Goal: Task Accomplishment & Management: Manage account settings

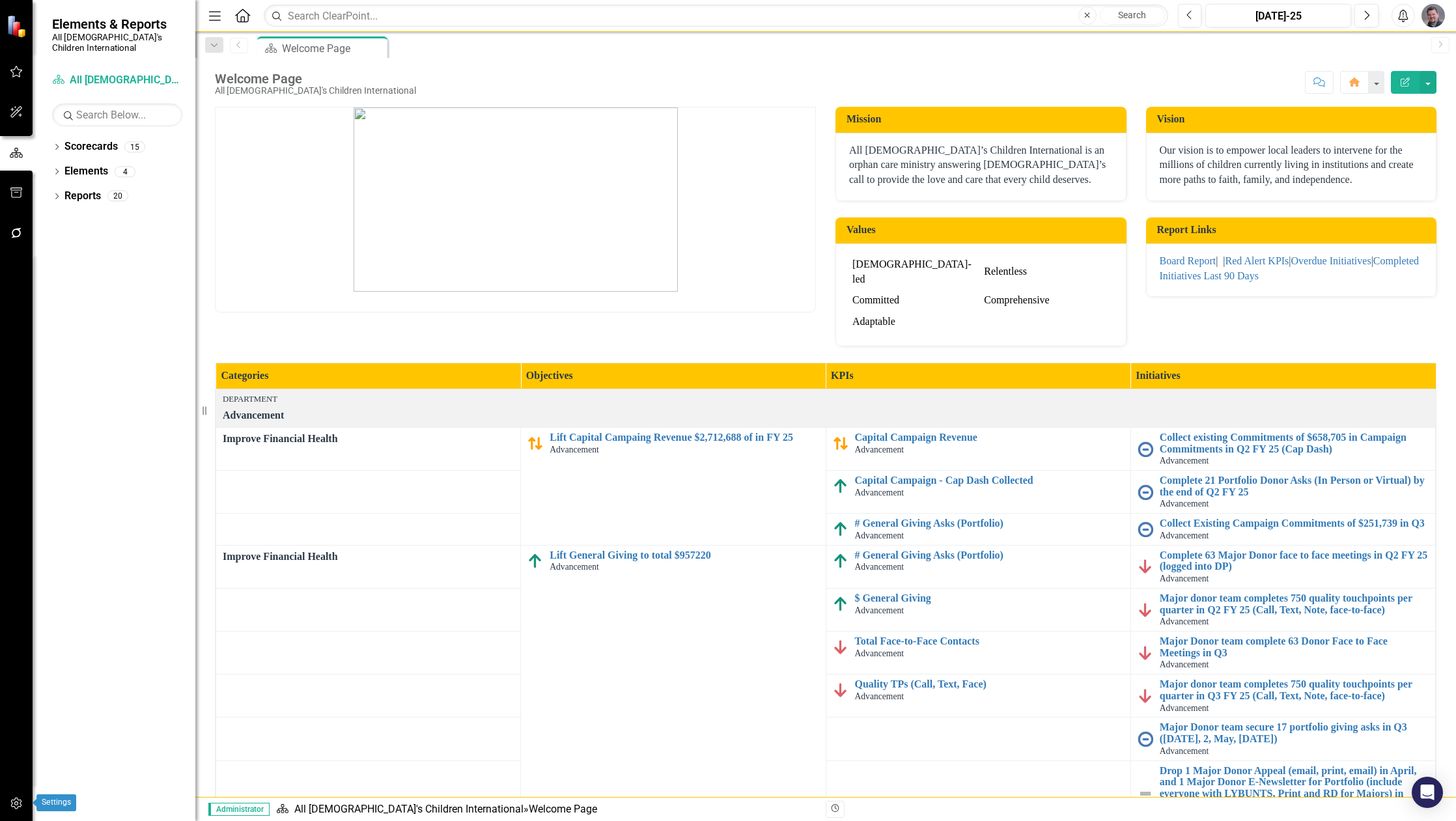
click at [20, 805] on icon "button" at bounding box center [16, 803] width 14 height 11
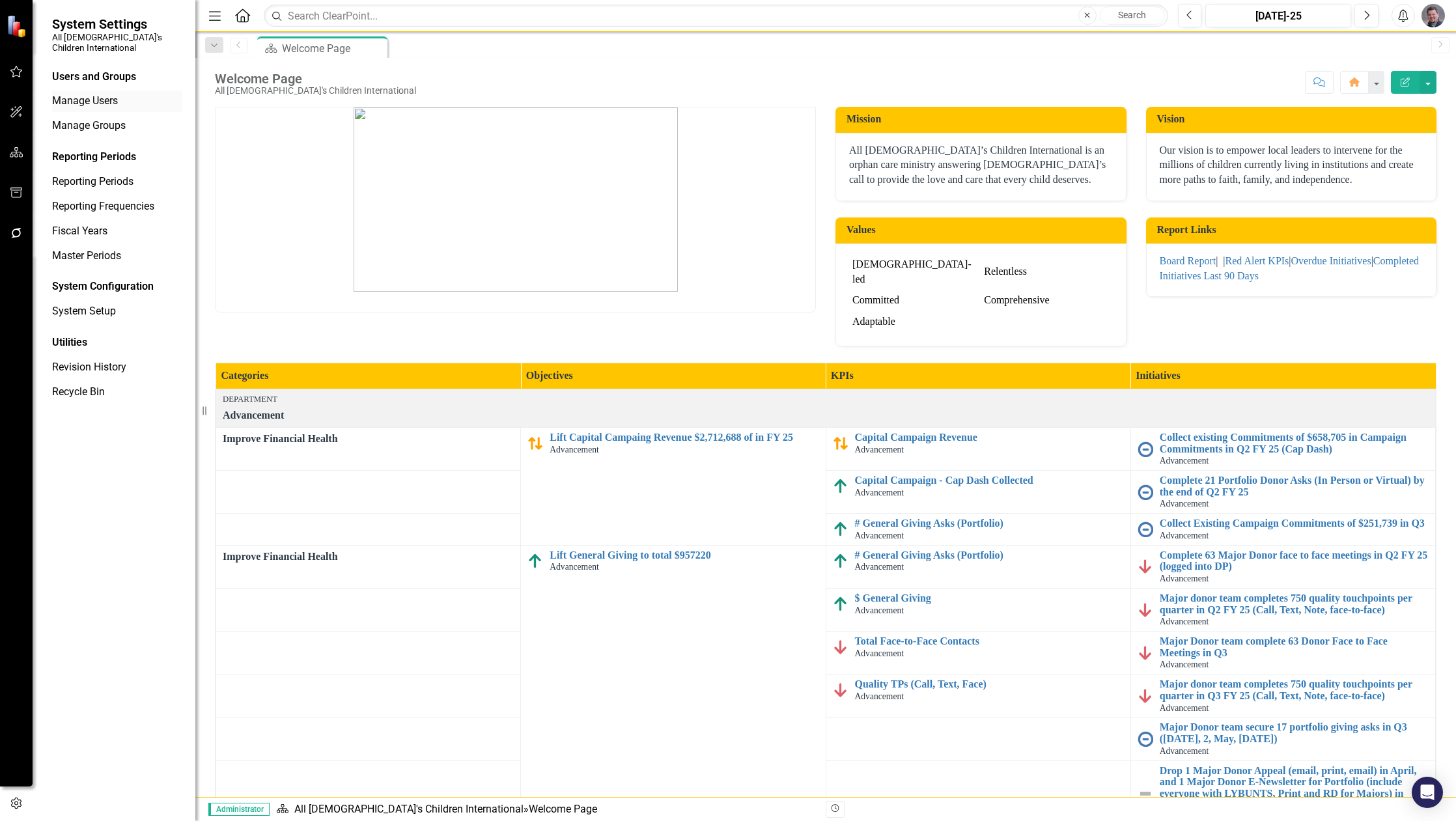
click at [97, 97] on link "Manage Users" at bounding box center [117, 101] width 130 height 15
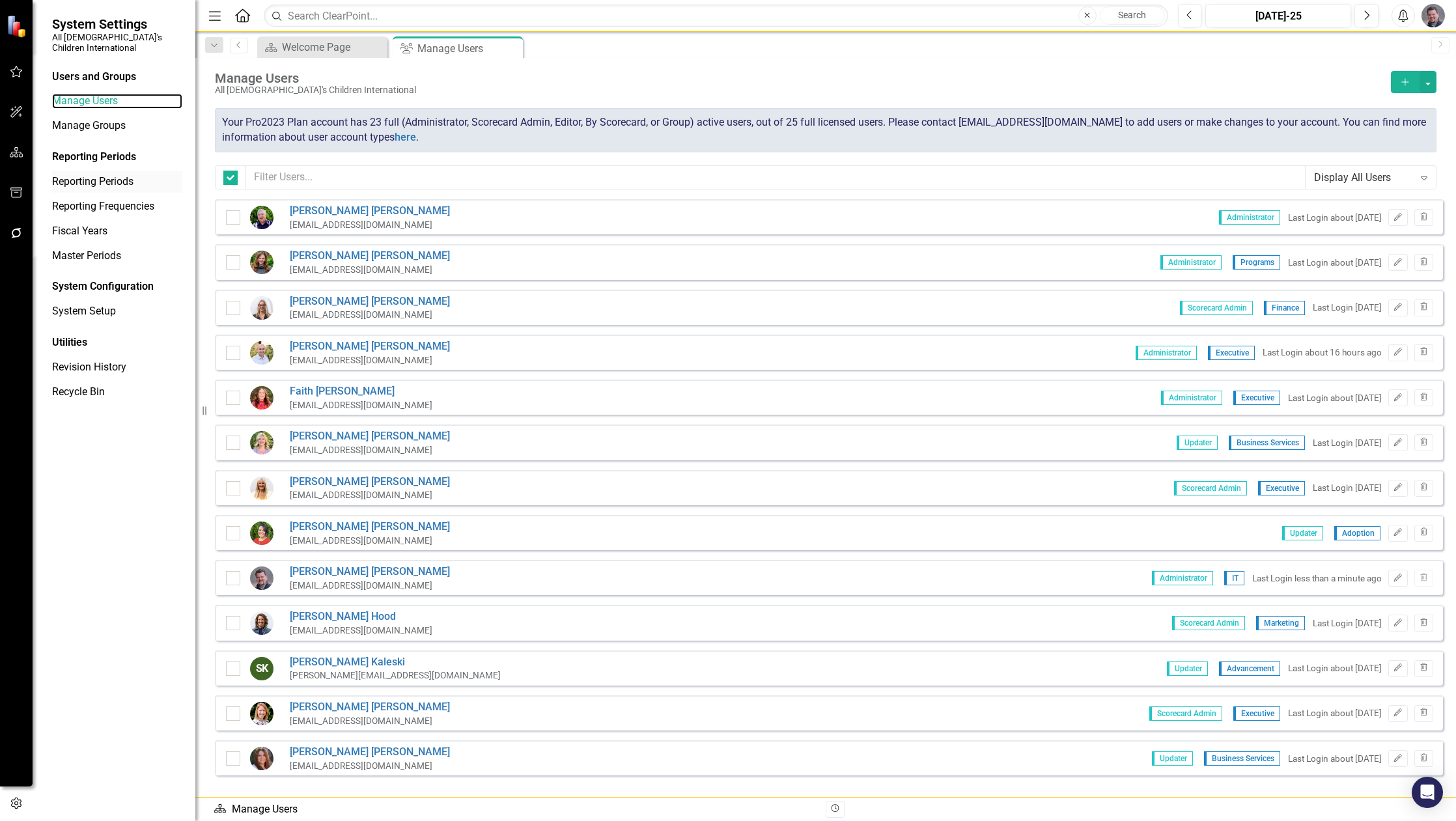
checkbox input "false"
click at [1418, 663] on button "Trash" at bounding box center [1423, 668] width 19 height 17
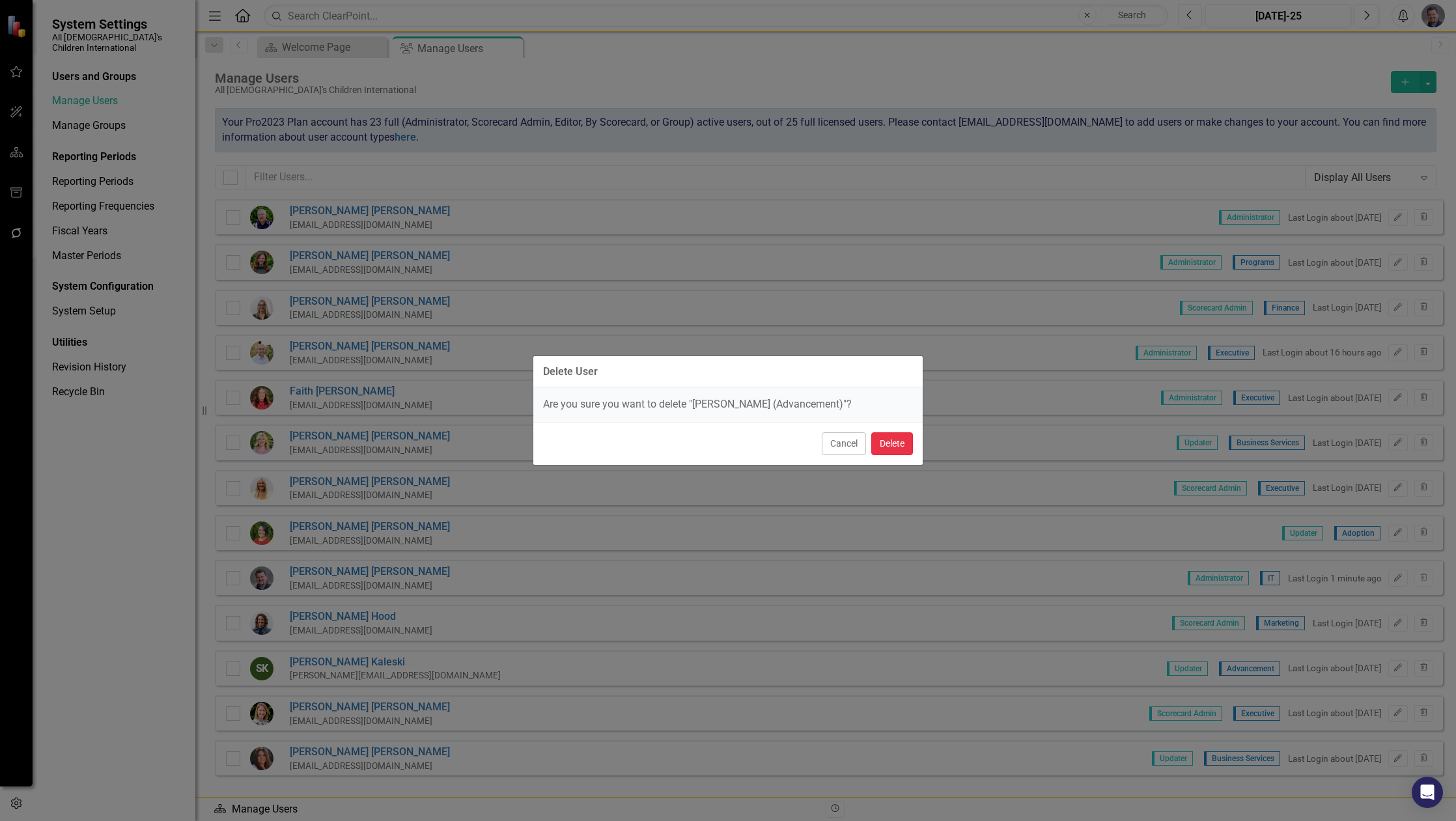
click at [887, 446] on button "Delete" at bounding box center [892, 442] width 41 height 23
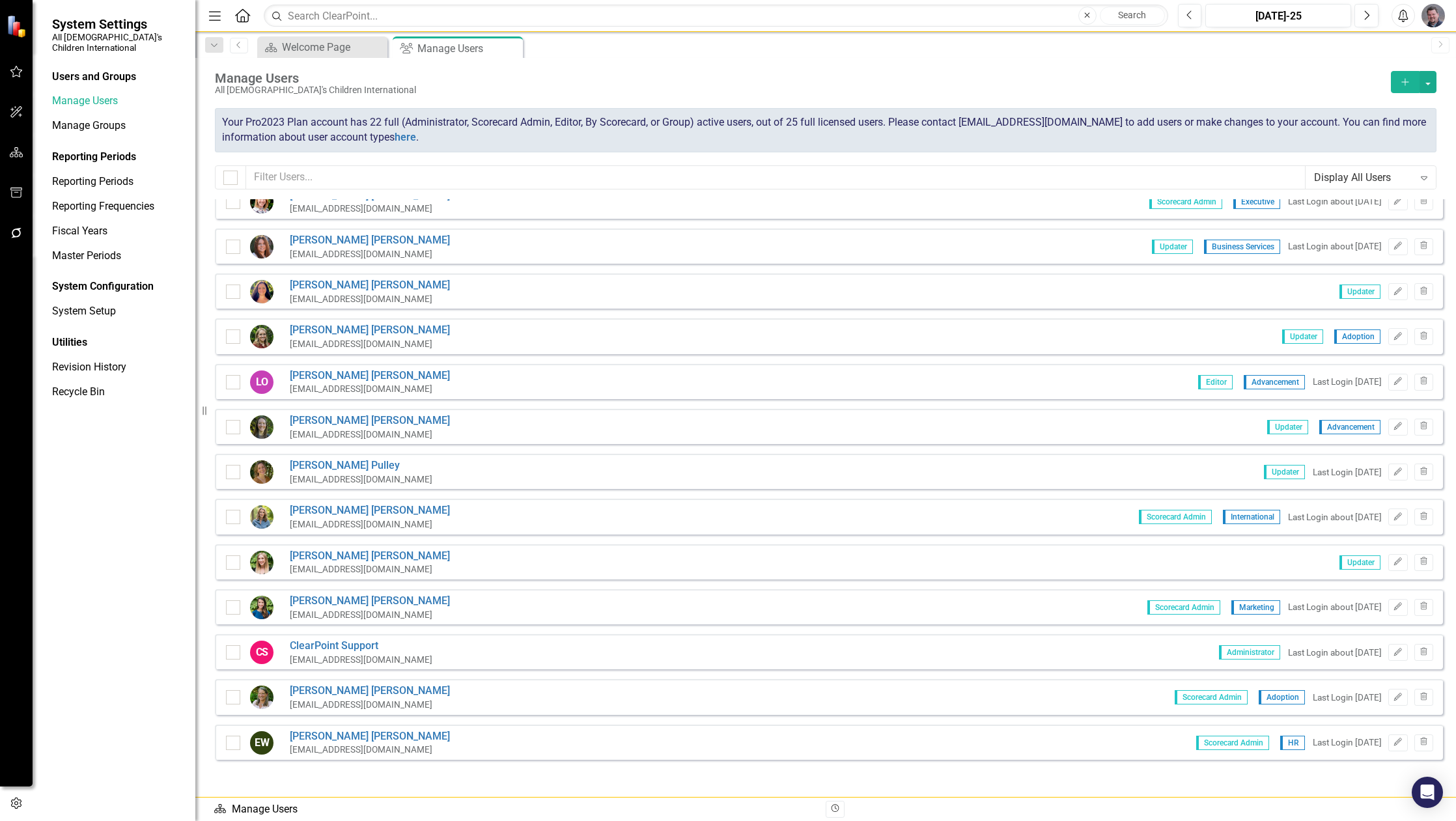
scroll to position [485, 0]
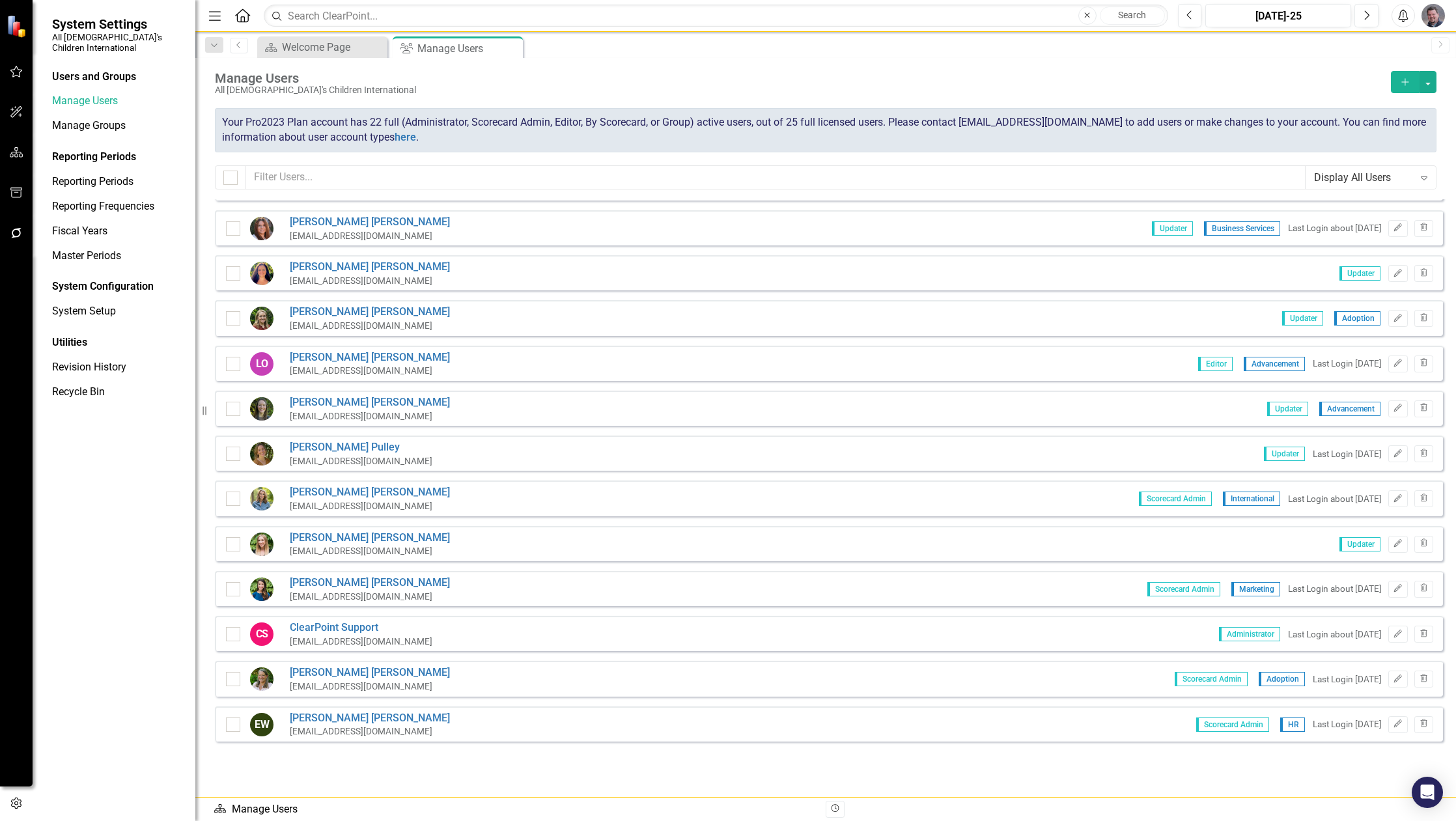
click at [1404, 81] on icon "Add" at bounding box center [1405, 82] width 12 height 9
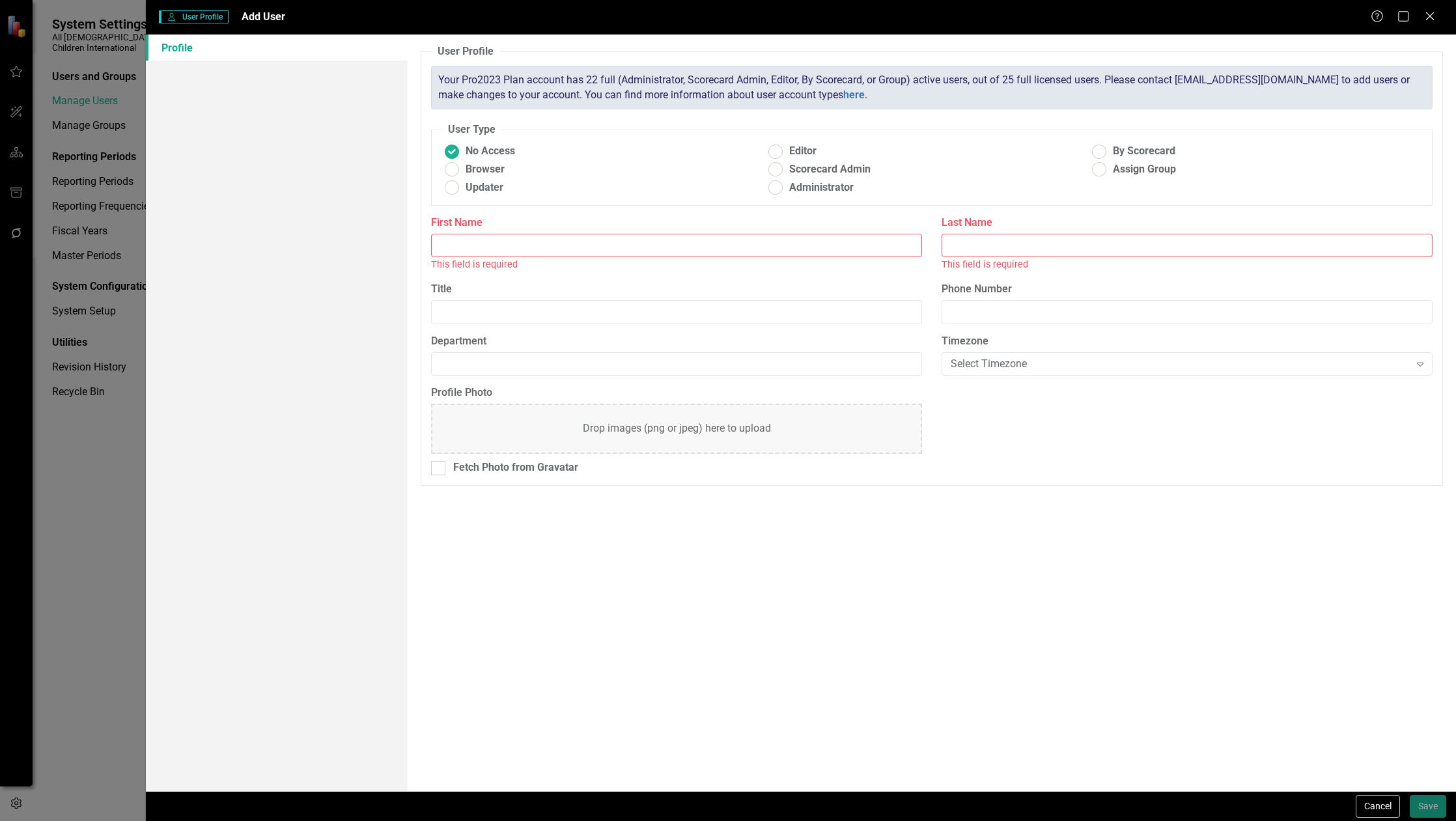
click at [532, 251] on input "First Name" at bounding box center [676, 245] width 490 height 24
type input "[PERSON_NAME]"
type input "3604876780"
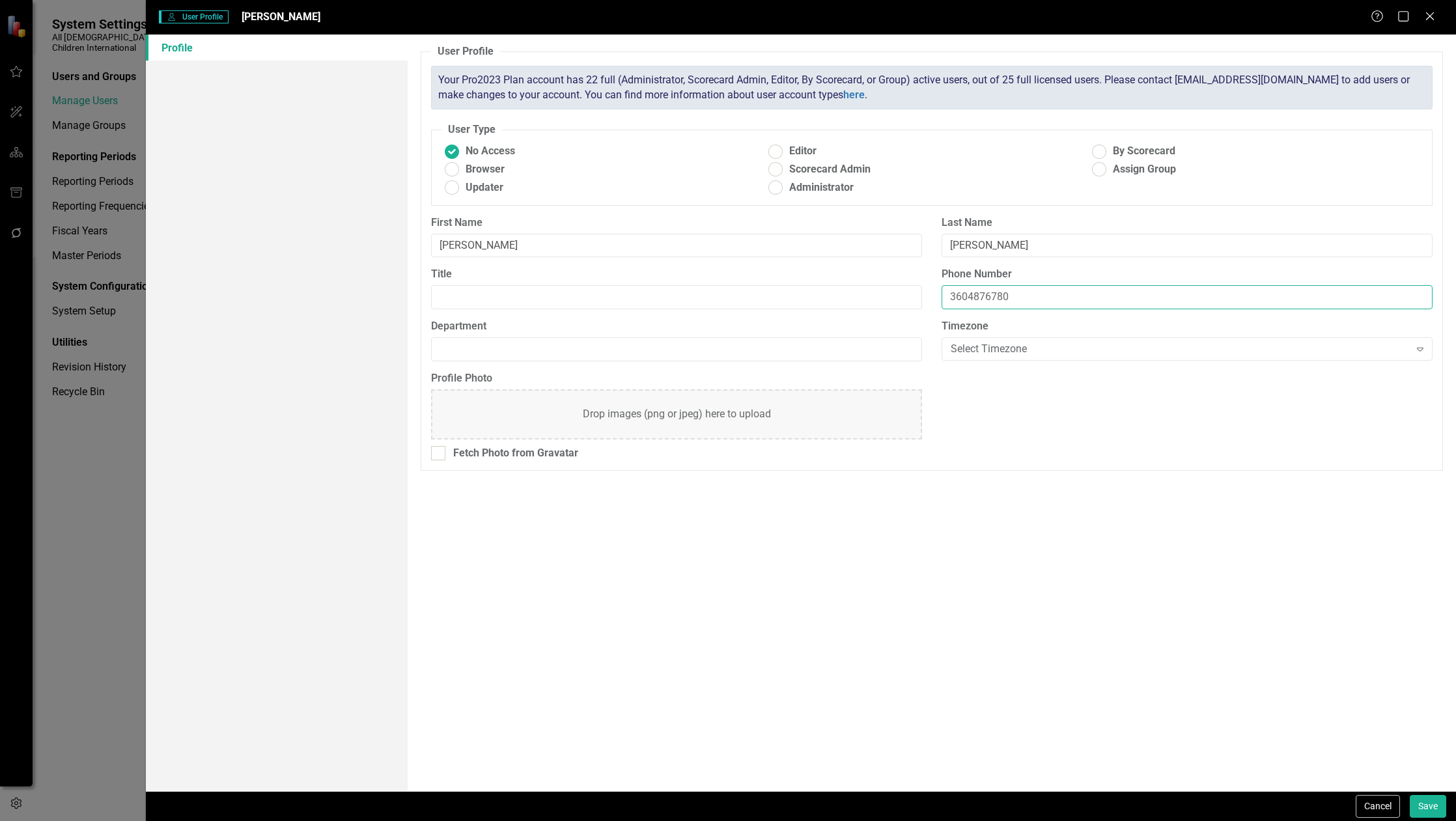
drag, startPoint x: 1019, startPoint y: 295, endPoint x: 884, endPoint y: 295, distance: 135.0
click at [884, 295] on div "Title Phone Number [PHONE_NUMBER]" at bounding box center [931, 293] width 1021 height 52
click at [450, 183] on ins at bounding box center [452, 187] width 20 height 20
click at [450, 183] on input "Updater" at bounding box center [452, 187] width 20 height 20
radio input "true"
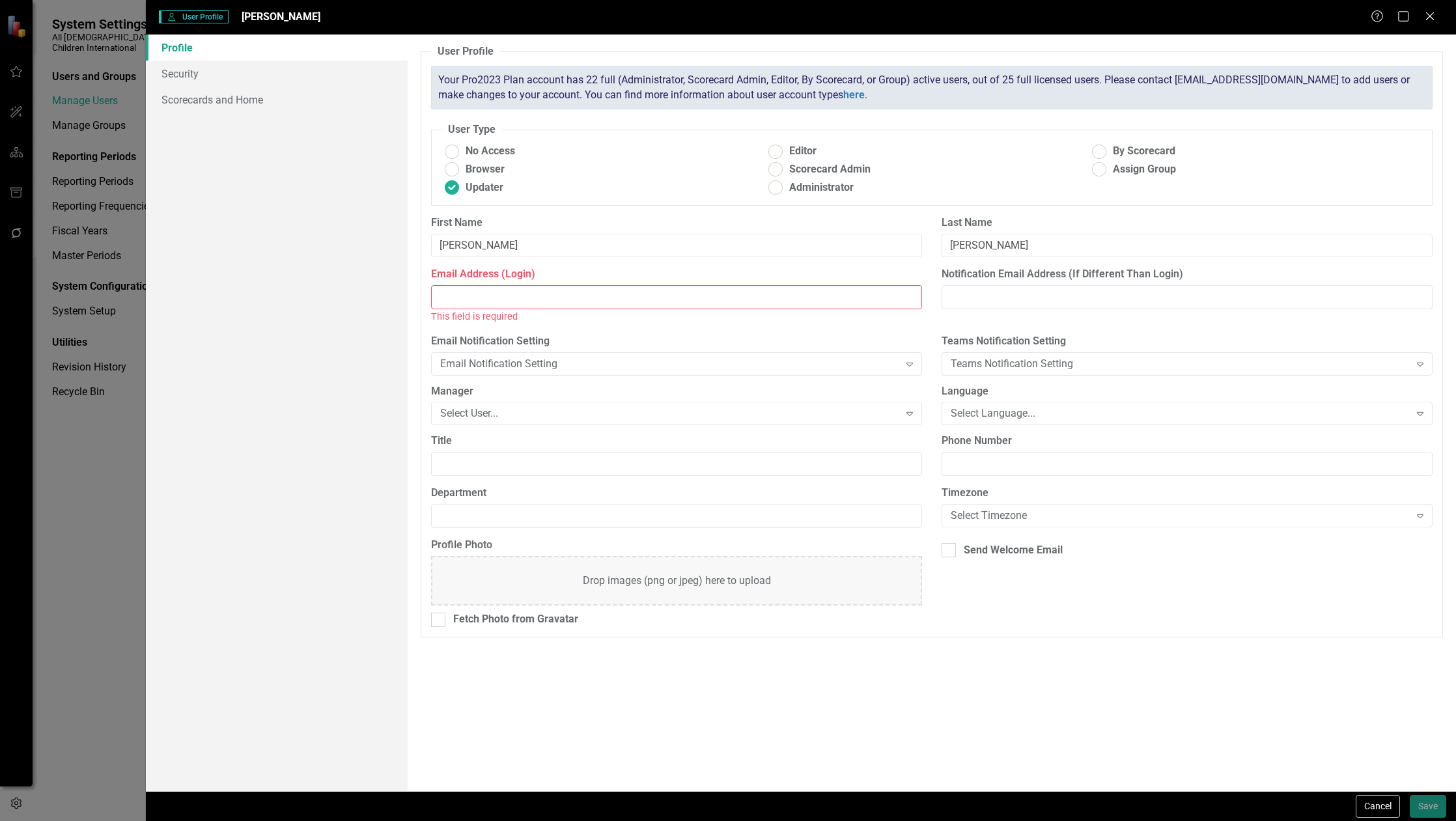
click at [579, 297] on input "Email Address (Login)" at bounding box center [676, 296] width 490 height 24
paste input "[EMAIL_ADDRESS][DOMAIN_NAME]"
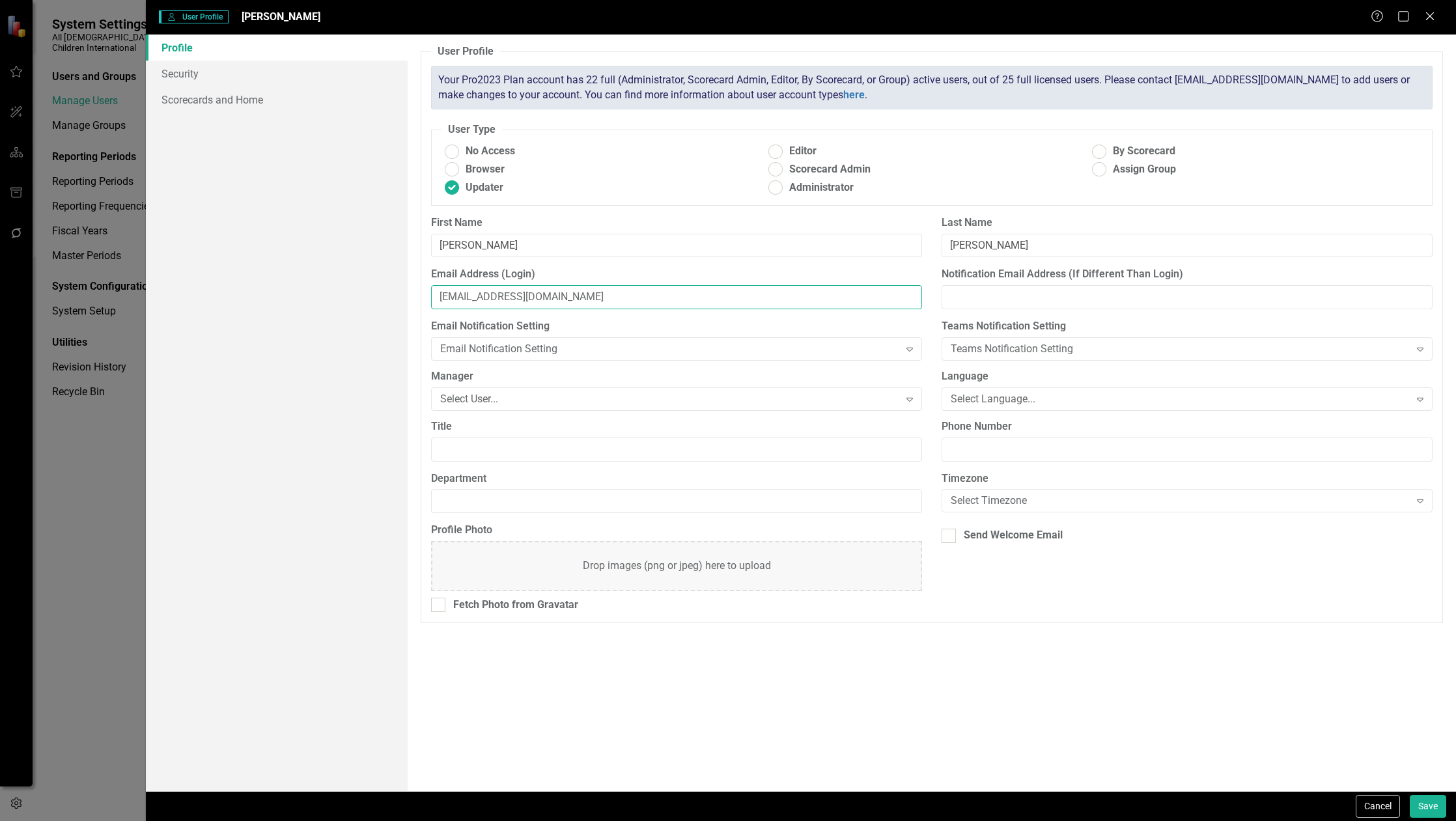
type input "[EMAIL_ADDRESS][DOMAIN_NAME]"
click at [598, 275] on label "Email Address (Login)" at bounding box center [676, 274] width 490 height 15
click at [598, 285] on input "[EMAIL_ADDRESS][DOMAIN_NAME]" at bounding box center [676, 296] width 490 height 24
click at [990, 350] on div "Teams Notification Setting" at bounding box center [1179, 349] width 458 height 15
click at [986, 398] on div "Select Language..." at bounding box center [1179, 398] width 458 height 15
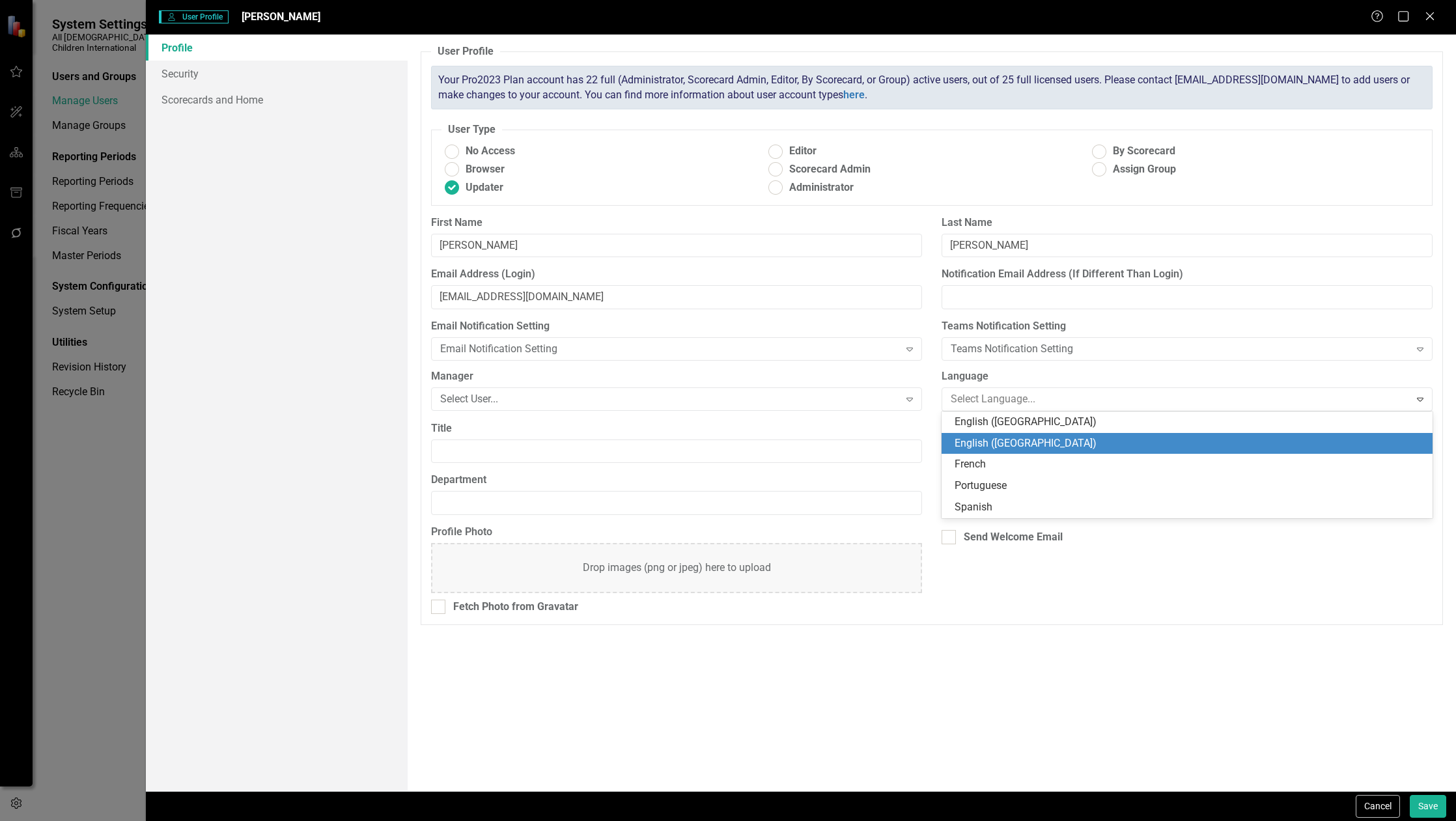
click at [984, 437] on div "English ([GEOGRAPHIC_DATA])" at bounding box center [1189, 443] width 470 height 15
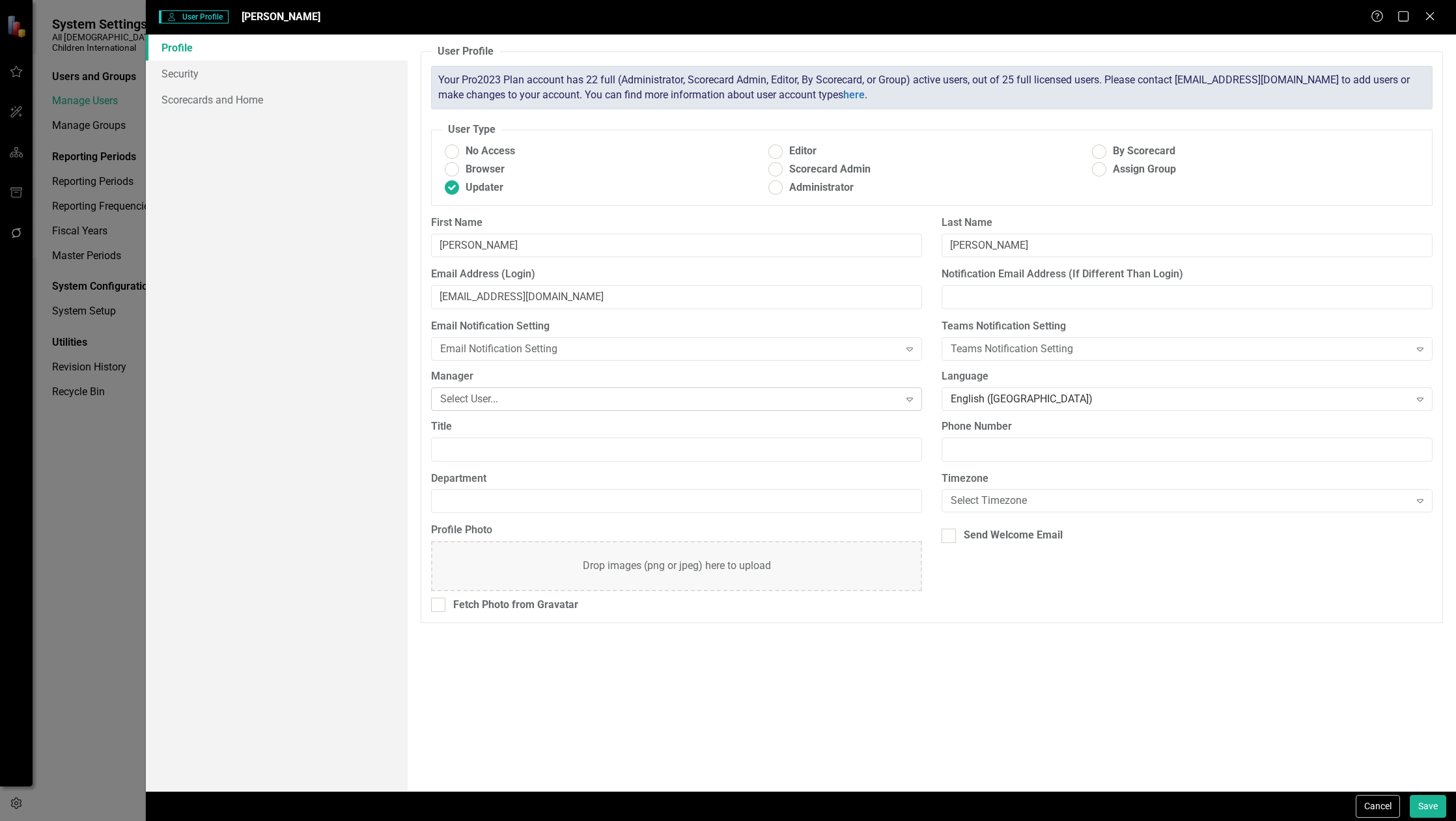
click at [834, 406] on div "Select User... Expand" at bounding box center [676, 399] width 490 height 23
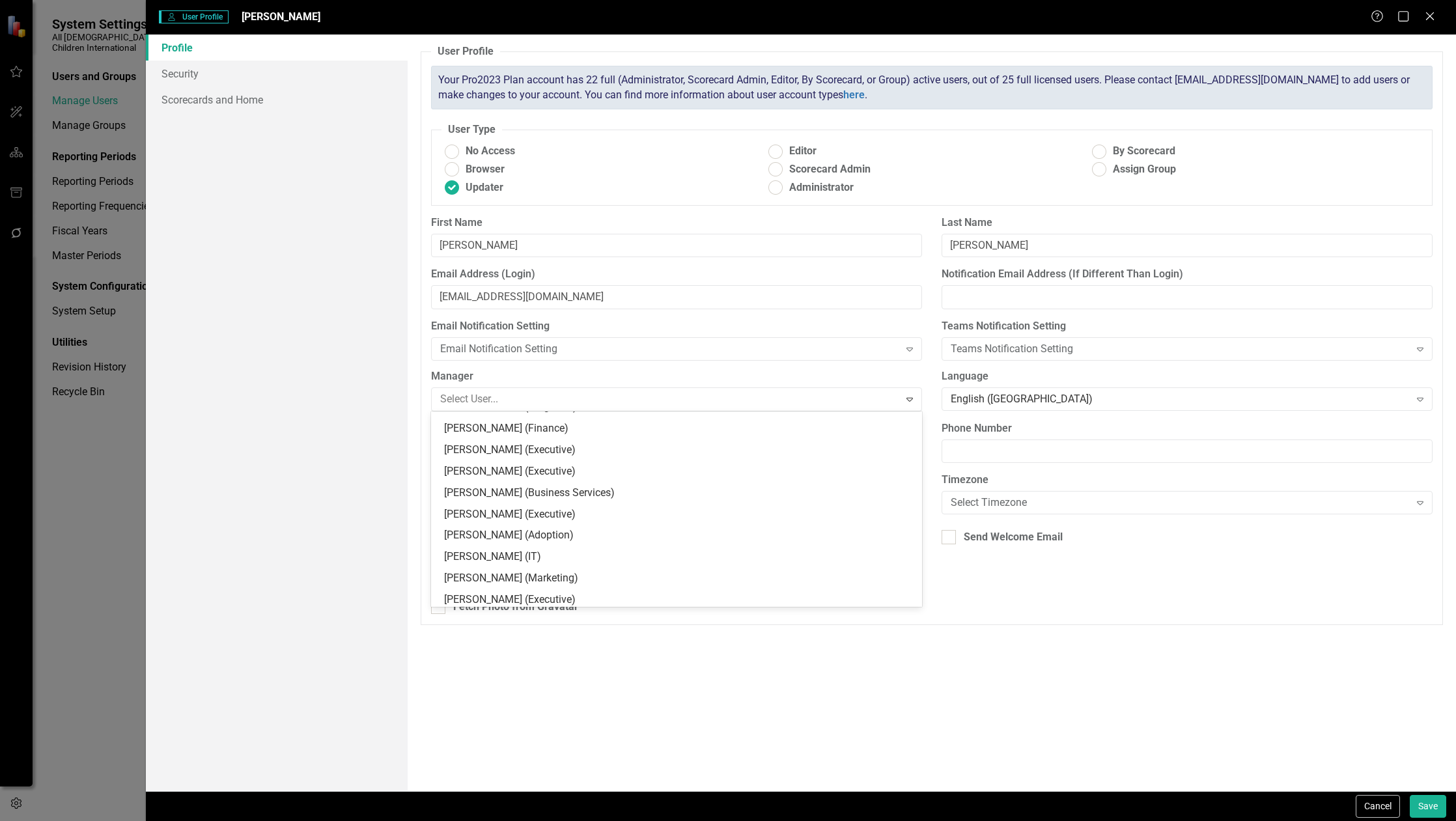
scroll to position [0, 0]
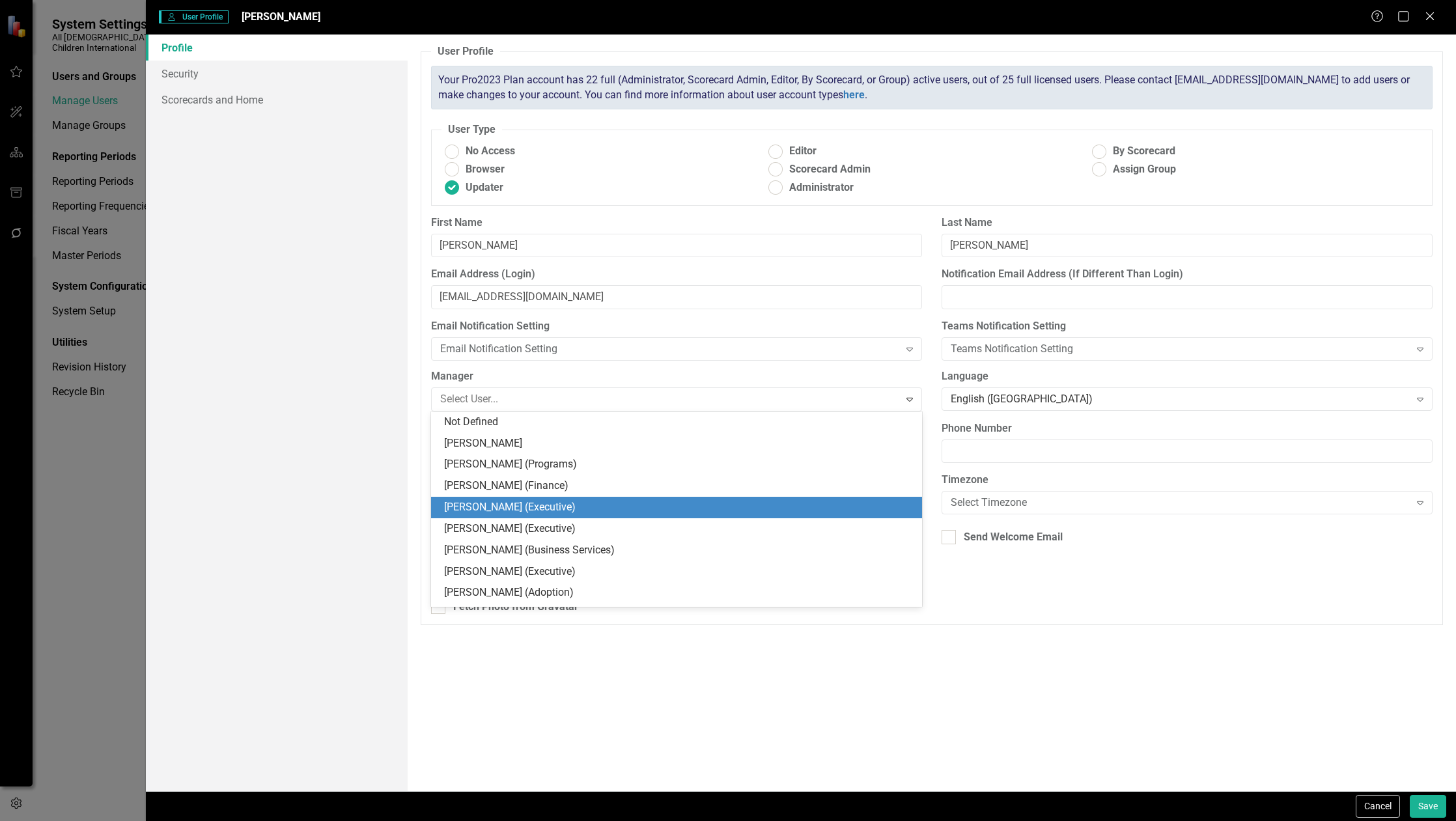
click at [646, 510] on div "[PERSON_NAME] (Executive)" at bounding box center [678, 507] width 470 height 15
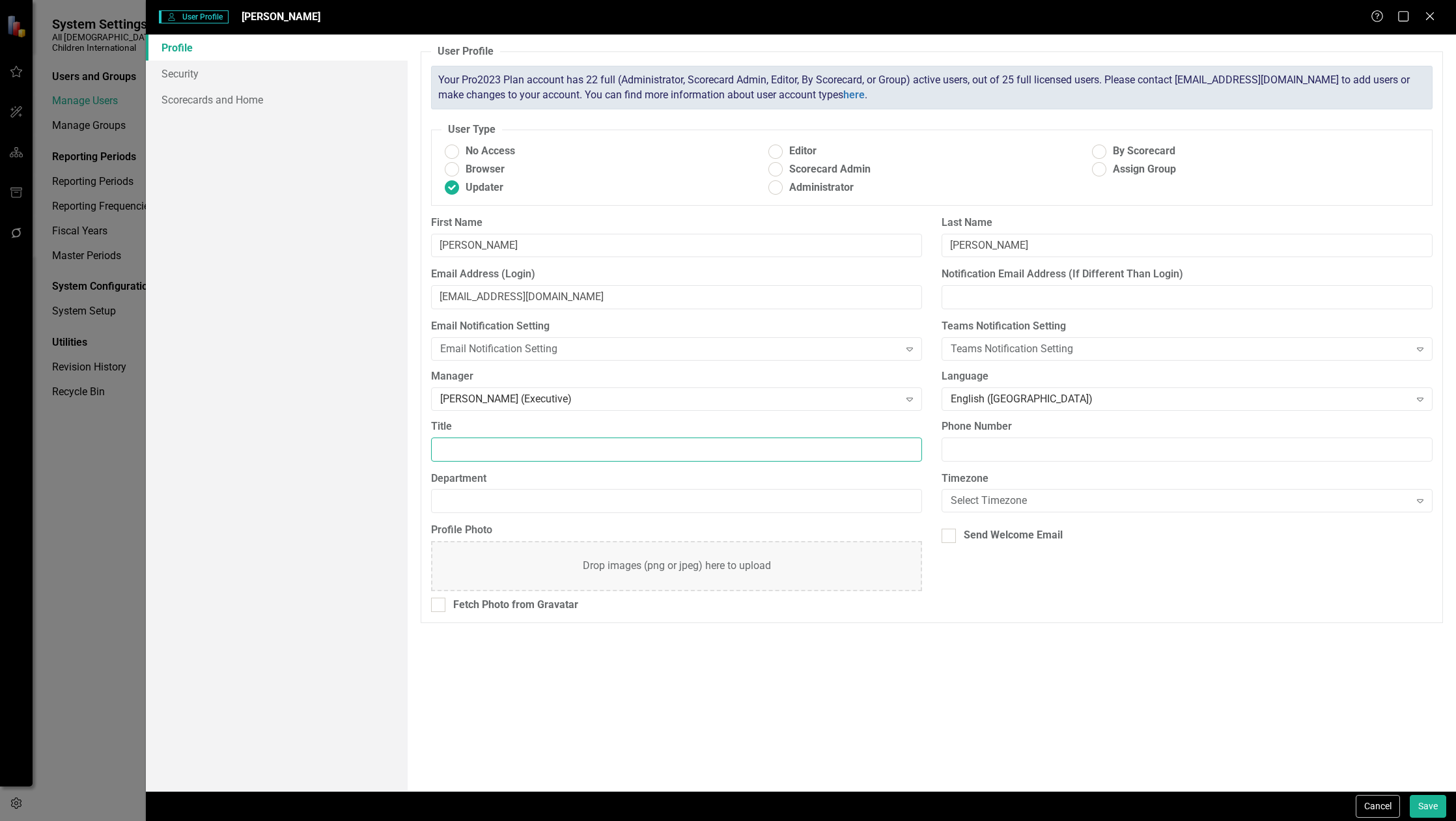
click at [806, 453] on input "Title" at bounding box center [676, 449] width 490 height 24
click at [502, 454] on input "Title" at bounding box center [676, 449] width 490 height 24
paste input "Associate Gift Officer"
type input "Associate Gift Officer"
click at [659, 503] on input "Department" at bounding box center [676, 500] width 490 height 24
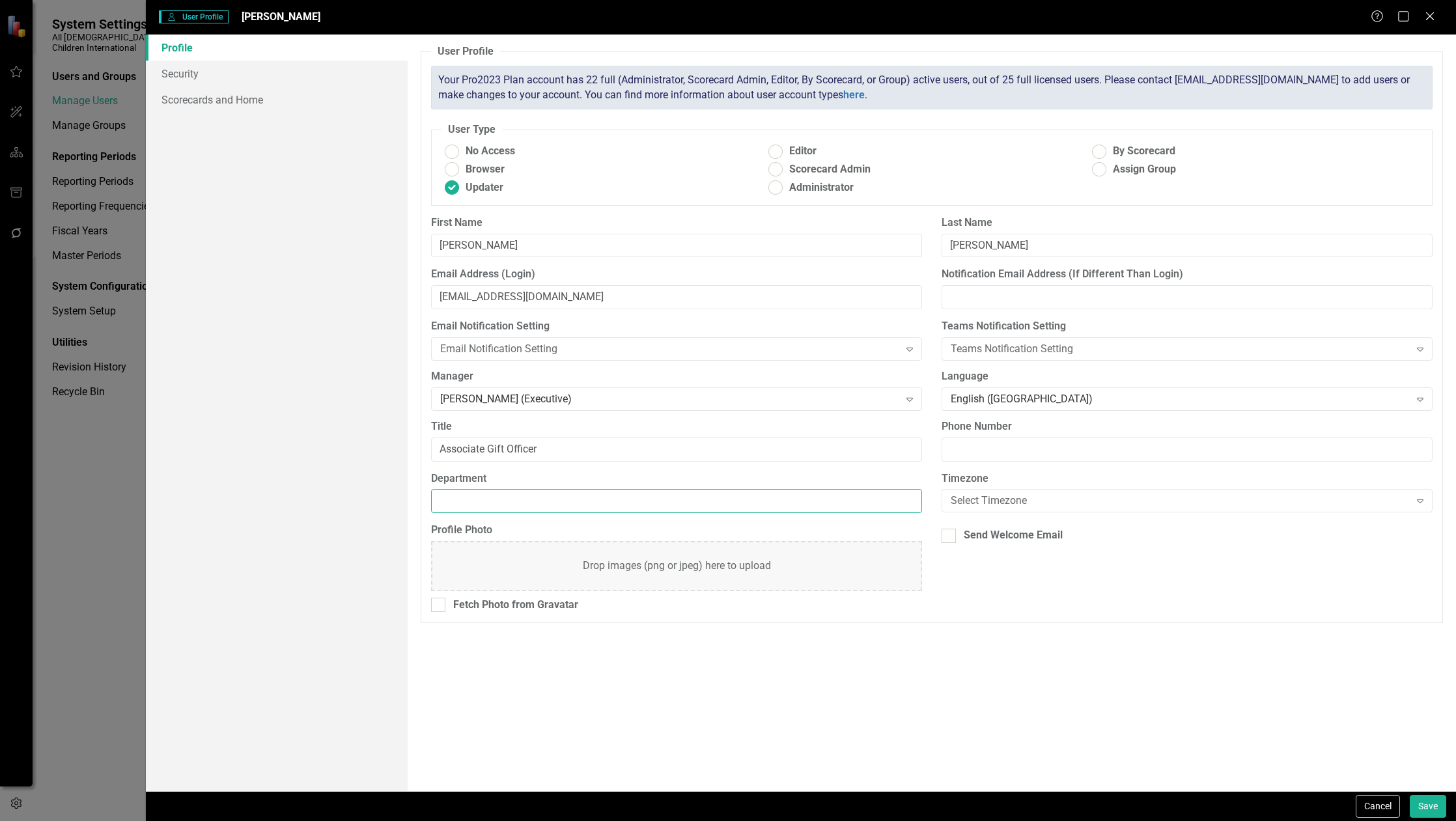
paste input "Advancement"
type input "Advancement"
click at [1018, 501] on div "Select Timezone" at bounding box center [1179, 500] width 458 height 15
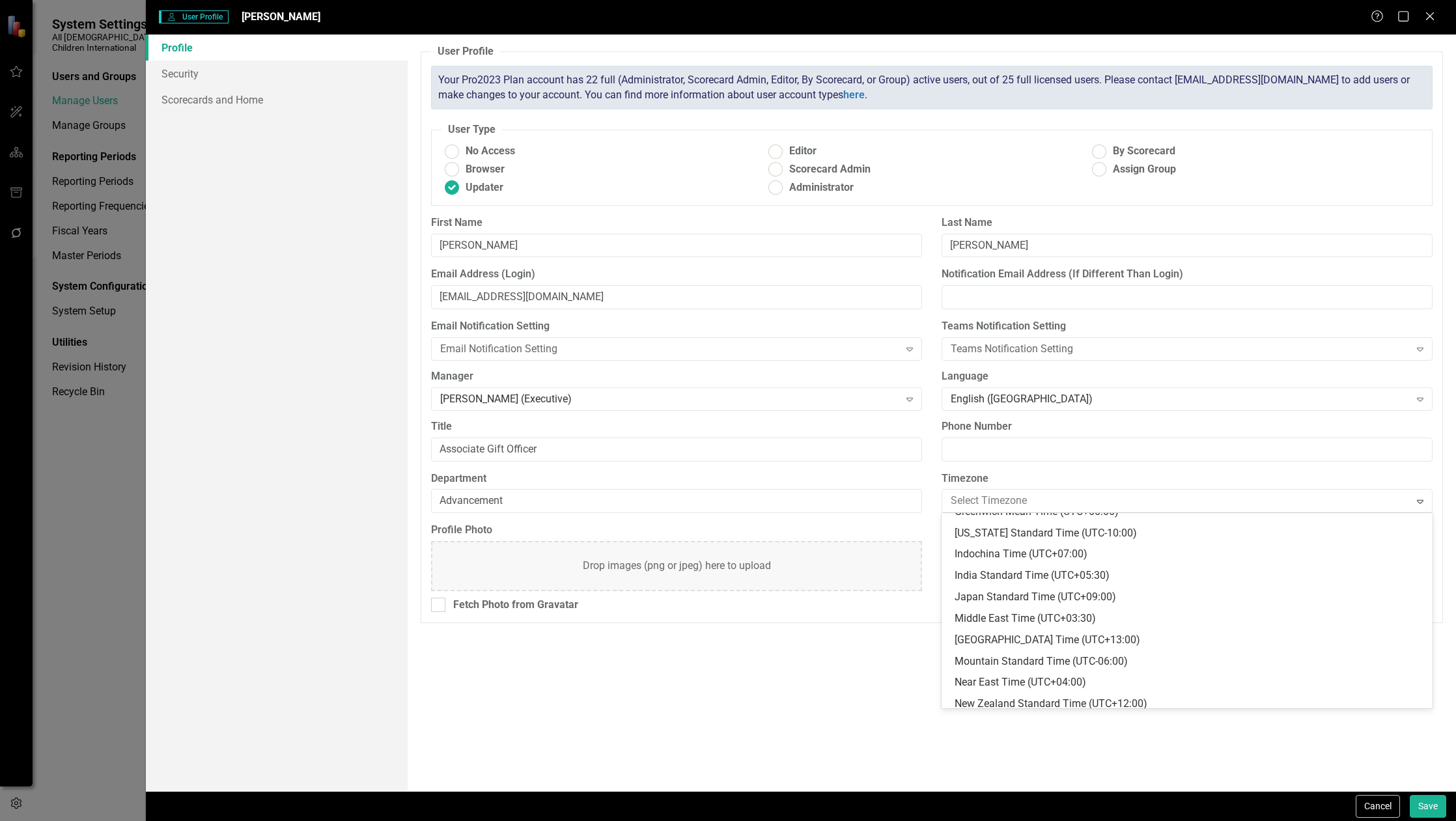
scroll to position [390, 0]
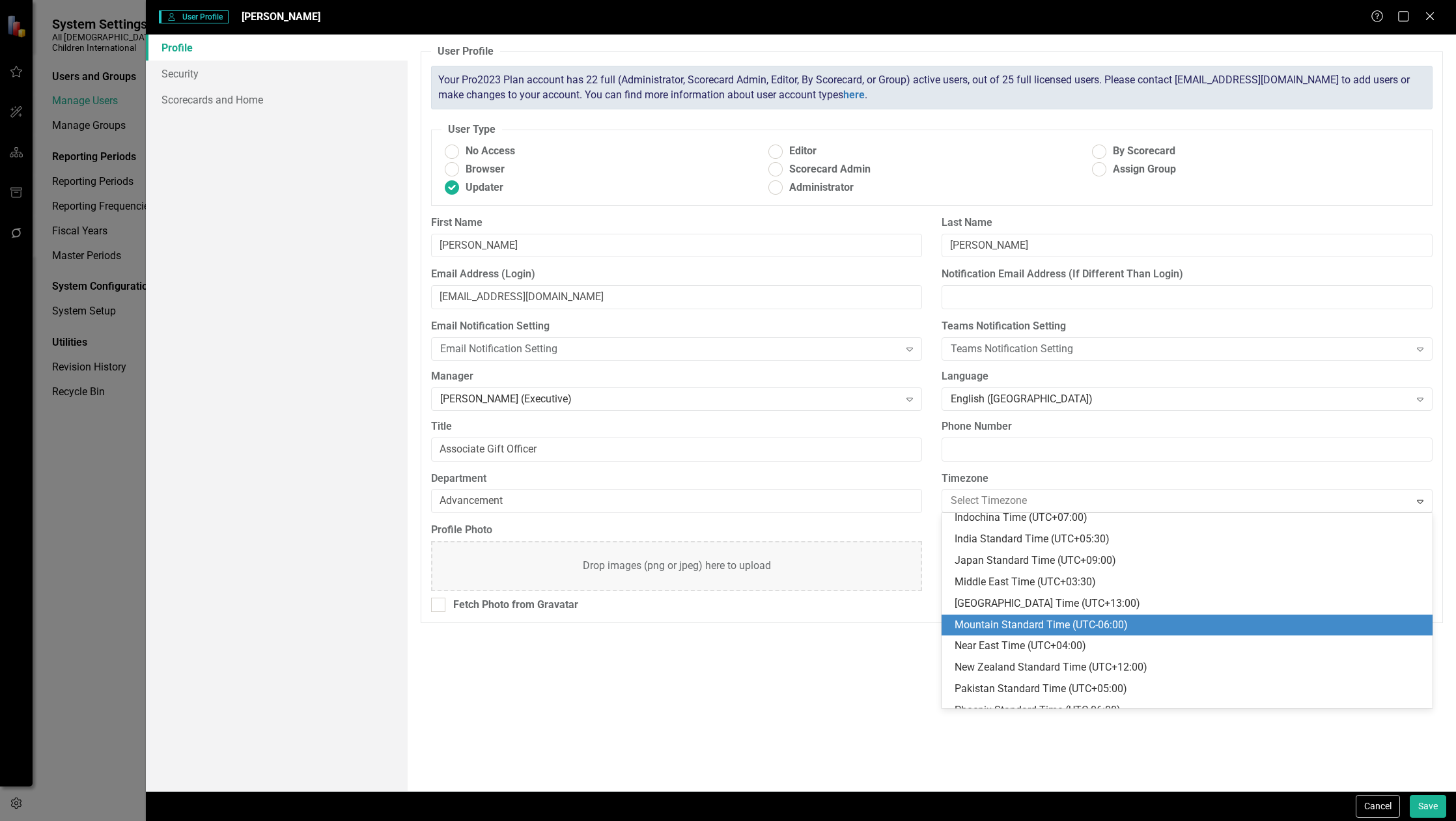
click at [1021, 622] on div "Mountain Standard Time (UTC-06:00)" at bounding box center [1189, 625] width 470 height 15
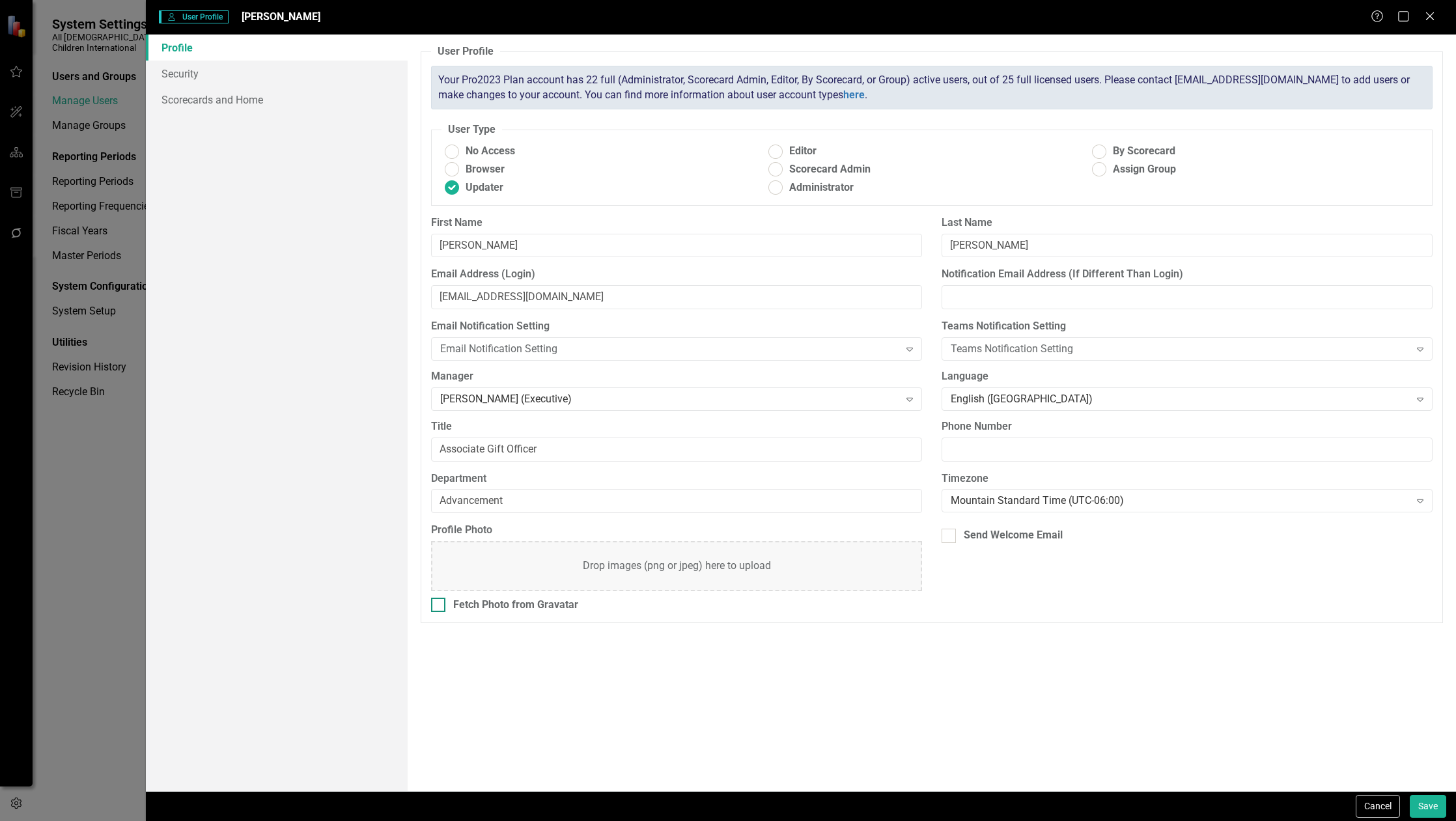
click at [537, 607] on div "Fetch Photo from Gravatar" at bounding box center [516, 605] width 125 height 15
click at [439, 606] on input "Fetch Photo from Gravatar" at bounding box center [435, 601] width 8 height 8
checkbox input "true"
click at [246, 77] on link "Security" at bounding box center [277, 73] width 261 height 26
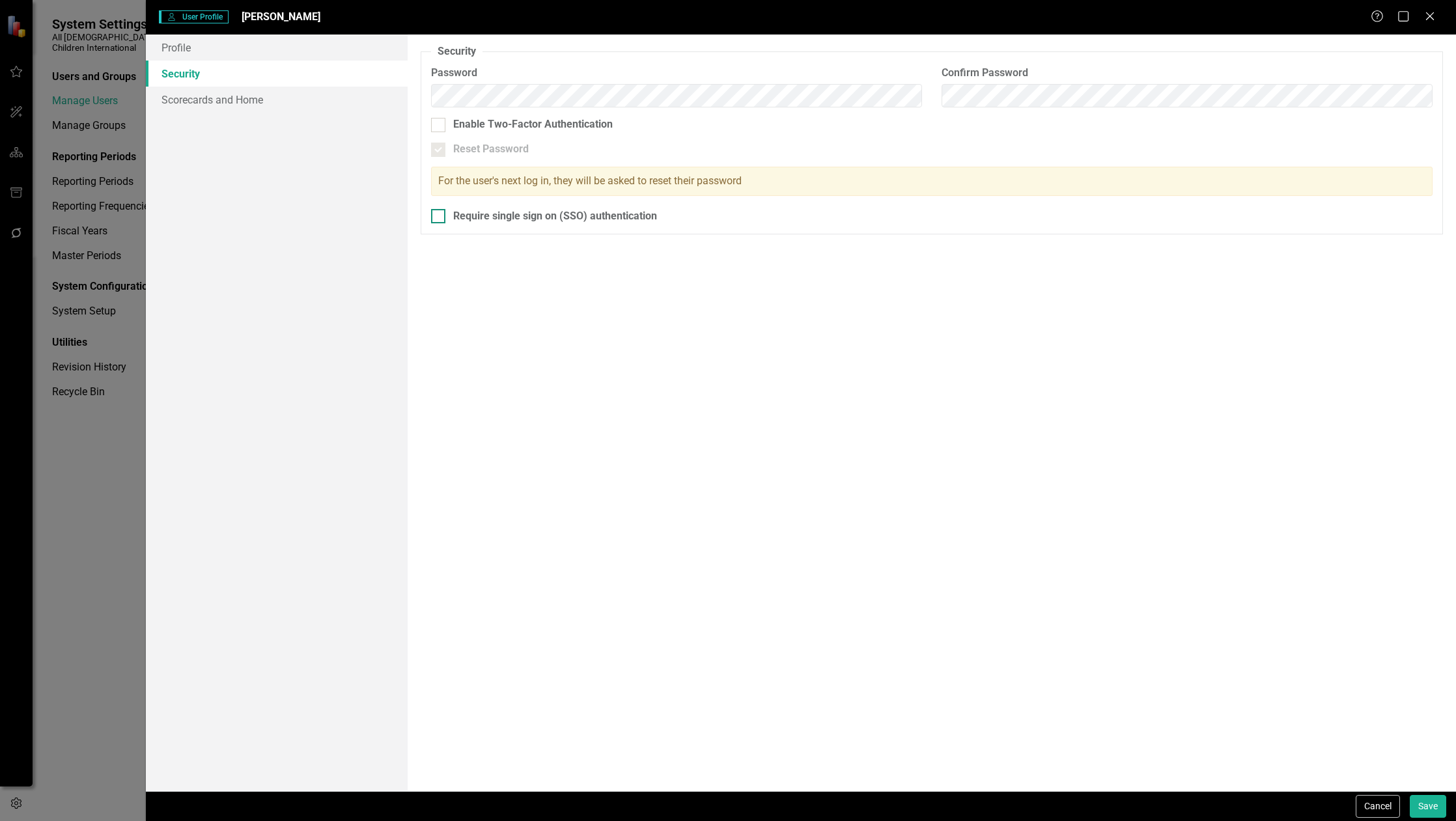
click at [462, 214] on div "Require single sign on (SSO) authentication" at bounding box center [555, 216] width 204 height 15
click at [439, 214] on input "Require single sign on (SSO) authentication" at bounding box center [435, 213] width 8 height 8
checkbox input "true"
click at [206, 97] on link "Scorecards and Home" at bounding box center [277, 99] width 261 height 26
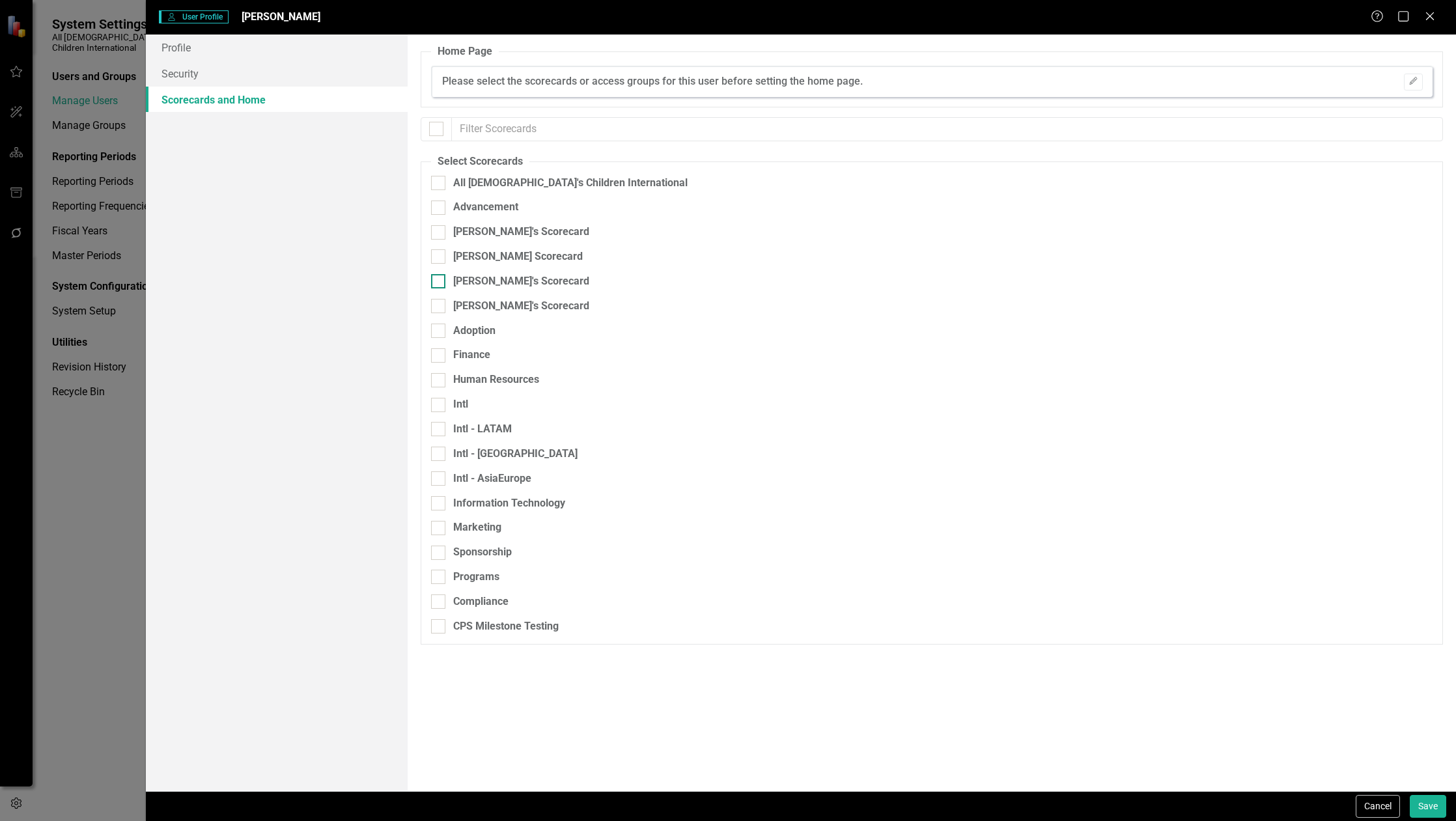
click at [439, 283] on div at bounding box center [438, 281] width 14 height 14
click at [439, 282] on input "[PERSON_NAME]'s Scorecard" at bounding box center [435, 278] width 8 height 8
checkbox input "true"
click at [1433, 805] on button "Save" at bounding box center [1427, 806] width 36 height 23
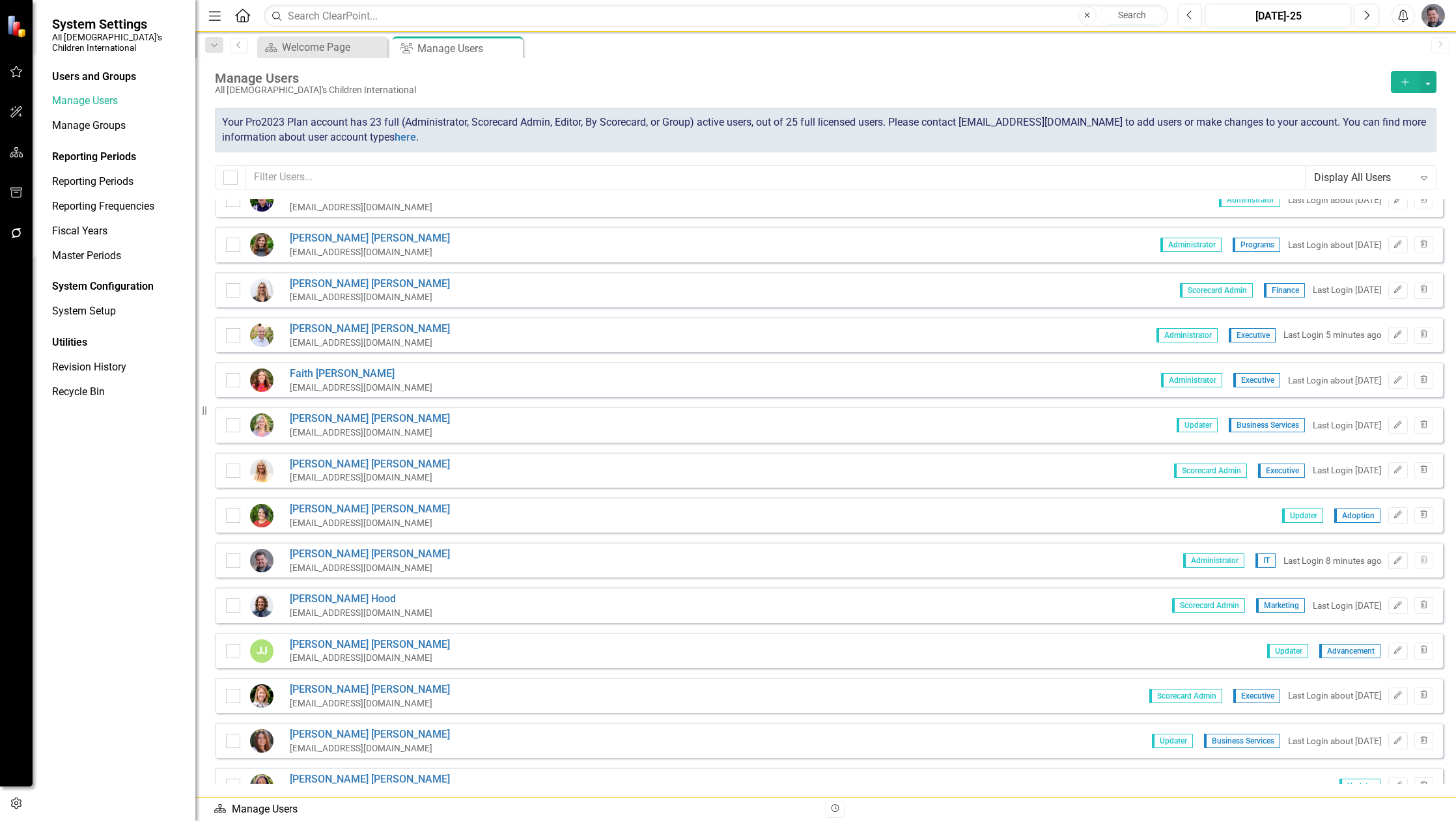
scroll to position [0, 0]
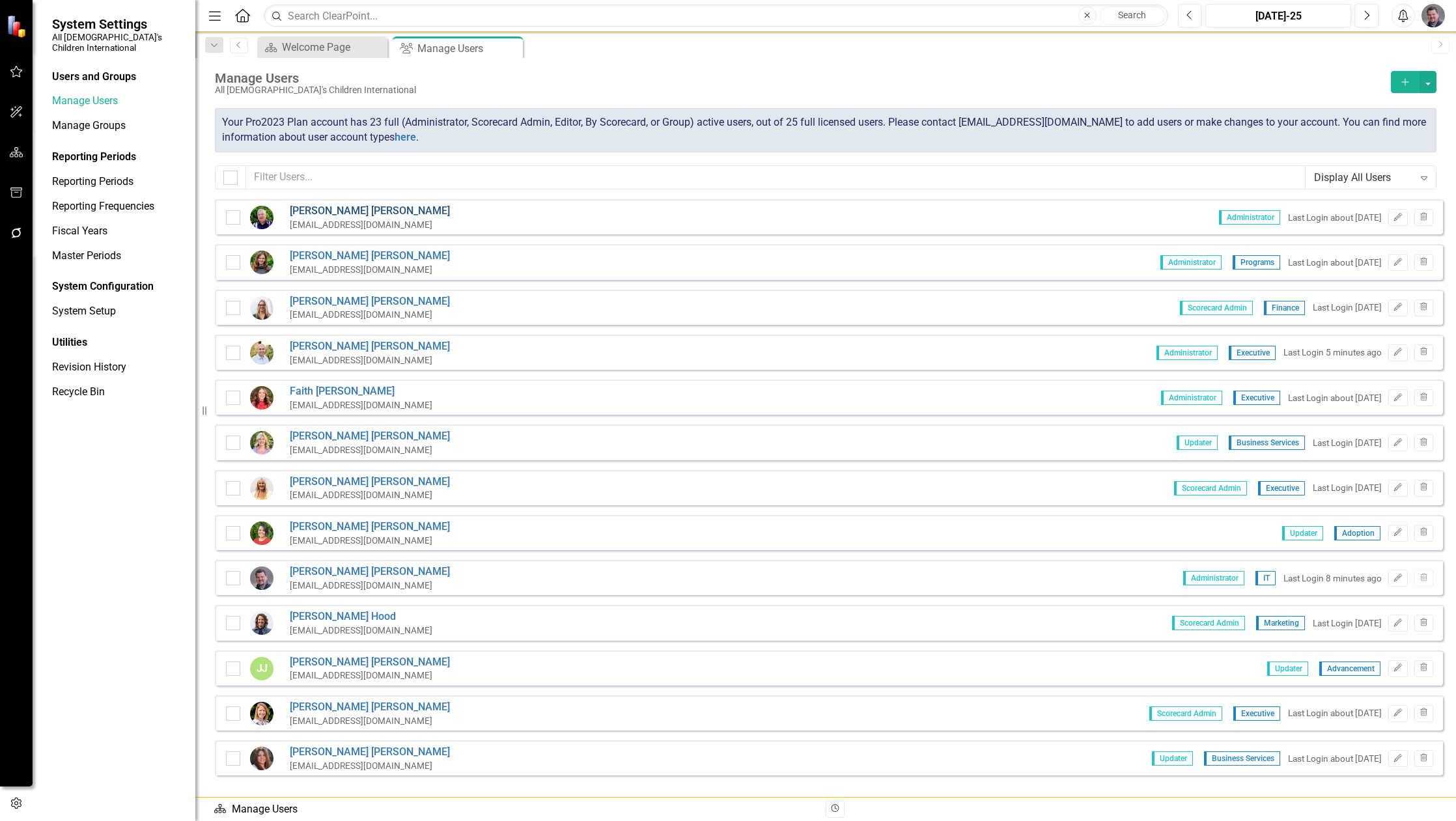
click at [329, 210] on link "[PERSON_NAME]" at bounding box center [370, 211] width 160 height 15
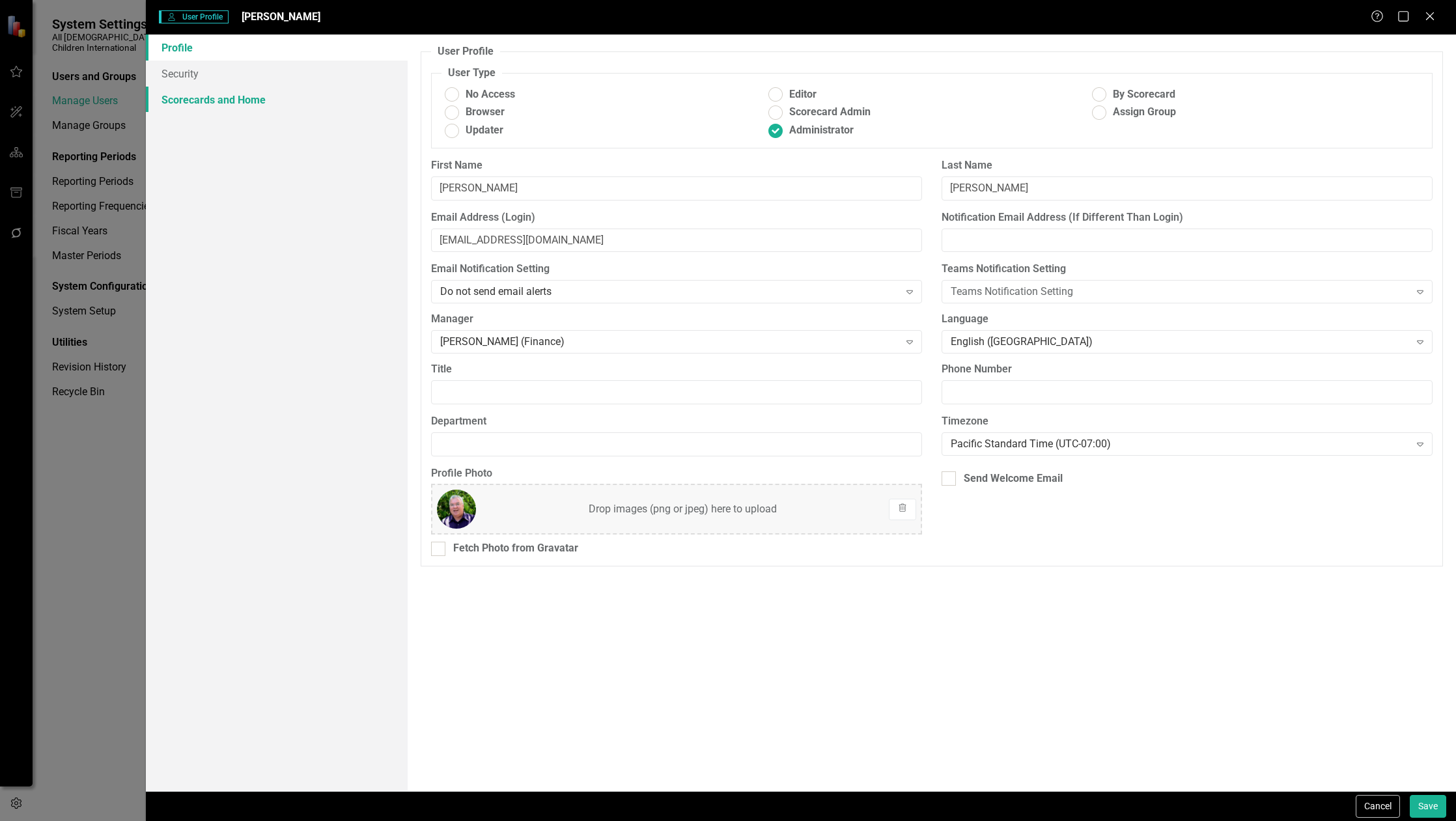
click at [205, 105] on link "Scorecards and Home" at bounding box center [277, 99] width 261 height 26
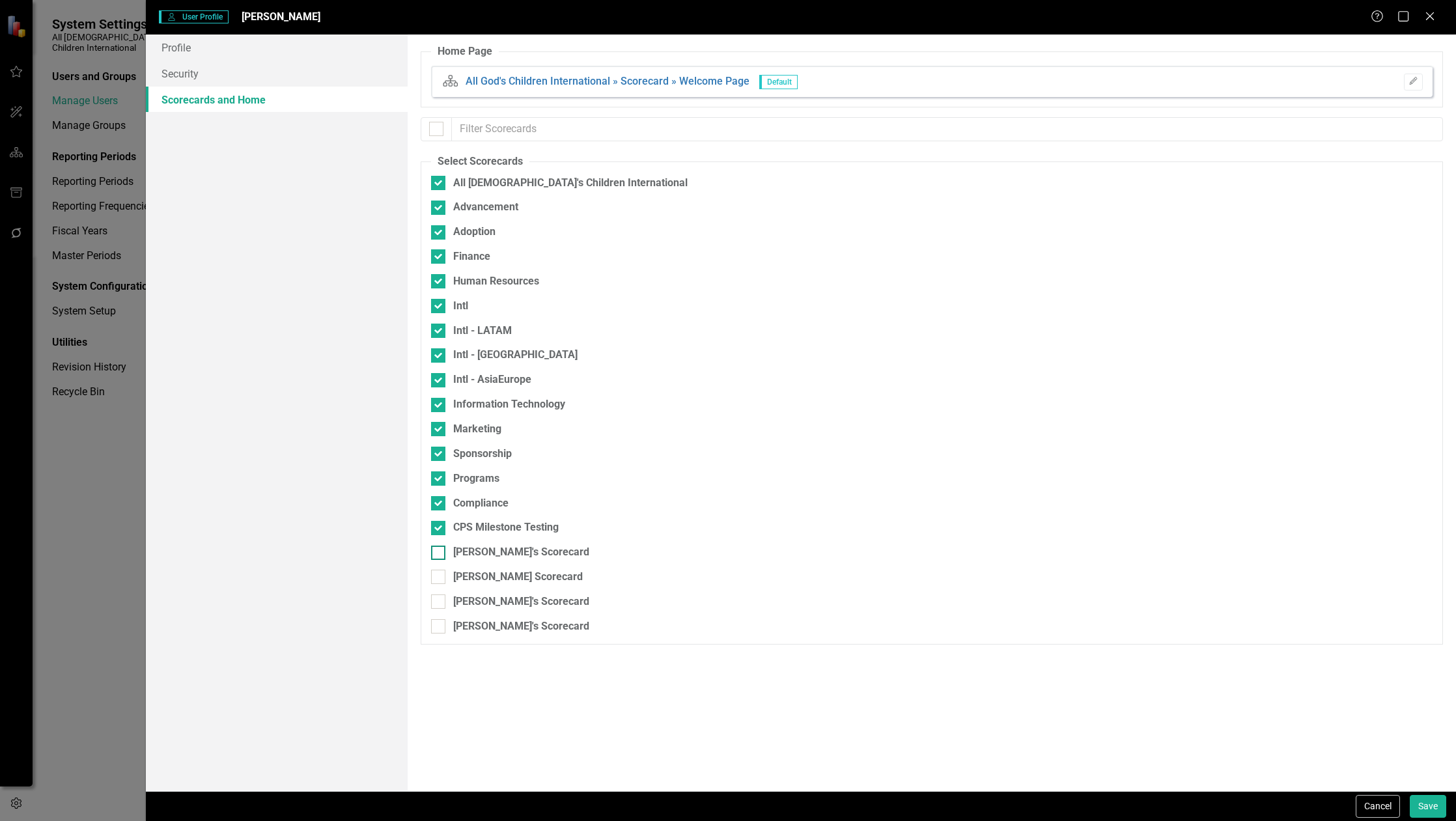
click at [449, 559] on div "[PERSON_NAME]'s Scorecard" at bounding box center [863, 552] width 865 height 15
click at [439, 554] on input "[PERSON_NAME]'s Scorecard" at bounding box center [435, 549] width 8 height 8
checkbox input "true"
click at [445, 579] on div at bounding box center [438, 577] width 14 height 14
click at [439, 578] on input "[PERSON_NAME] Scorecard" at bounding box center [435, 573] width 8 height 8
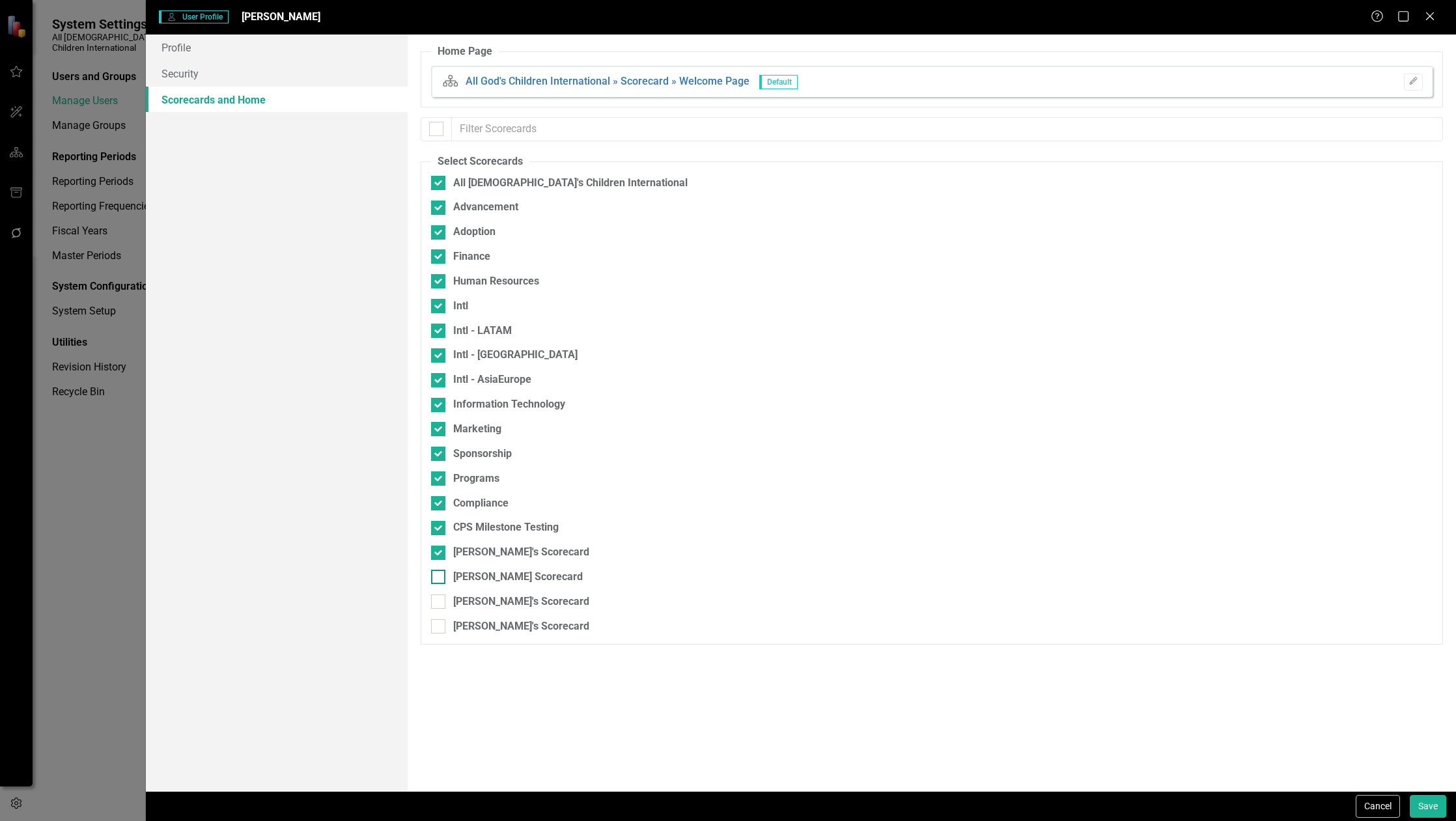
checkbox input "true"
click at [444, 601] on div at bounding box center [438, 601] width 14 height 14
click at [439, 601] on input "[PERSON_NAME]'s Scorecard" at bounding box center [435, 598] width 8 height 8
checkbox input "true"
click at [438, 631] on div at bounding box center [438, 626] width 14 height 14
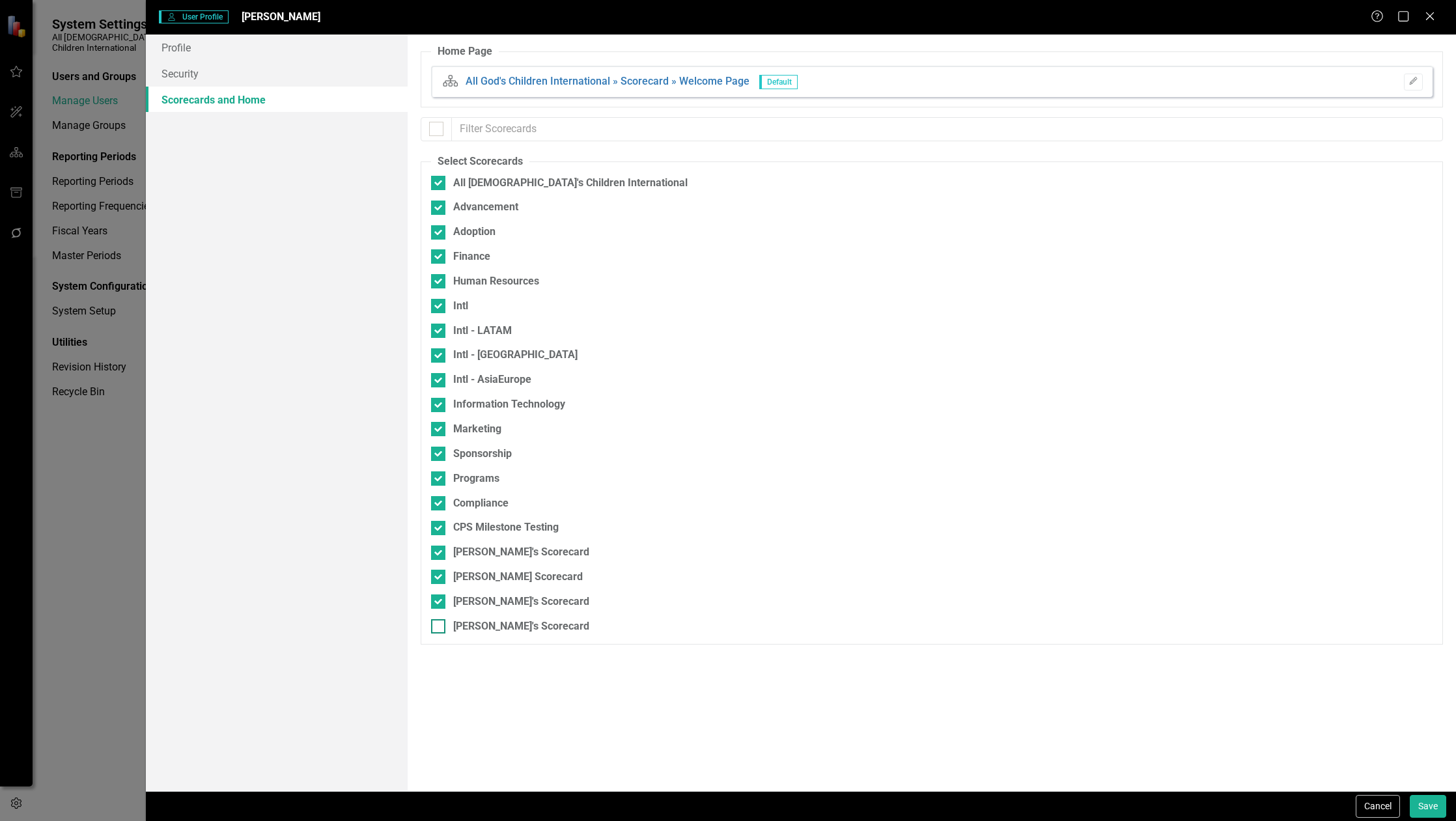
click at [438, 627] on input "[PERSON_NAME]'s Scorecard" at bounding box center [435, 623] width 8 height 8
checkbox input "true"
click at [1442, 803] on button "Save" at bounding box center [1427, 806] width 36 height 23
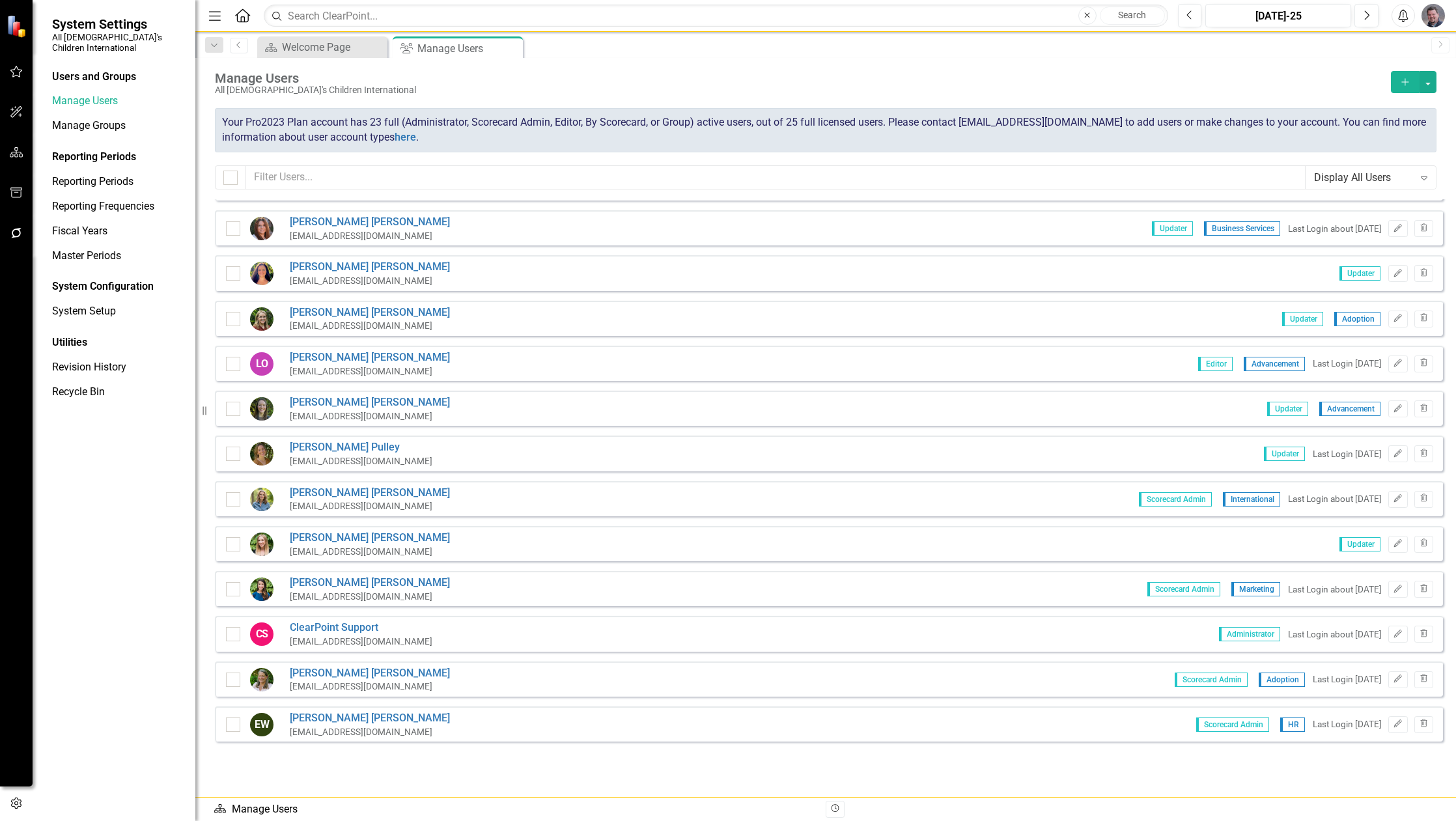
scroll to position [465, 0]
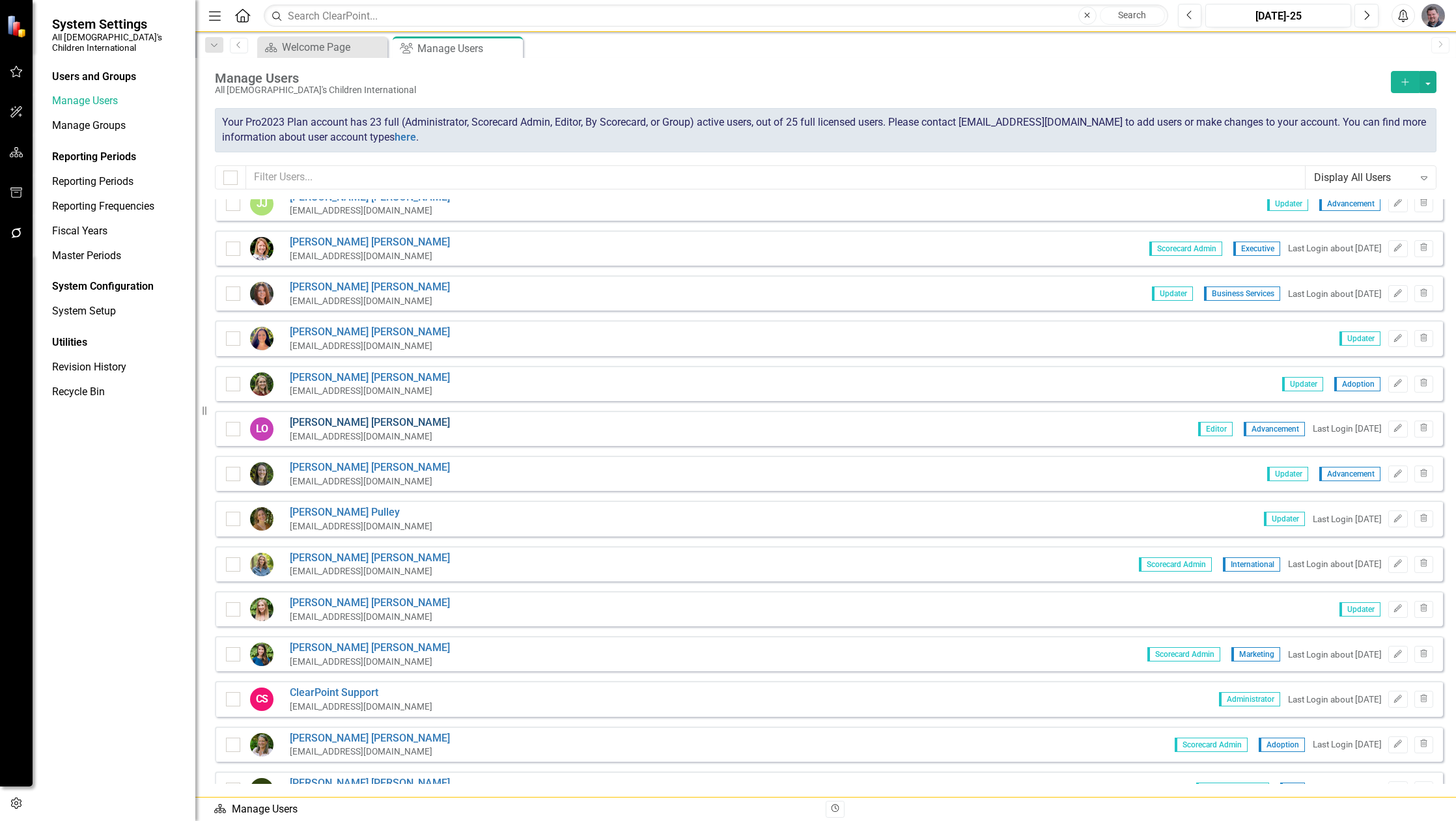
click at [332, 420] on link "[PERSON_NAME]" at bounding box center [370, 423] width 160 height 15
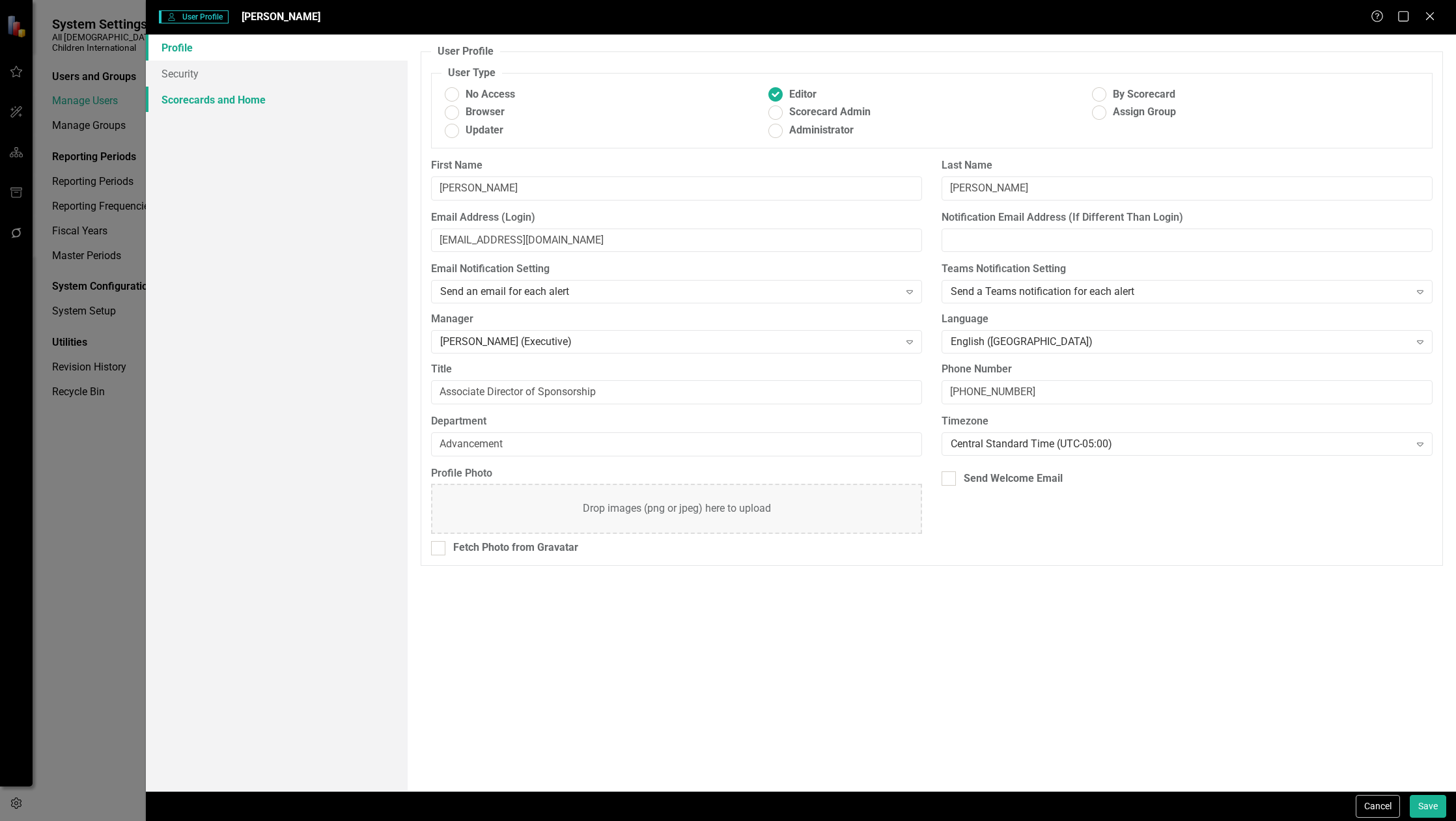
click at [225, 103] on link "Scorecards and Home" at bounding box center [277, 99] width 261 height 26
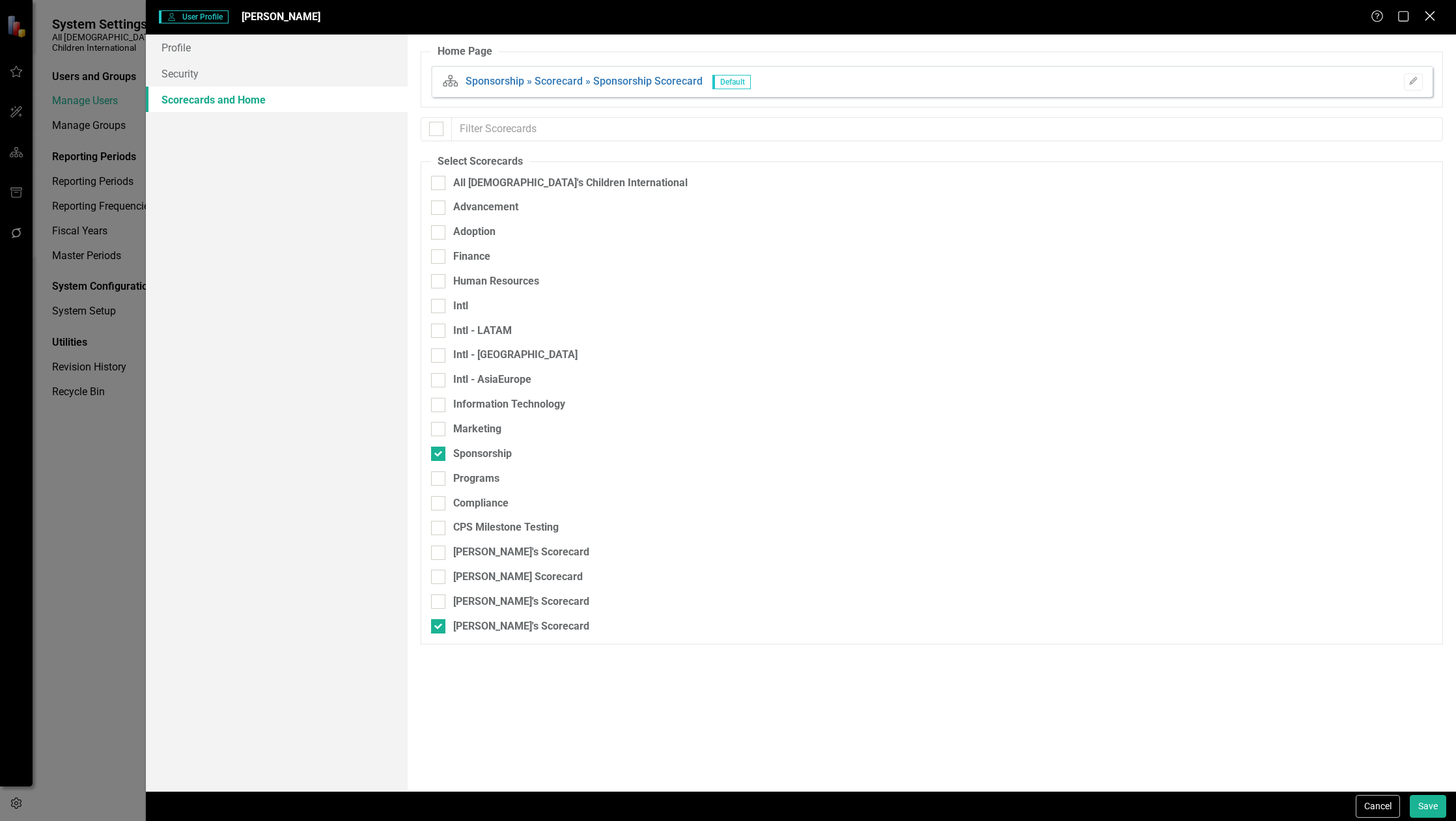
click at [1429, 18] on icon "Close" at bounding box center [1429, 16] width 16 height 13
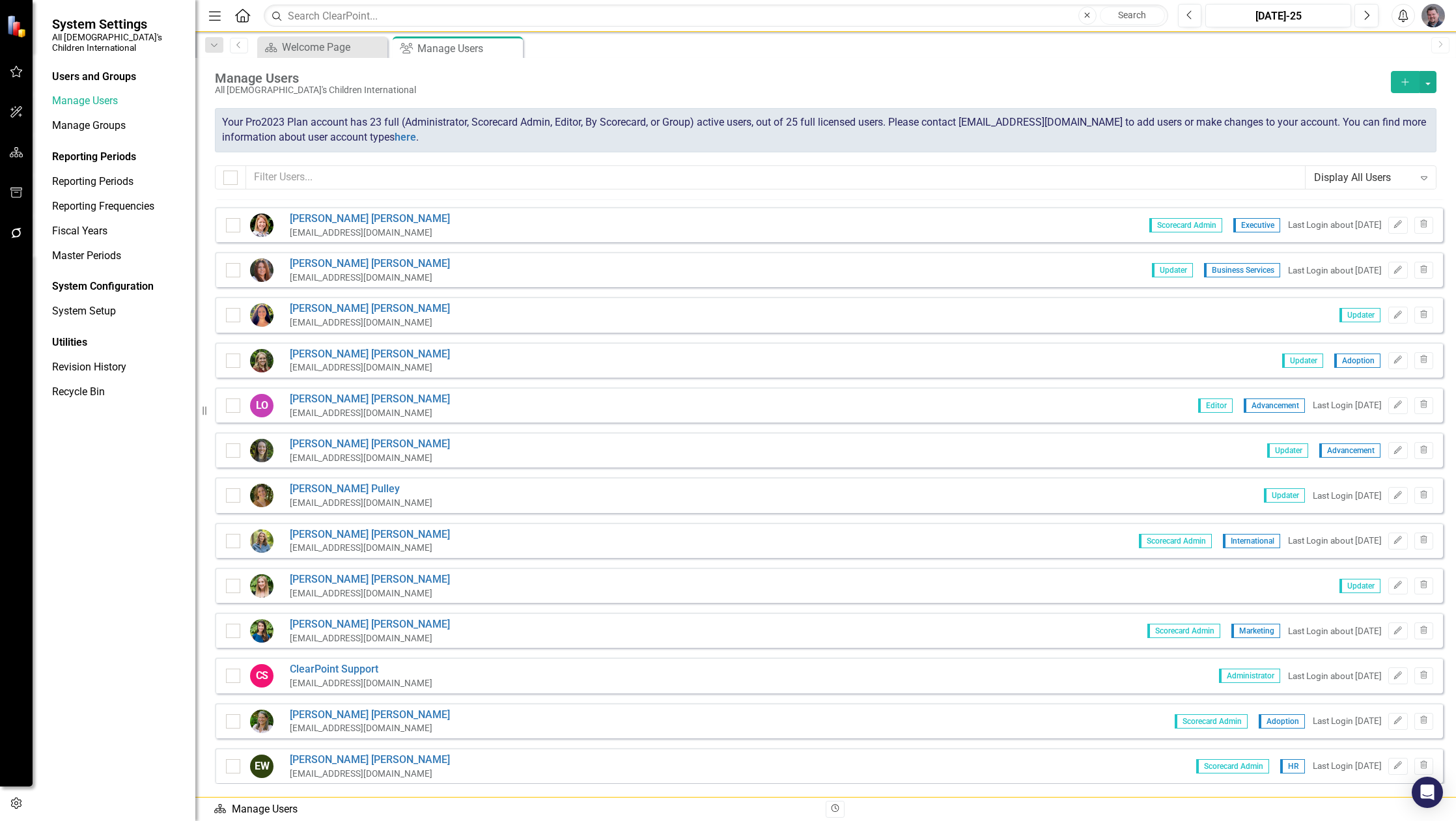
scroll to position [530, 0]
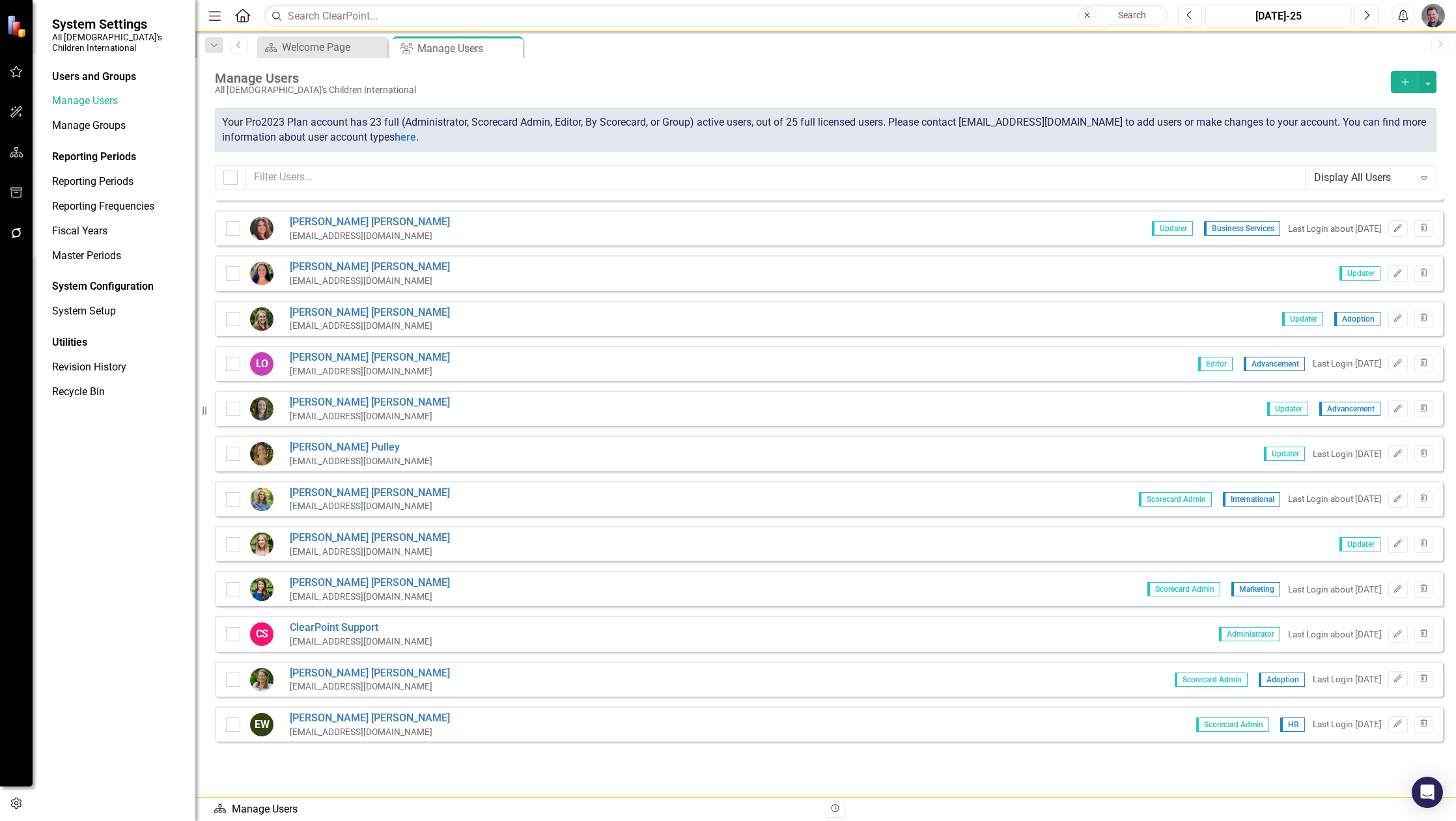
click at [1411, 84] on button "Add" at bounding box center [1405, 82] width 29 height 23
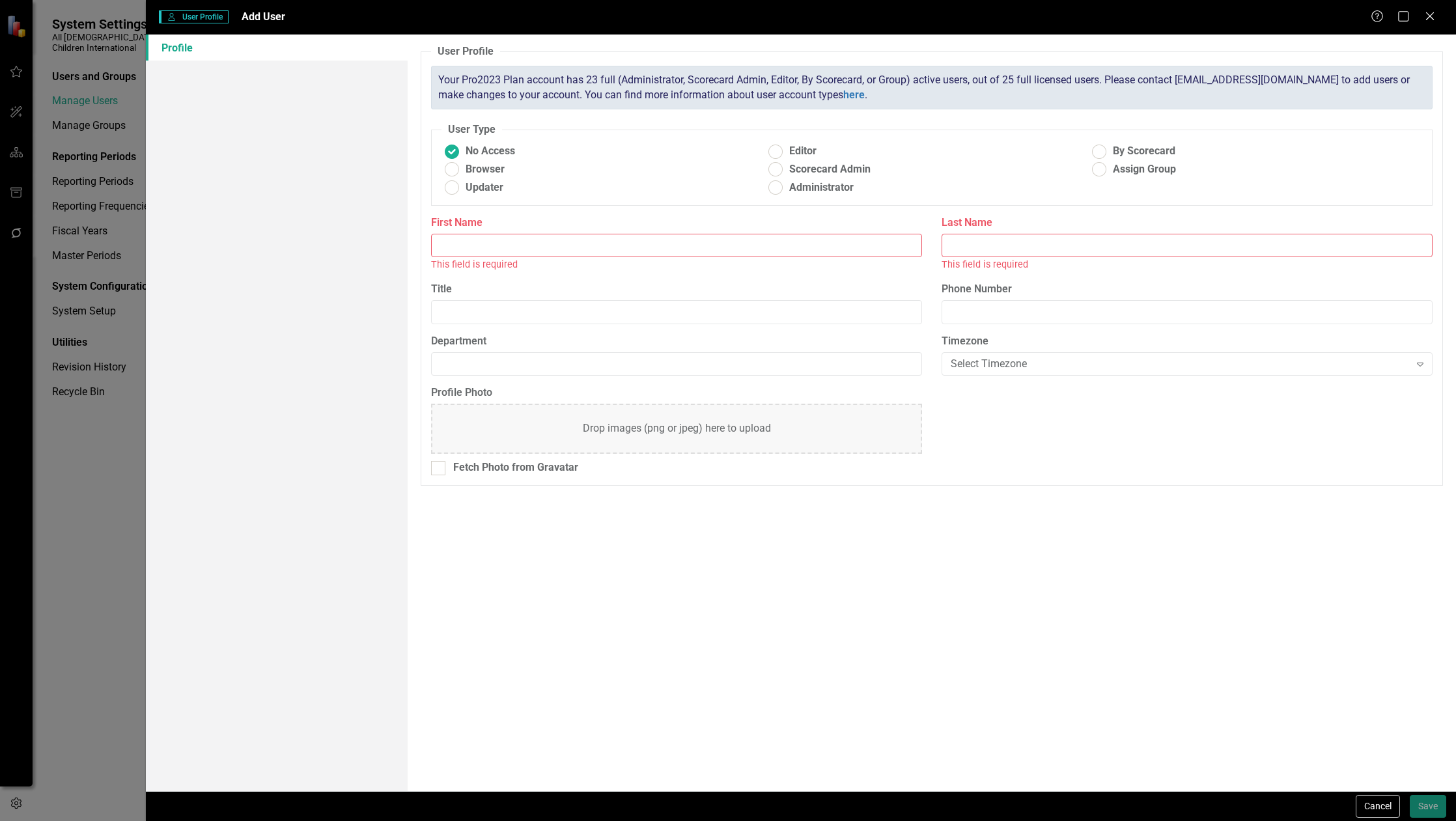
click at [473, 247] on input "First Name" at bounding box center [676, 245] width 490 height 24
paste input "[PERSON_NAME]"
type input "[PERSON_NAME]"
click at [972, 244] on input "Last Name" at bounding box center [1186, 245] width 490 height 24
paste input "[PERSON_NAME]"
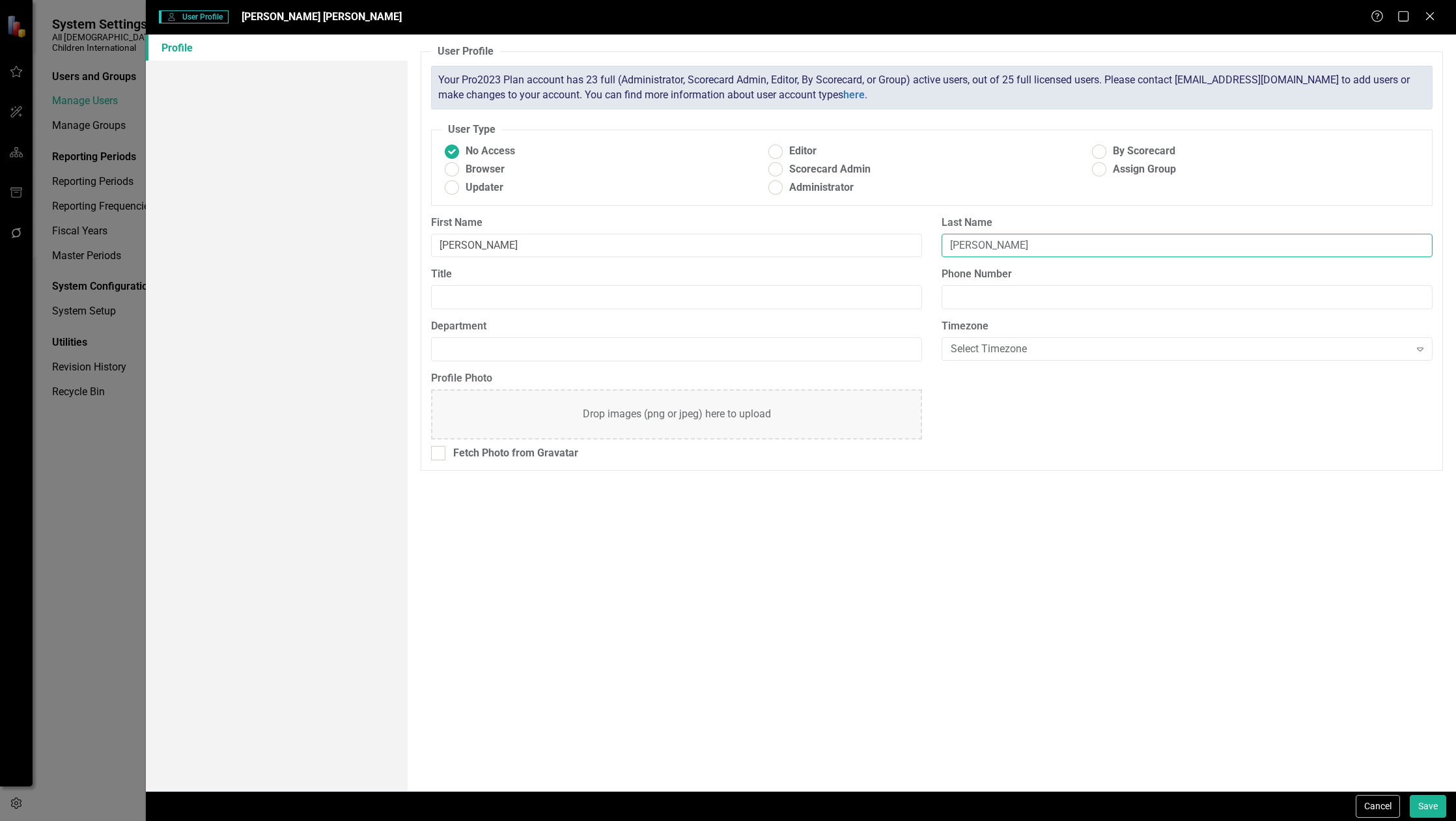
drag, startPoint x: 974, startPoint y: 242, endPoint x: 921, endPoint y: 245, distance: 53.1
click at [921, 245] on div "First Name [PERSON_NAME] Last Name [PERSON_NAME]" at bounding box center [931, 242] width 1021 height 52
type input "[PERSON_NAME]"
drag, startPoint x: 462, startPoint y: 248, endPoint x: 580, endPoint y: 242, distance: 118.2
click at [580, 242] on input "[PERSON_NAME]" at bounding box center [676, 245] width 490 height 24
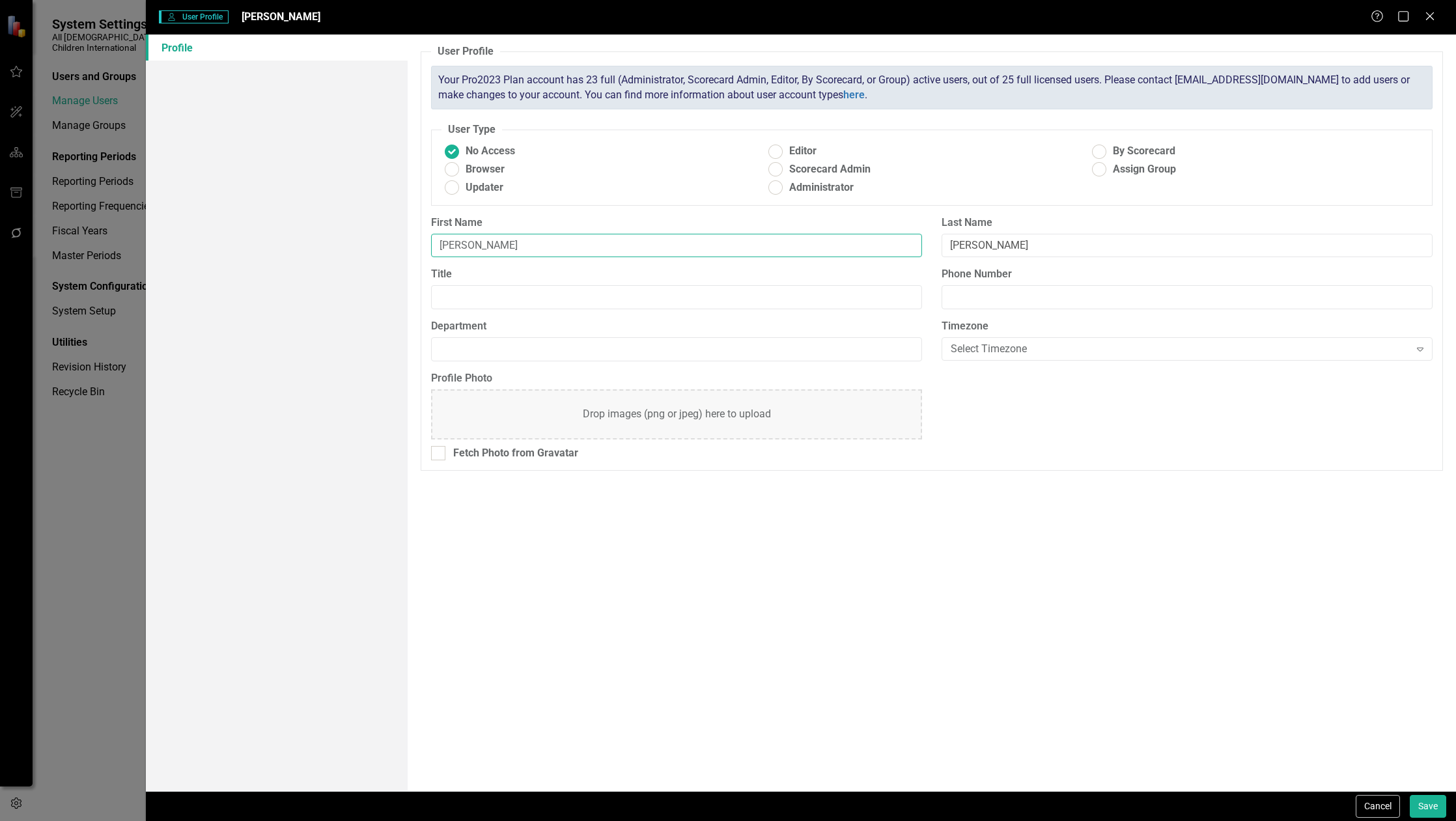
type input "[PERSON_NAME]"
click at [490, 292] on input "Title" at bounding box center [676, 296] width 490 height 24
click at [613, 270] on label "Title" at bounding box center [676, 274] width 490 height 15
click at [613, 285] on input "Title" at bounding box center [676, 296] width 490 height 24
click at [517, 296] on input "Title" at bounding box center [676, 296] width 490 height 24
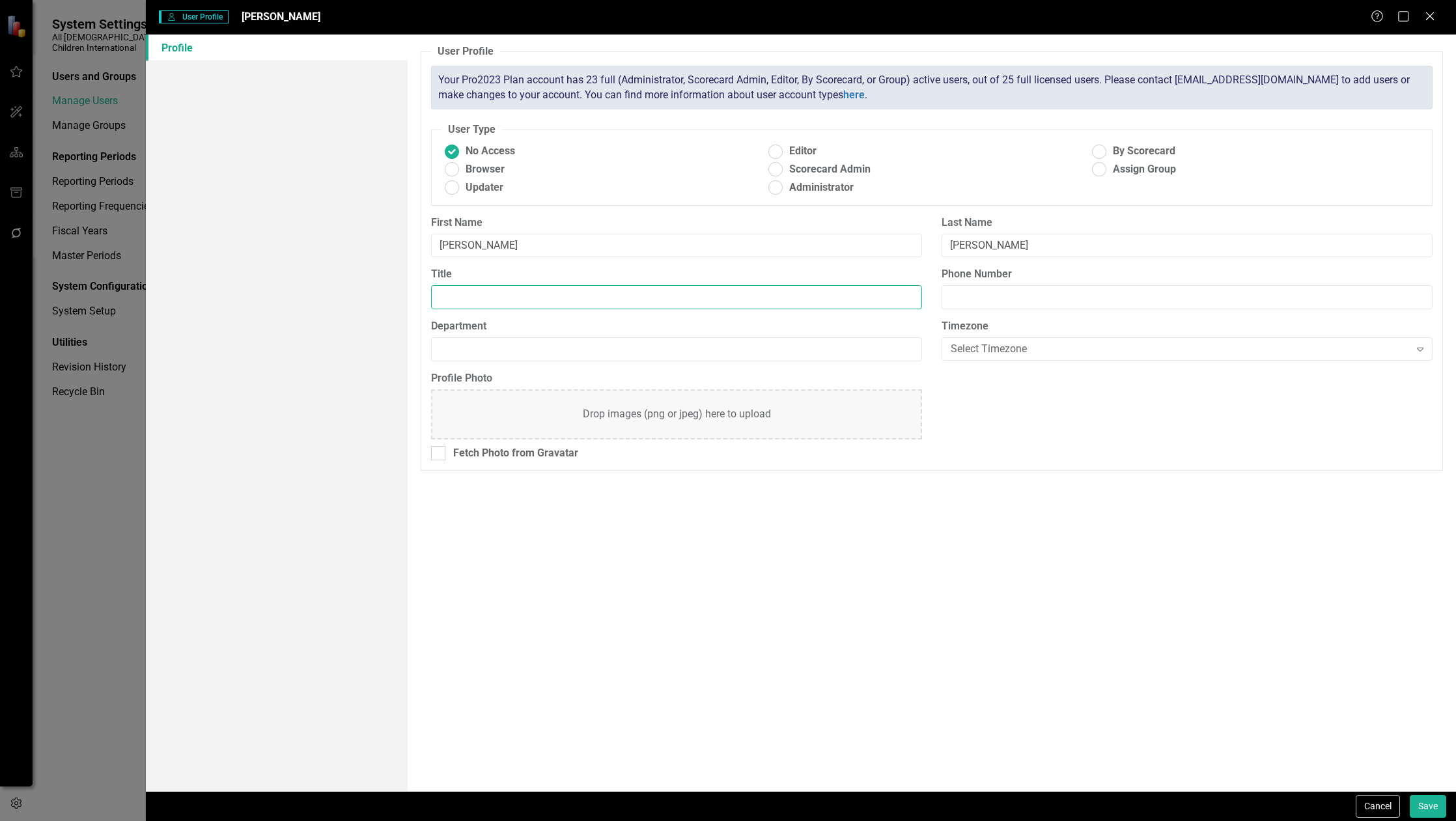
paste input "SW Advancement Officer"
type input "SW Advancement Officer"
click at [470, 186] on span "Updater" at bounding box center [484, 187] width 38 height 15
click at [462, 186] on input "Updater" at bounding box center [452, 187] width 20 height 20
radio input "true"
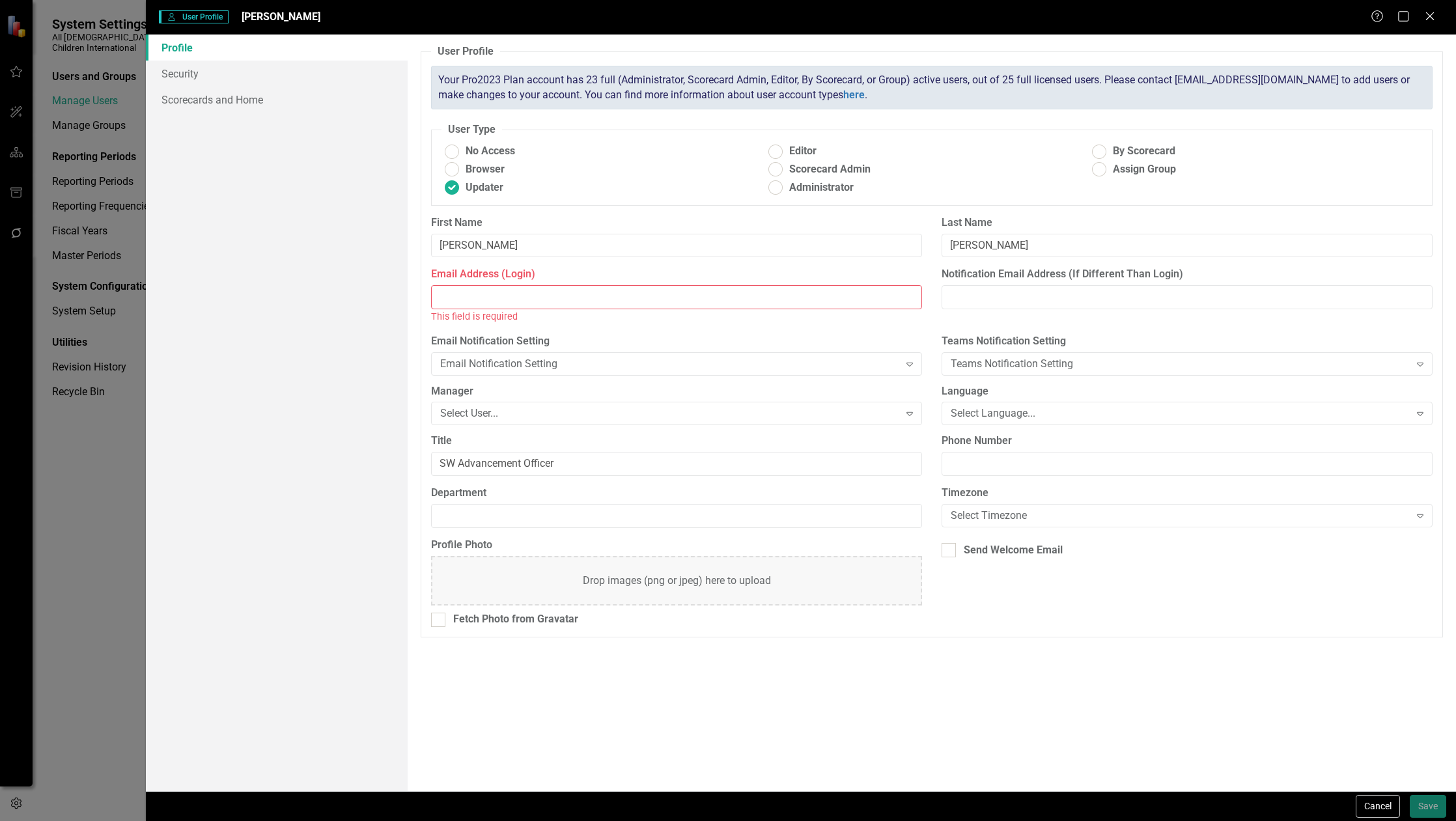
click at [505, 293] on input "Email Address (Login)" at bounding box center [676, 296] width 490 height 24
paste input "[EMAIL_ADDRESS][DOMAIN_NAME]"
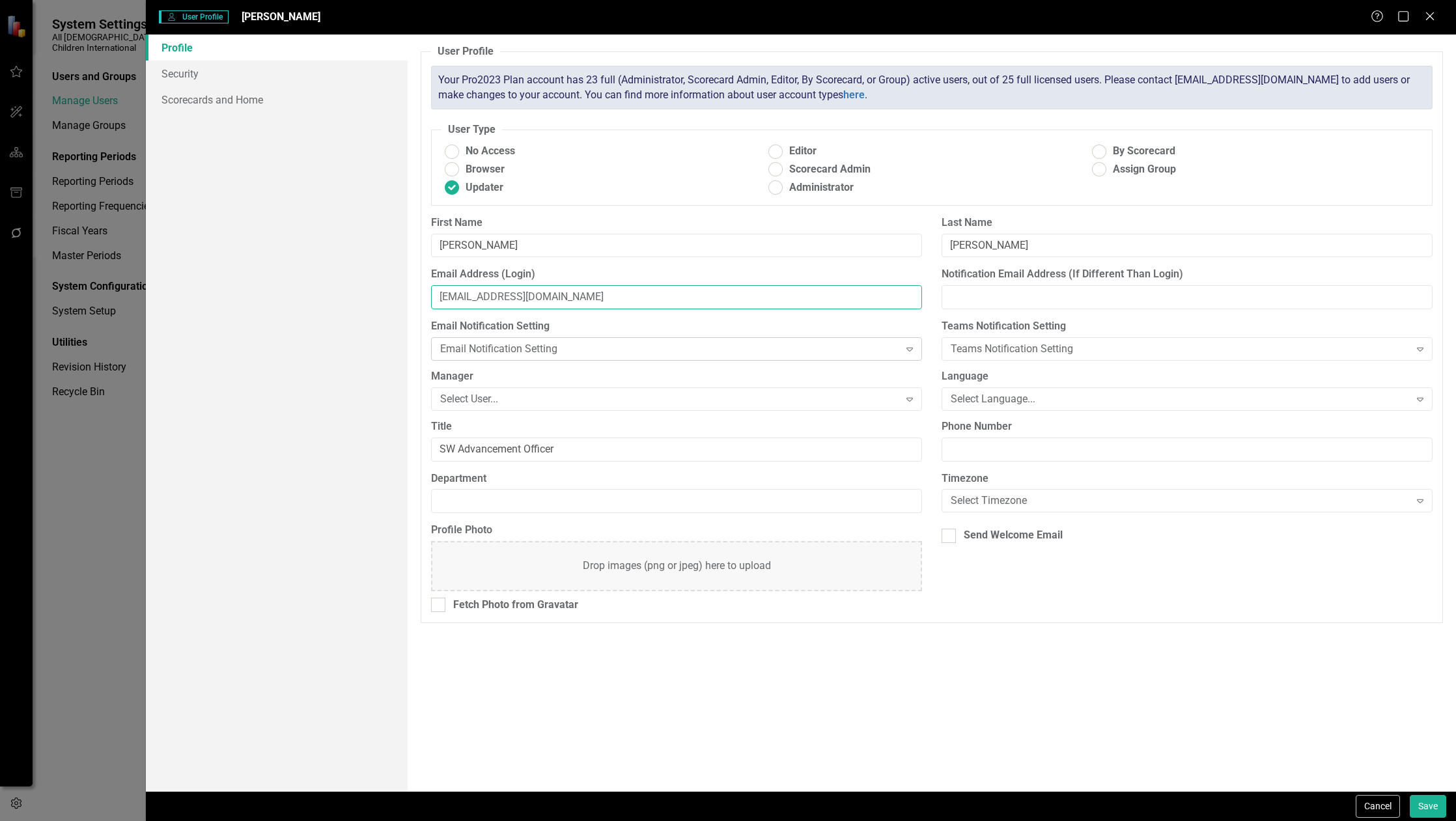
type input "[EMAIL_ADDRESS][DOMAIN_NAME]"
click at [856, 347] on div "Email Notification Setting" at bounding box center [669, 349] width 458 height 15
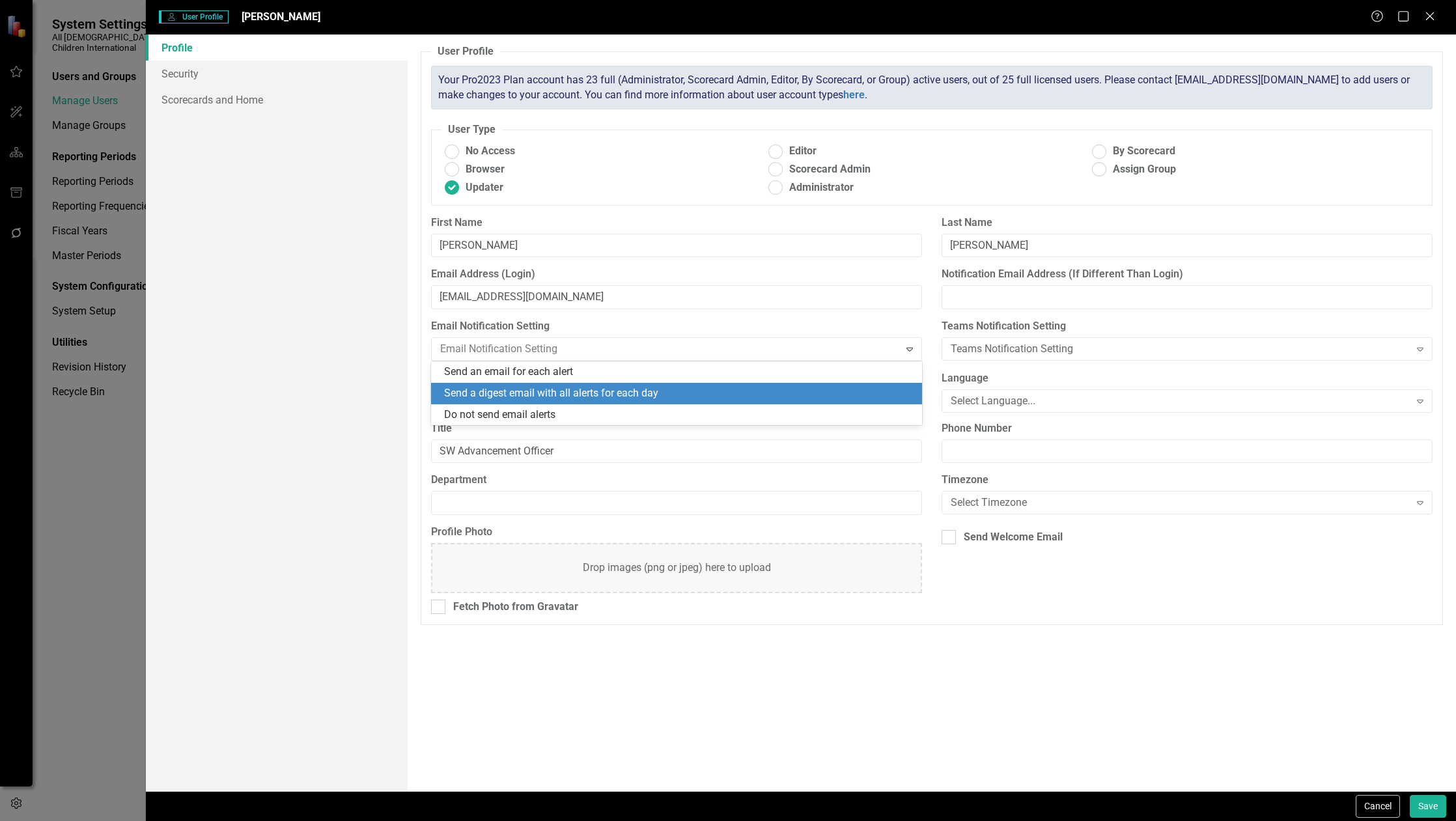
click at [826, 388] on div "Send a digest email with all alerts for each day" at bounding box center [678, 393] width 470 height 15
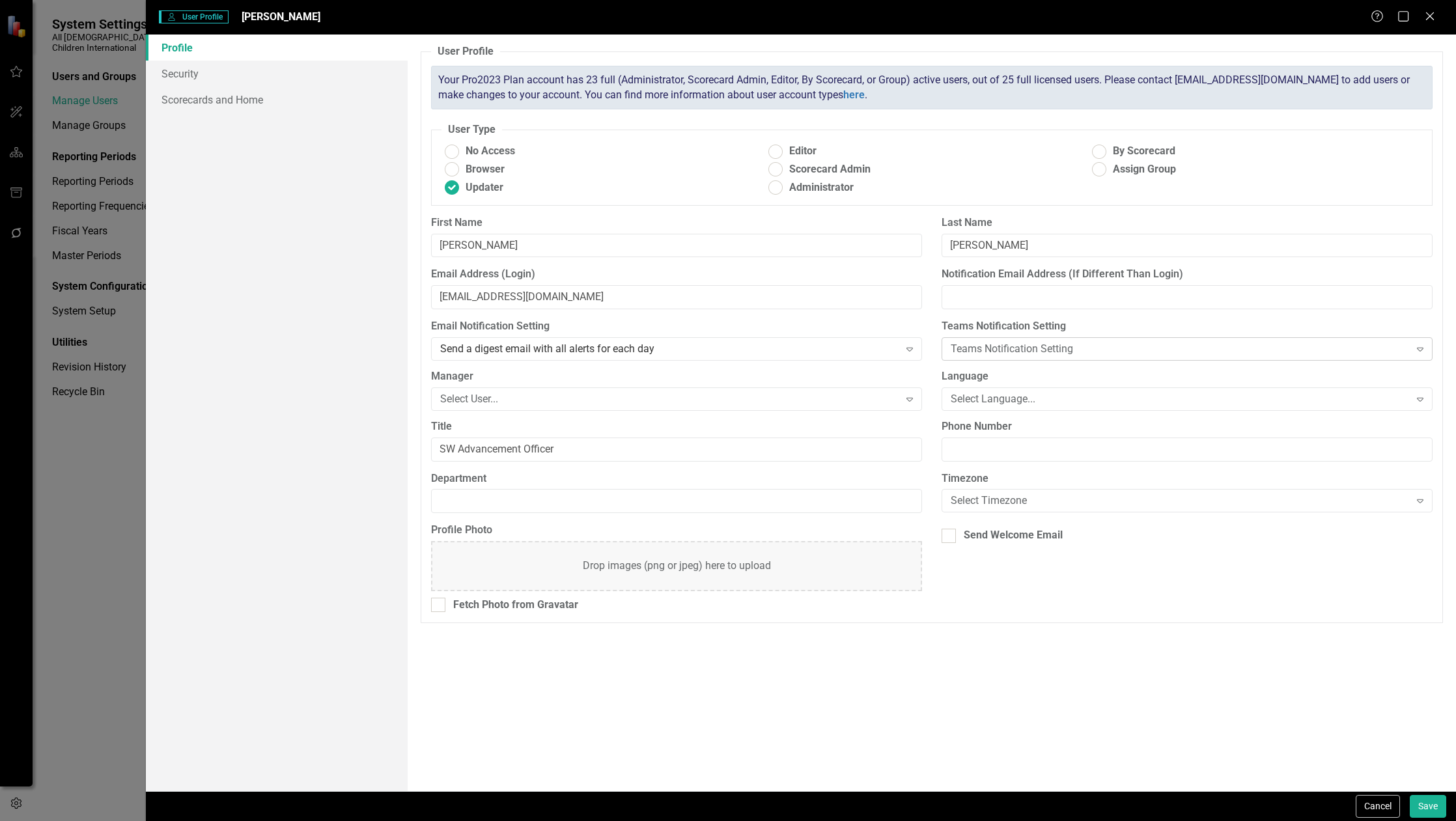
click at [1006, 352] on div "Teams Notification Setting" at bounding box center [1179, 349] width 458 height 15
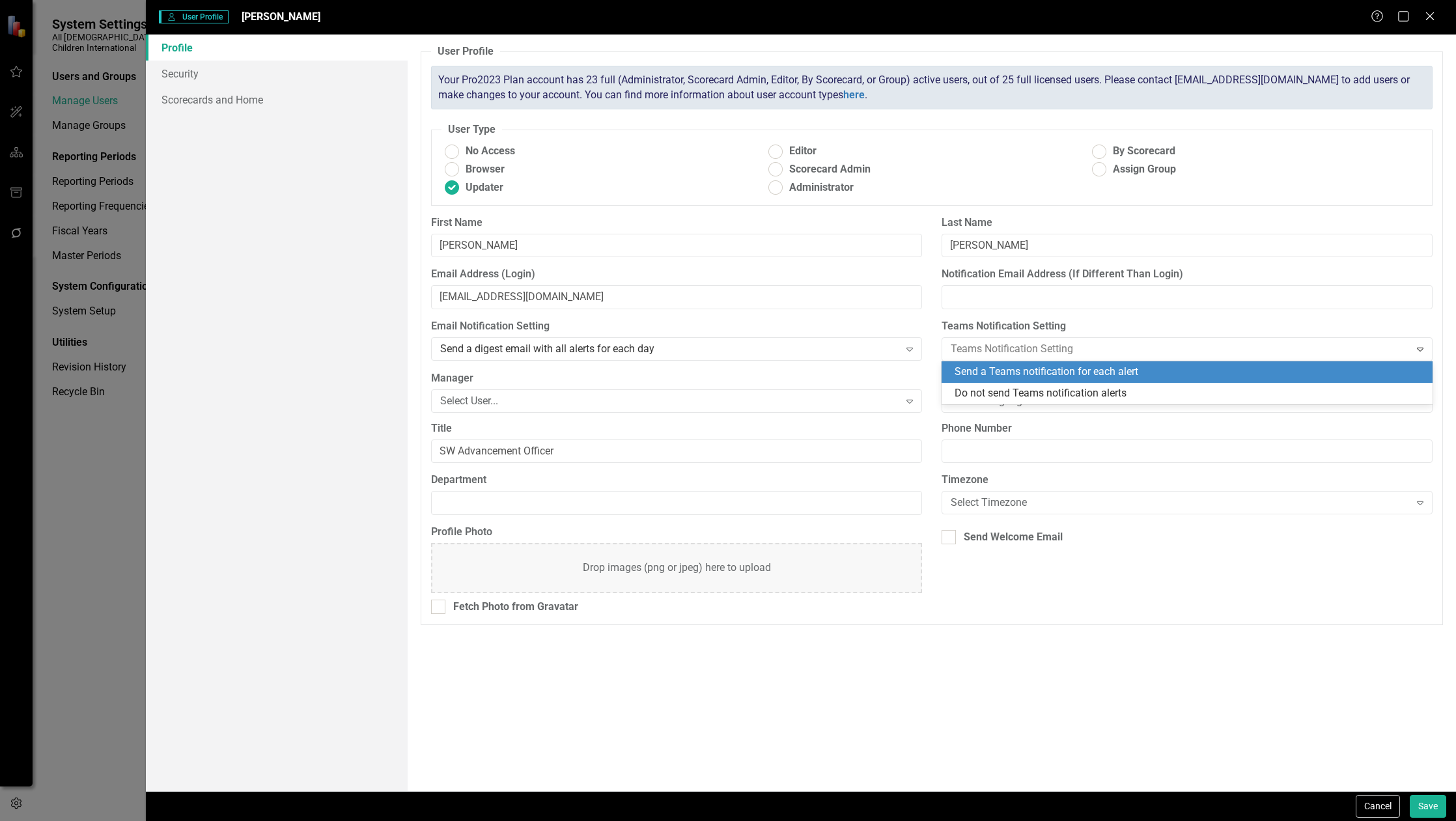
click at [1003, 375] on div "Send a Teams notification for each alert" at bounding box center [1189, 371] width 470 height 15
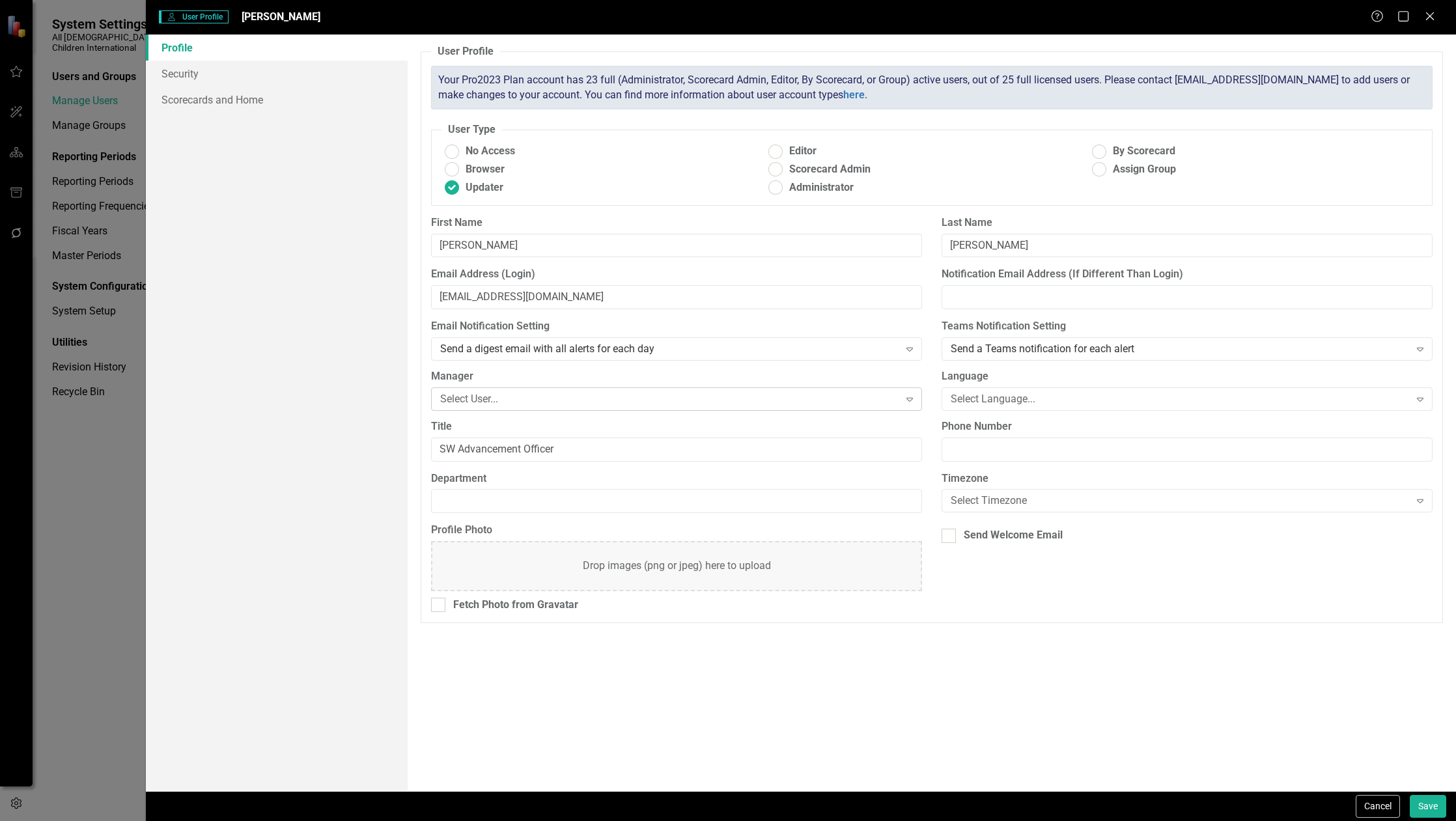
click at [672, 403] on div "Select User..." at bounding box center [669, 398] width 458 height 15
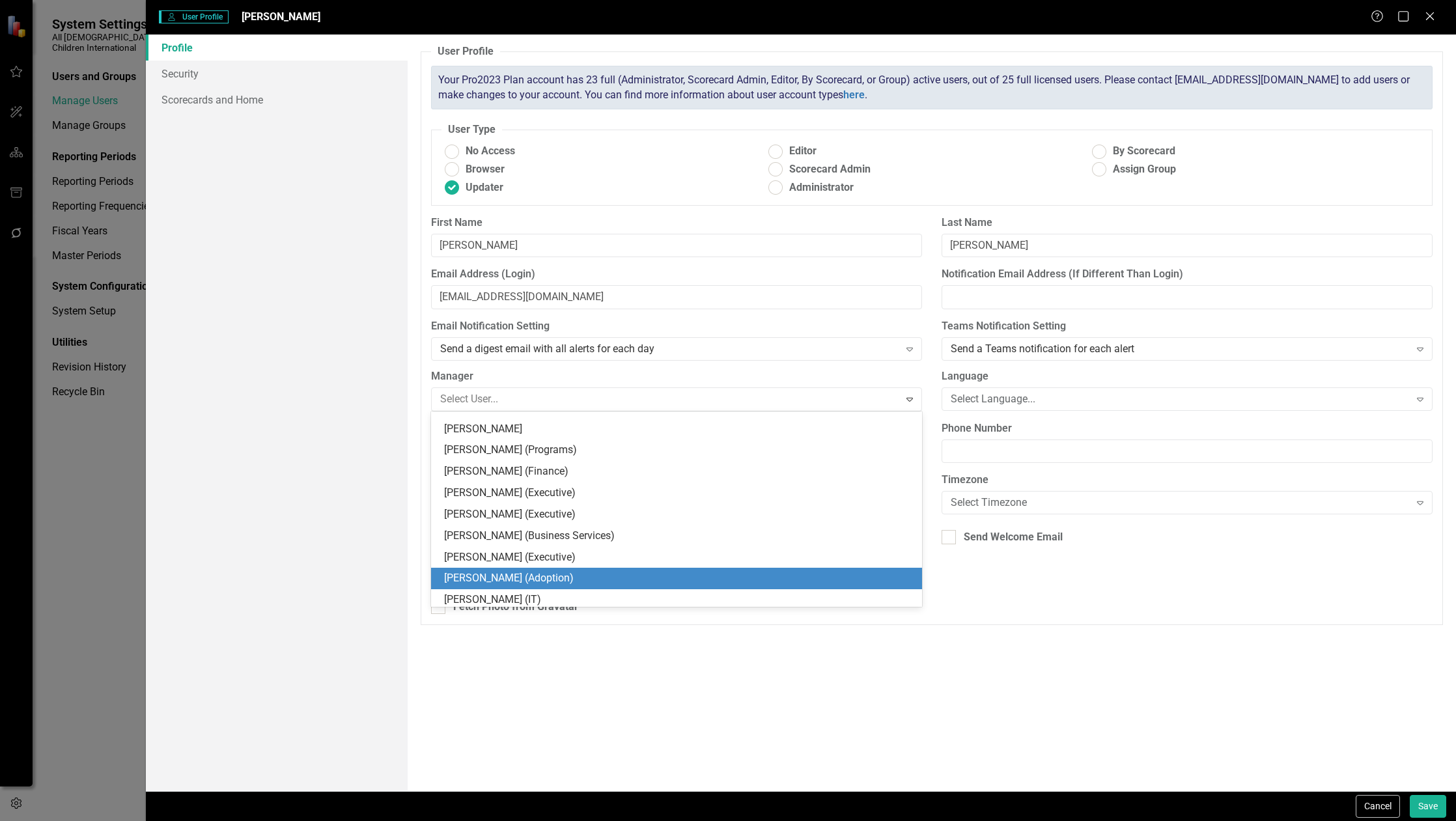
scroll to position [14, 0]
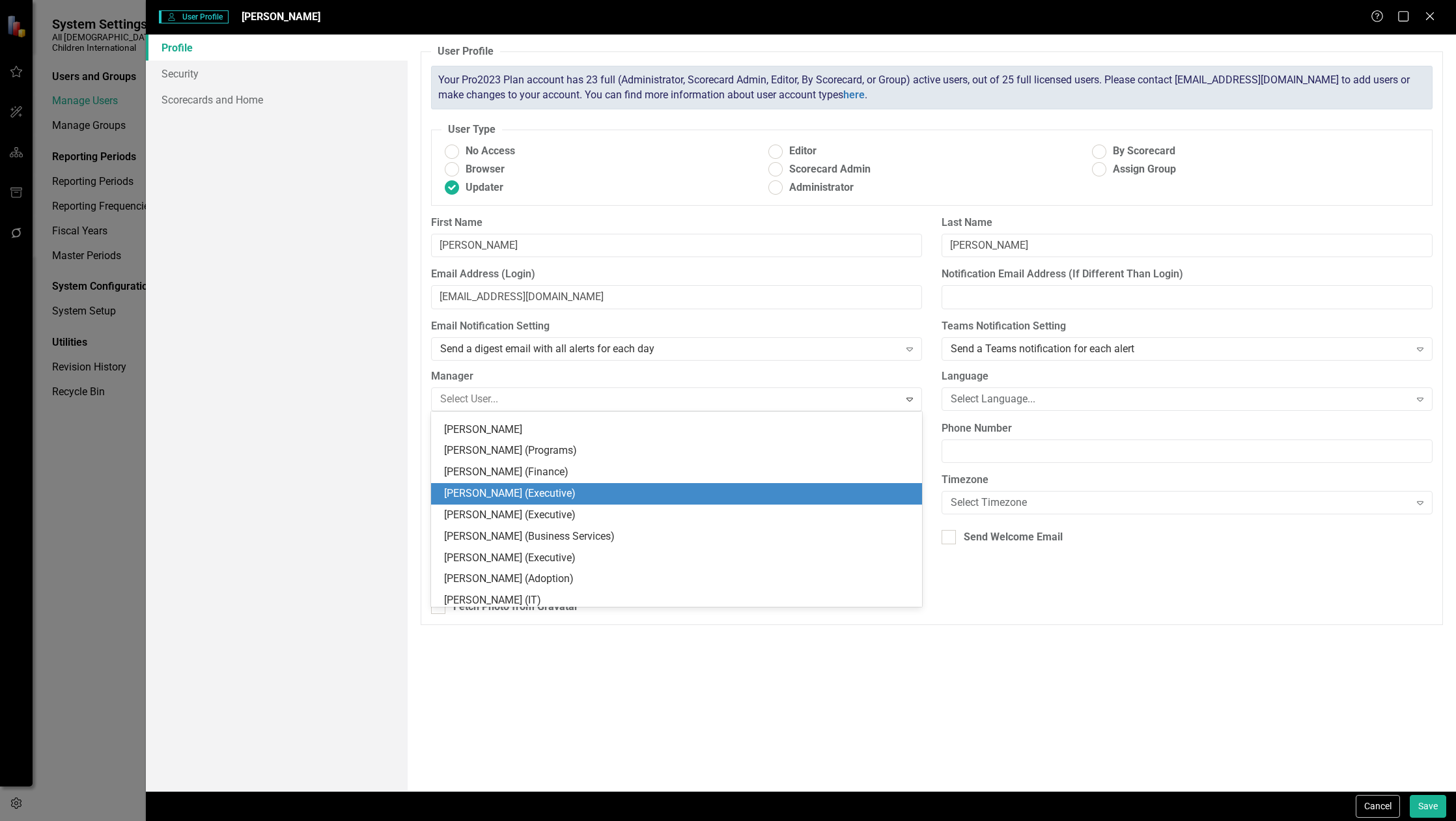
click at [625, 493] on div "[PERSON_NAME] (Executive)" at bounding box center [678, 493] width 470 height 15
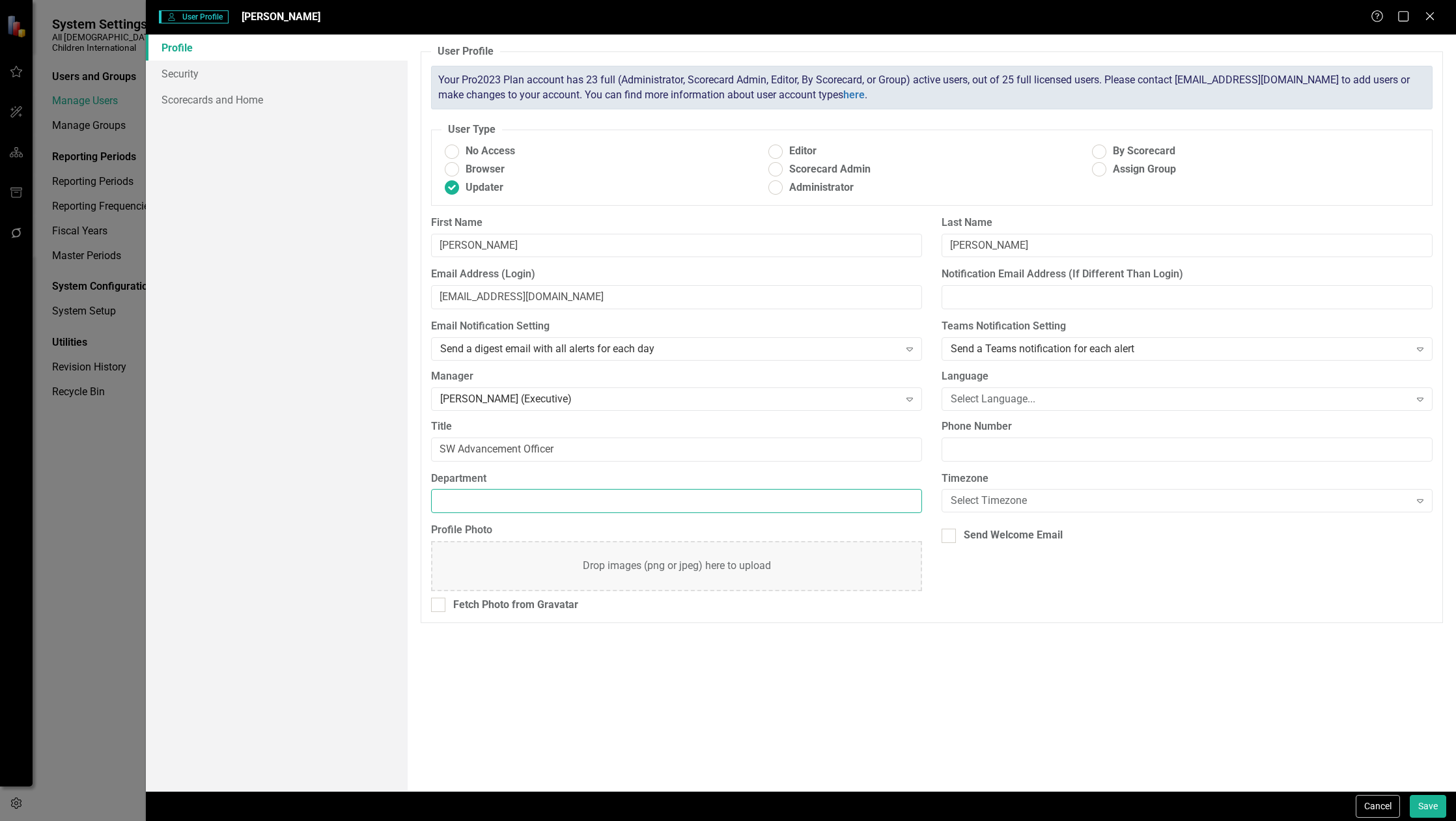
click at [531, 502] on input "Department" at bounding box center [676, 500] width 490 height 24
paste input "Advancement"
type input "Advancement"
click at [1012, 497] on div "Select Timezone" at bounding box center [1179, 500] width 458 height 15
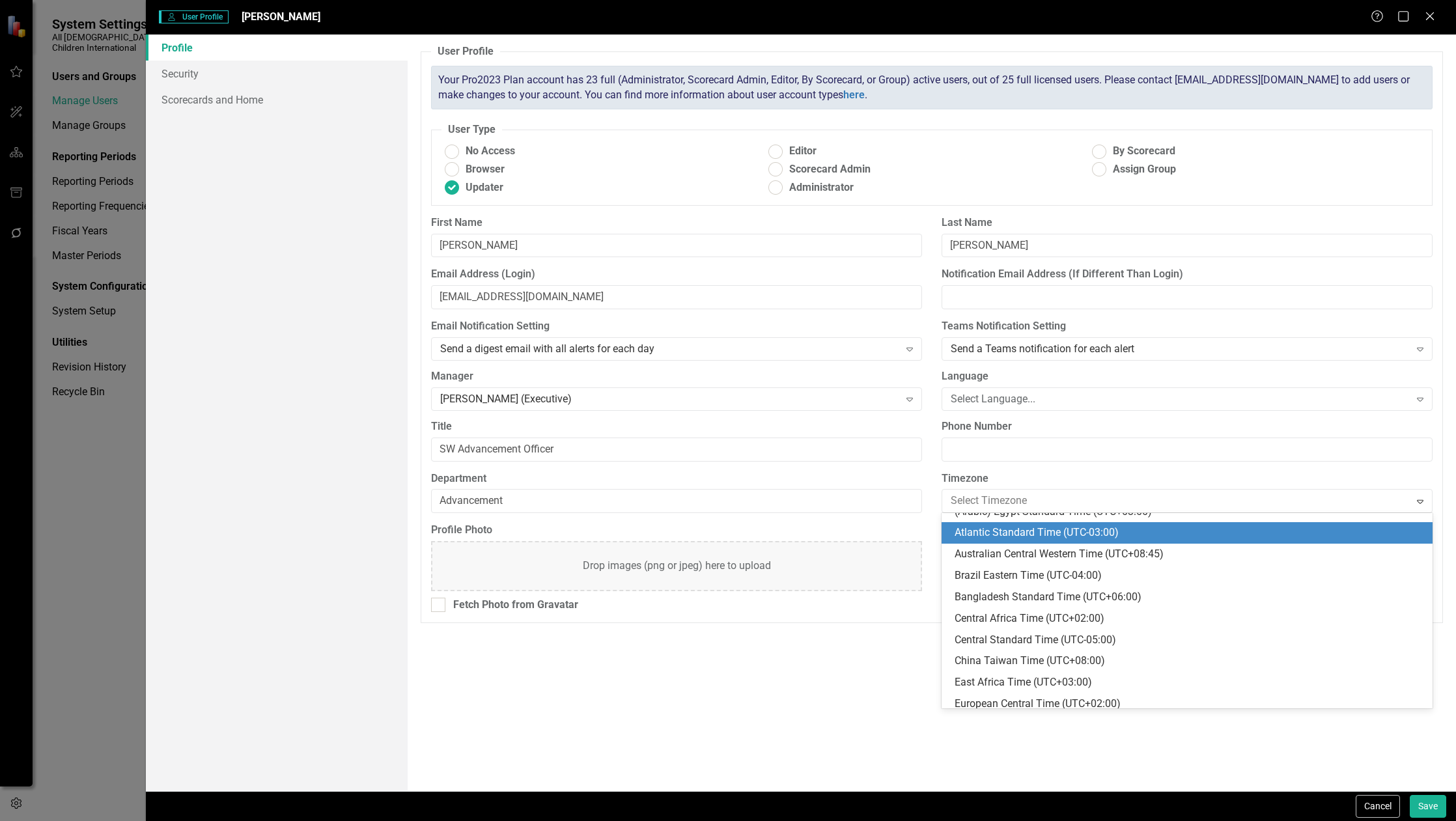
scroll to position [130, 0]
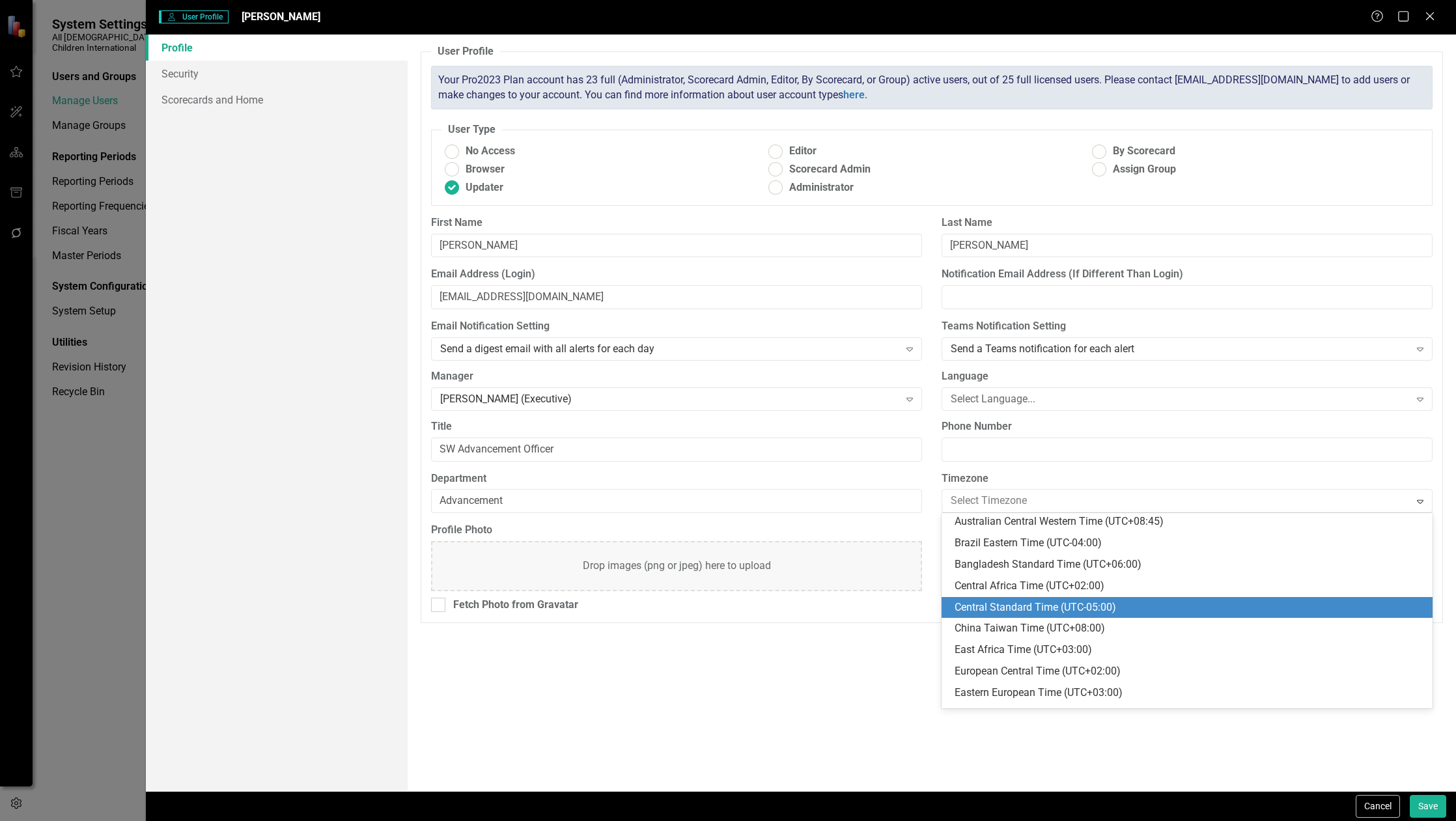
click at [1018, 613] on div "Central Standard Time (UTC-05:00)" at bounding box center [1189, 607] width 470 height 15
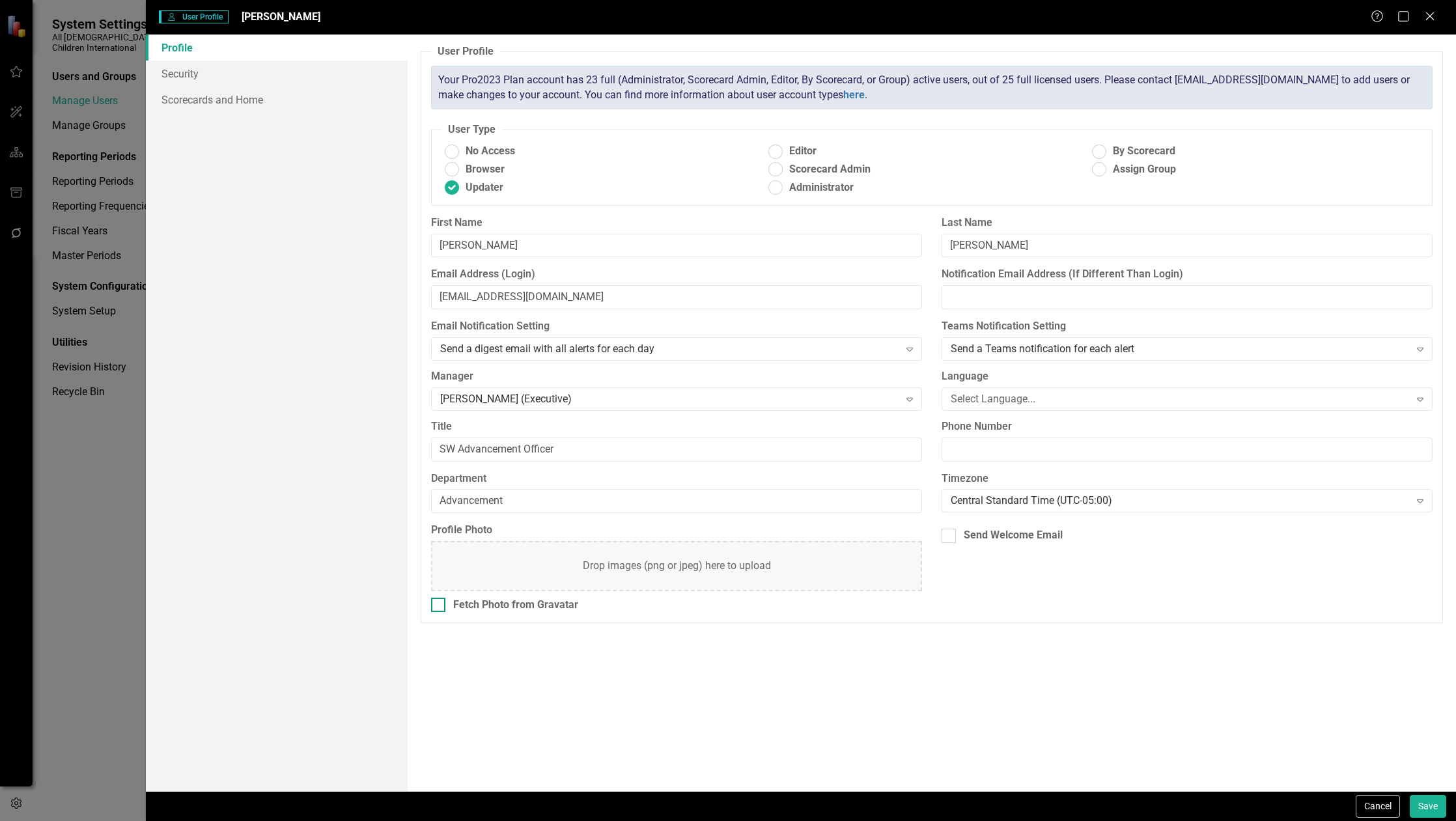
click at [509, 598] on div "Fetch Photo from Gravatar" at bounding box center [516, 605] width 125 height 15
click at [439, 598] on input "Fetch Photo from Gravatar" at bounding box center [435, 601] width 8 height 8
checkbox input "true"
click at [172, 78] on link "Security" at bounding box center [277, 73] width 261 height 26
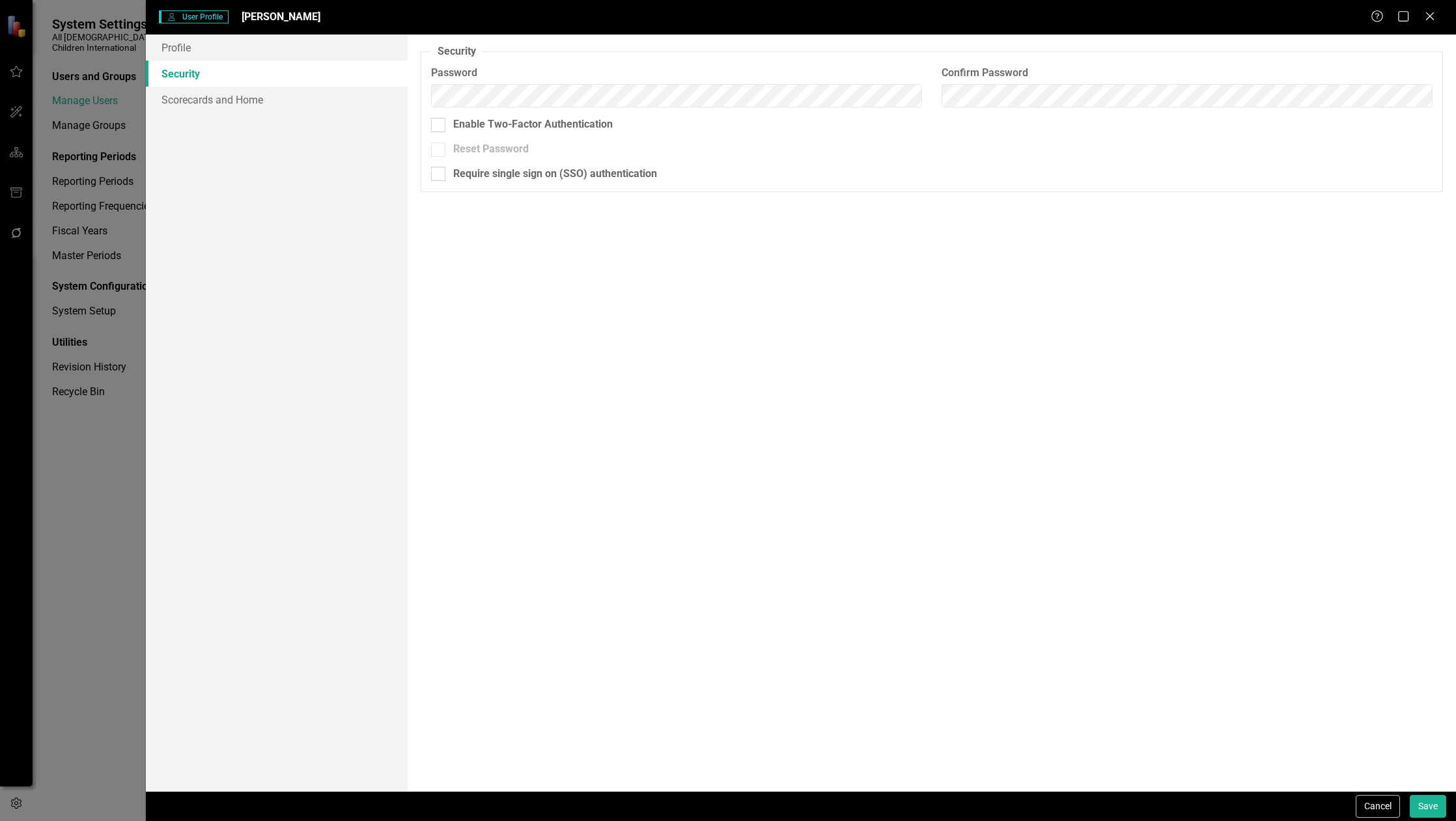
checkbox input "true"
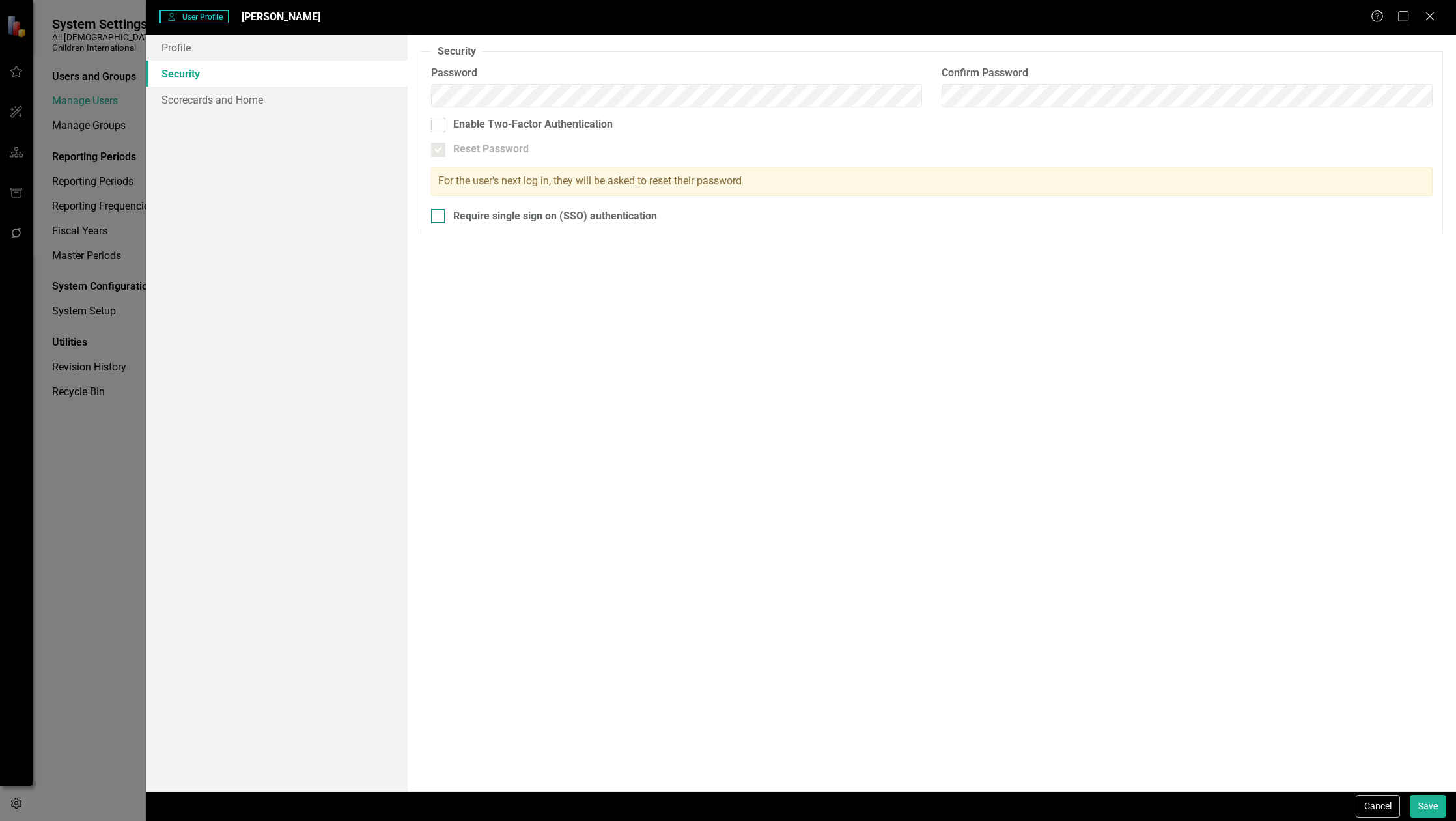
click at [486, 213] on div "Require single sign on (SSO) authentication" at bounding box center [555, 216] width 204 height 15
click at [439, 213] on input "Require single sign on (SSO) authentication" at bounding box center [435, 213] width 8 height 8
checkbox input "true"
click at [228, 99] on link "Scorecards and Home" at bounding box center [277, 99] width 261 height 26
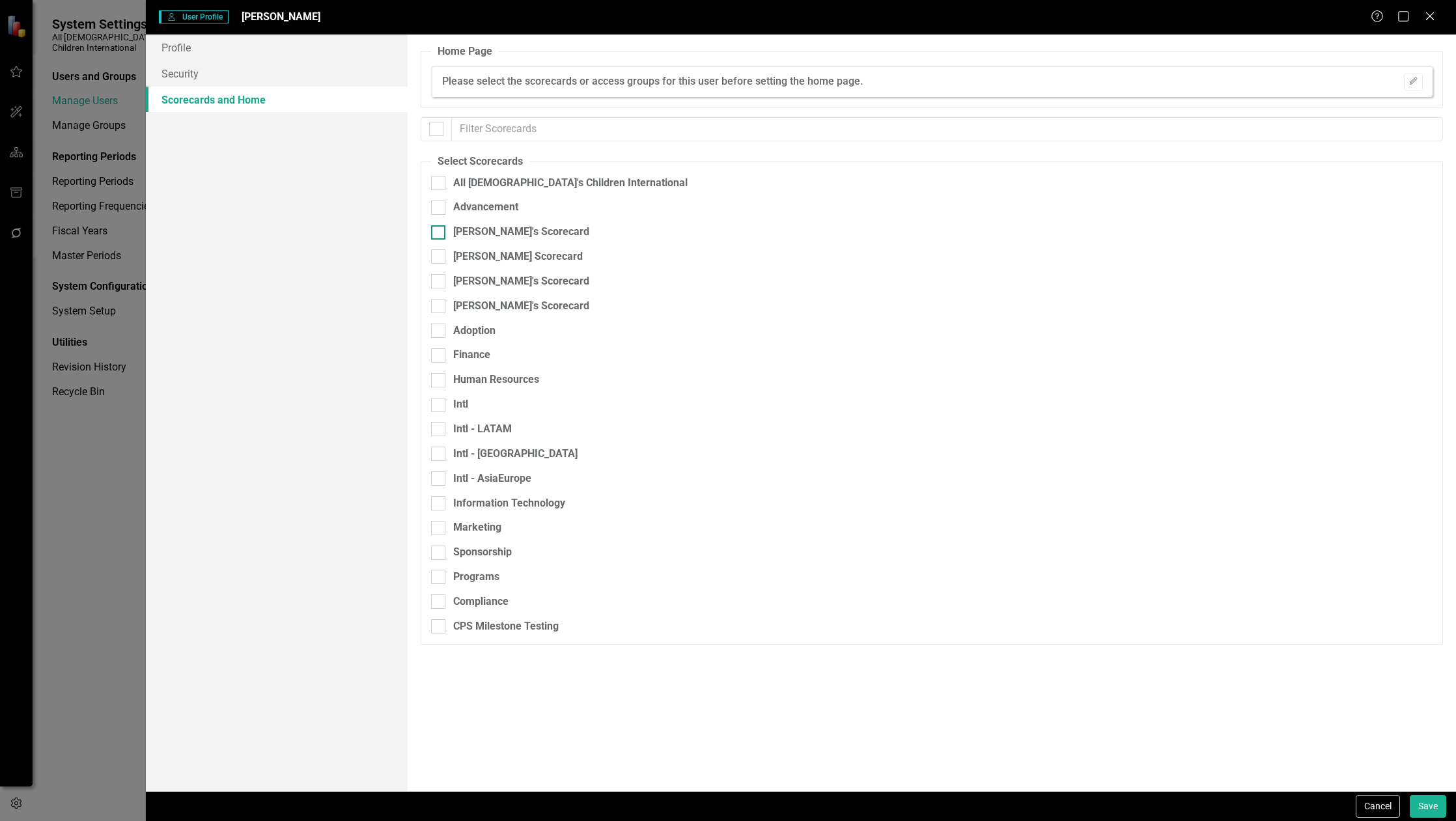
click at [494, 233] on div "[PERSON_NAME]'s Scorecard" at bounding box center [521, 232] width 136 height 15
click at [439, 233] on input "[PERSON_NAME]'s Scorecard" at bounding box center [435, 229] width 8 height 8
checkbox input "true"
click at [1414, 807] on button "Save" at bounding box center [1427, 806] width 36 height 23
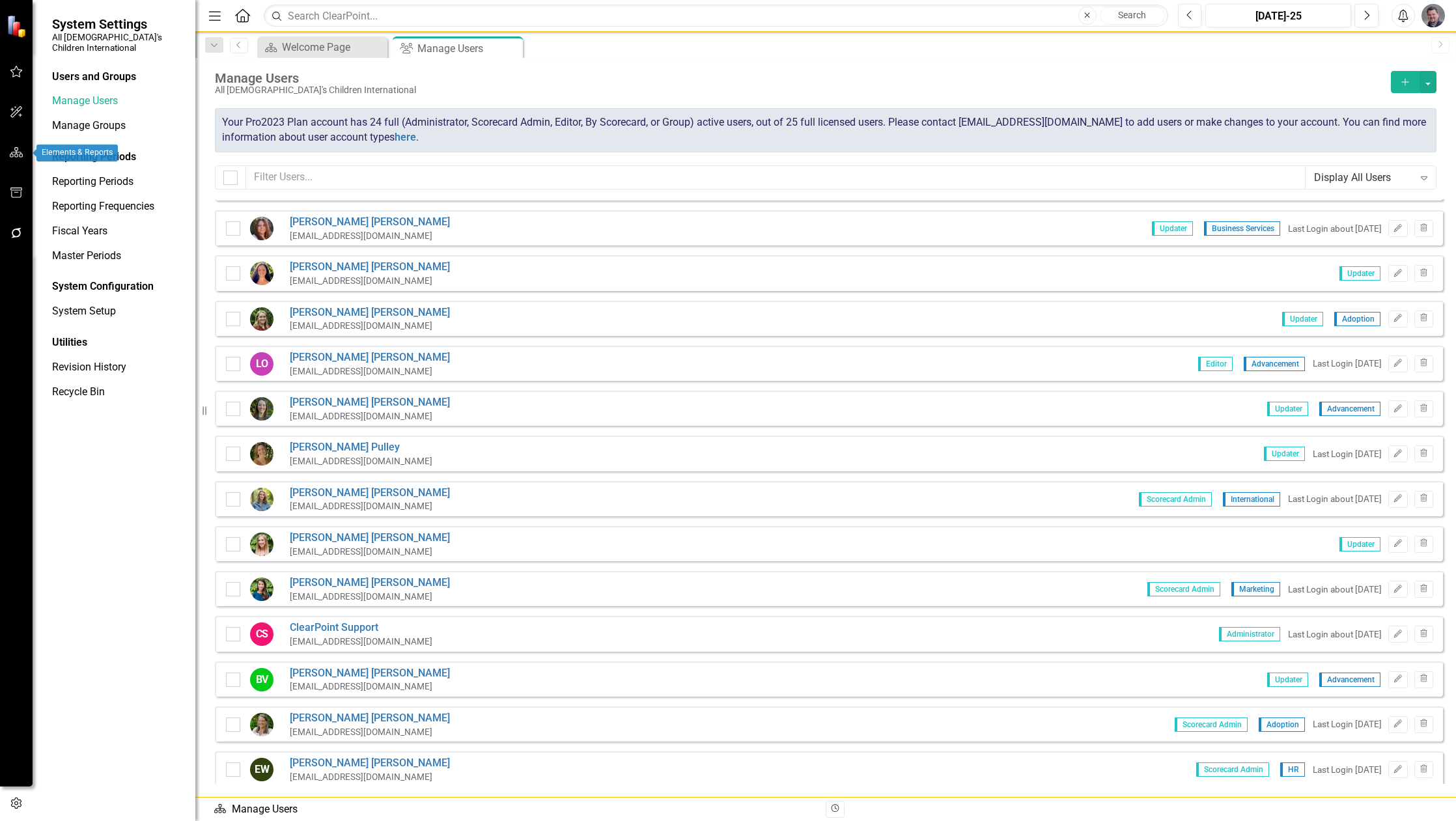
click at [21, 154] on icon "button" at bounding box center [16, 152] width 14 height 11
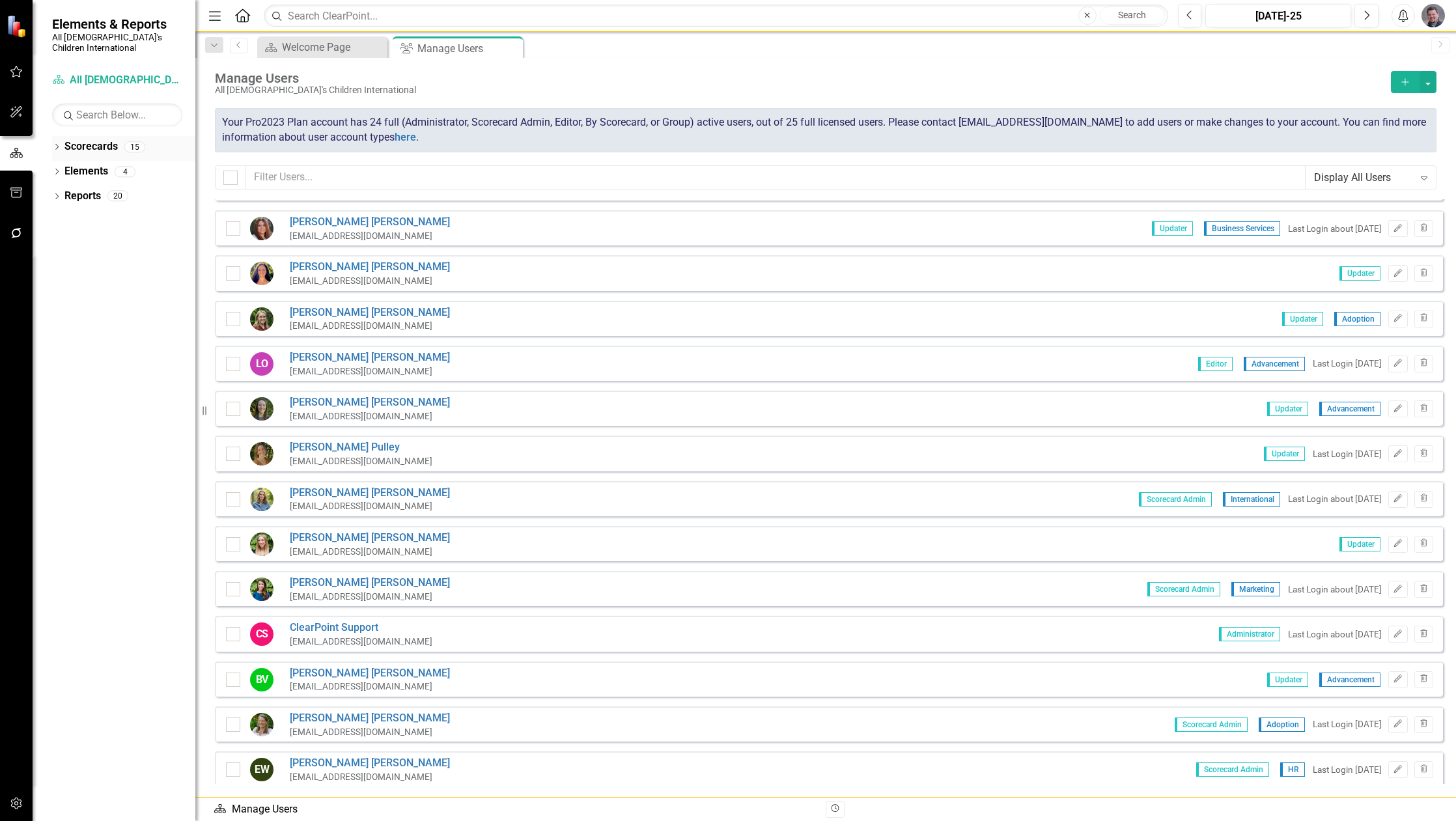
click at [101, 140] on link "Scorecards" at bounding box center [90, 147] width 53 height 15
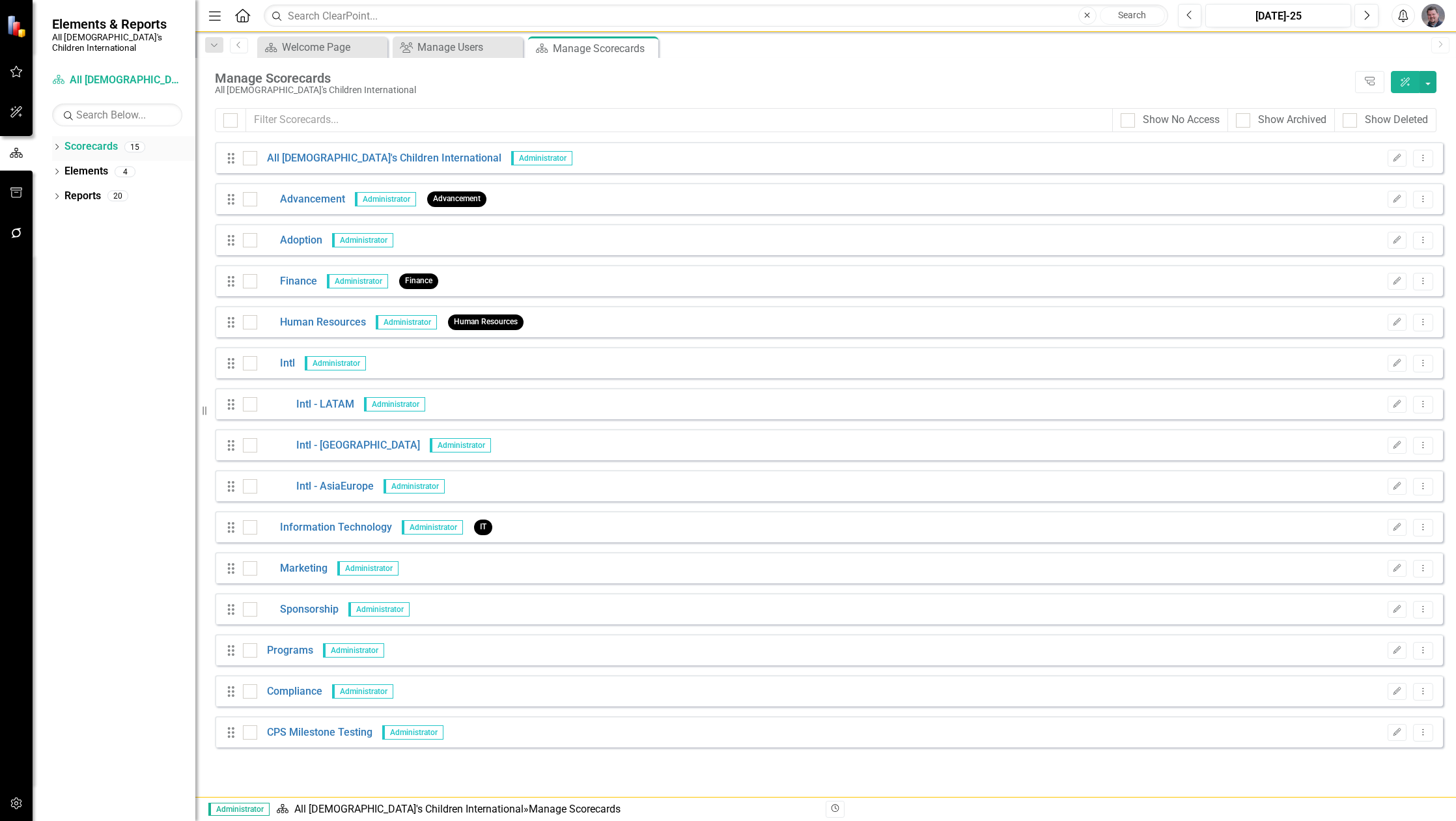
click at [57, 144] on icon "Dropdown" at bounding box center [57, 148] width 9 height 7
click at [106, 164] on link "All [DEMOGRAPHIC_DATA]'s Children International" at bounding box center [133, 171] width 124 height 15
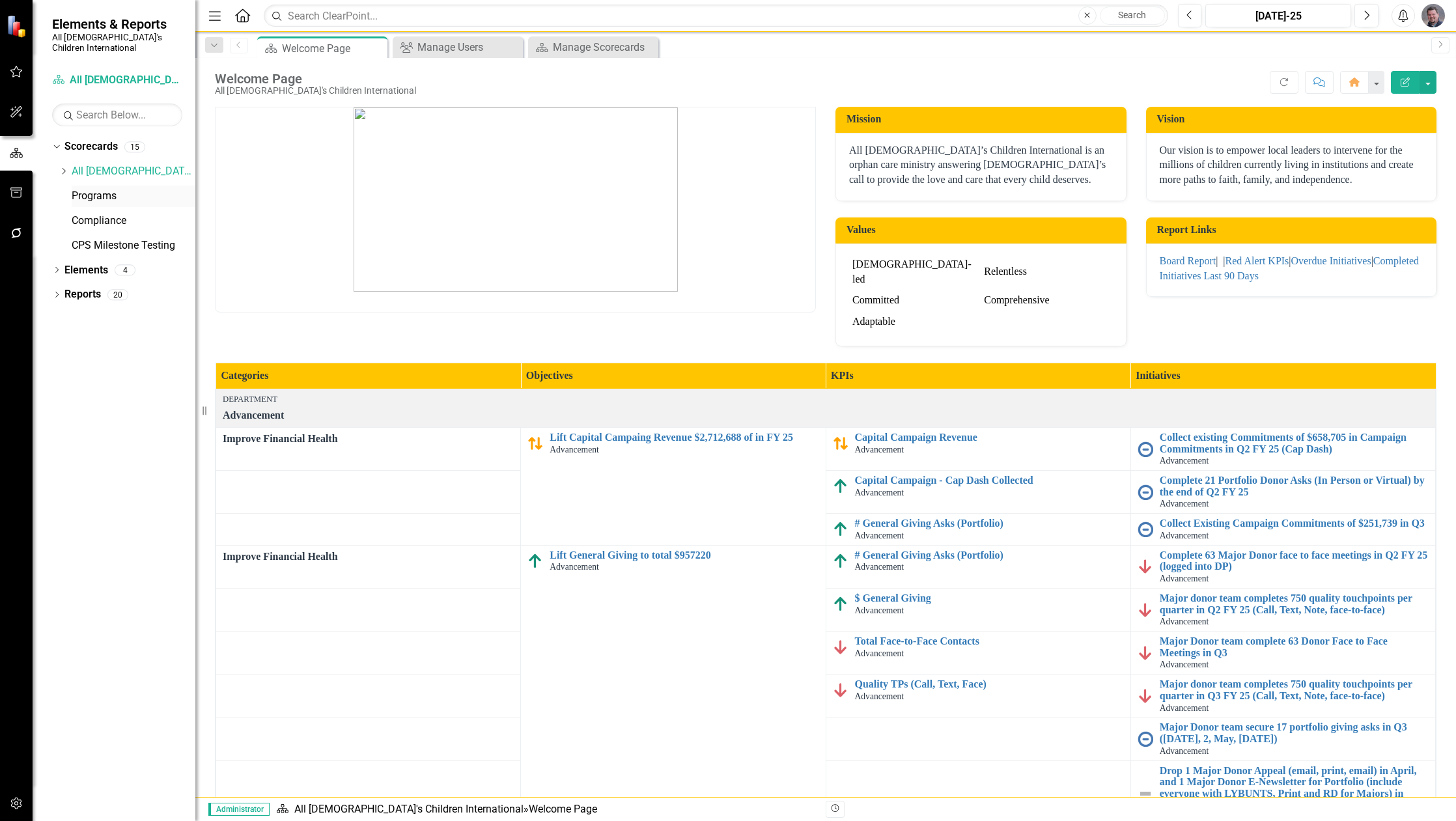
click at [99, 188] on link "Programs" at bounding box center [133, 196] width 124 height 15
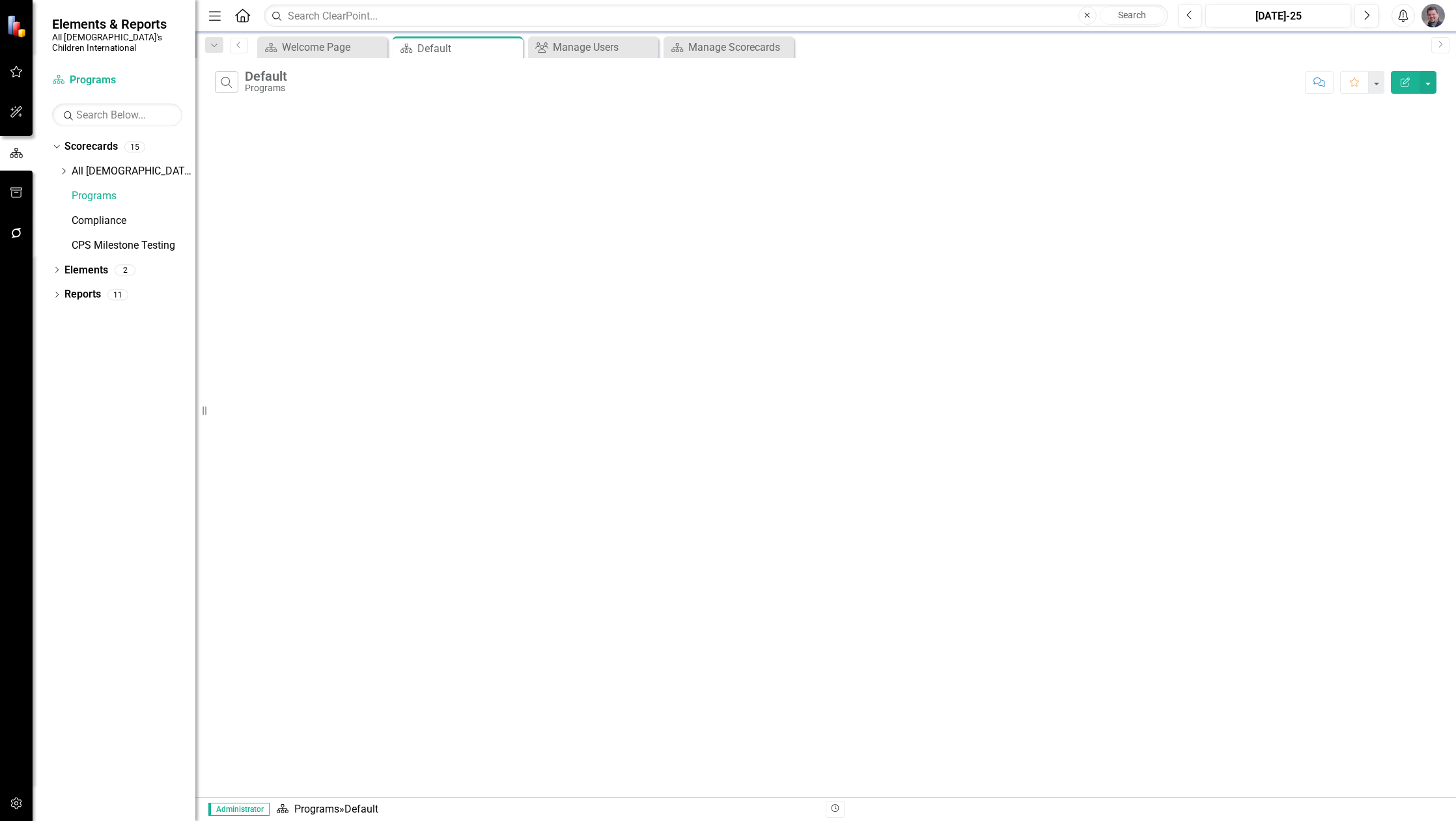
click at [58, 161] on div "Dropdown Scorecards 15 Dropdown All God's Children International Advancement Ad…" at bounding box center [124, 197] width 143 height 123
click at [65, 168] on icon at bounding box center [64, 170] width 4 height 6
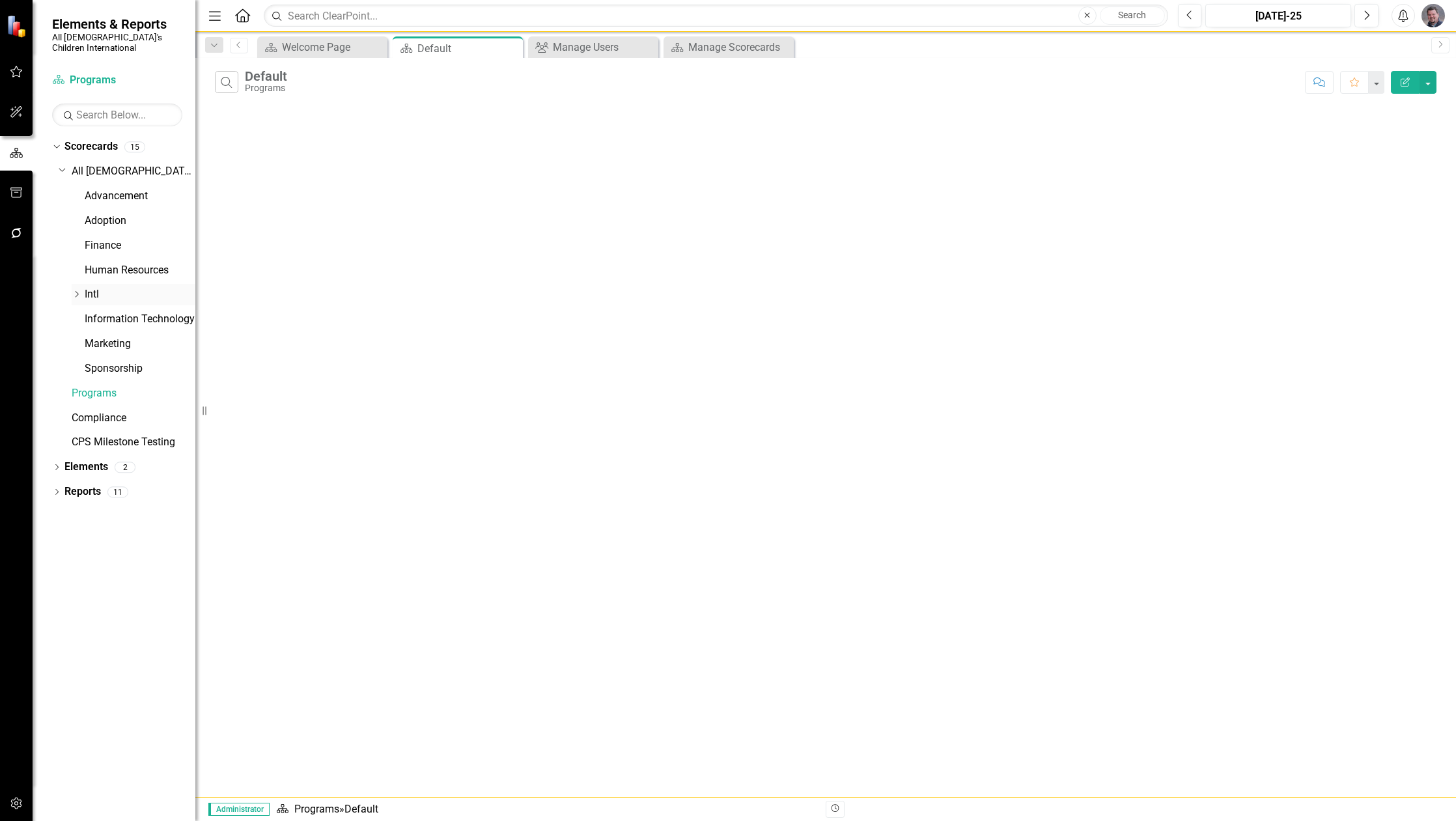
click at [75, 290] on icon "Dropdown" at bounding box center [76, 294] width 10 height 8
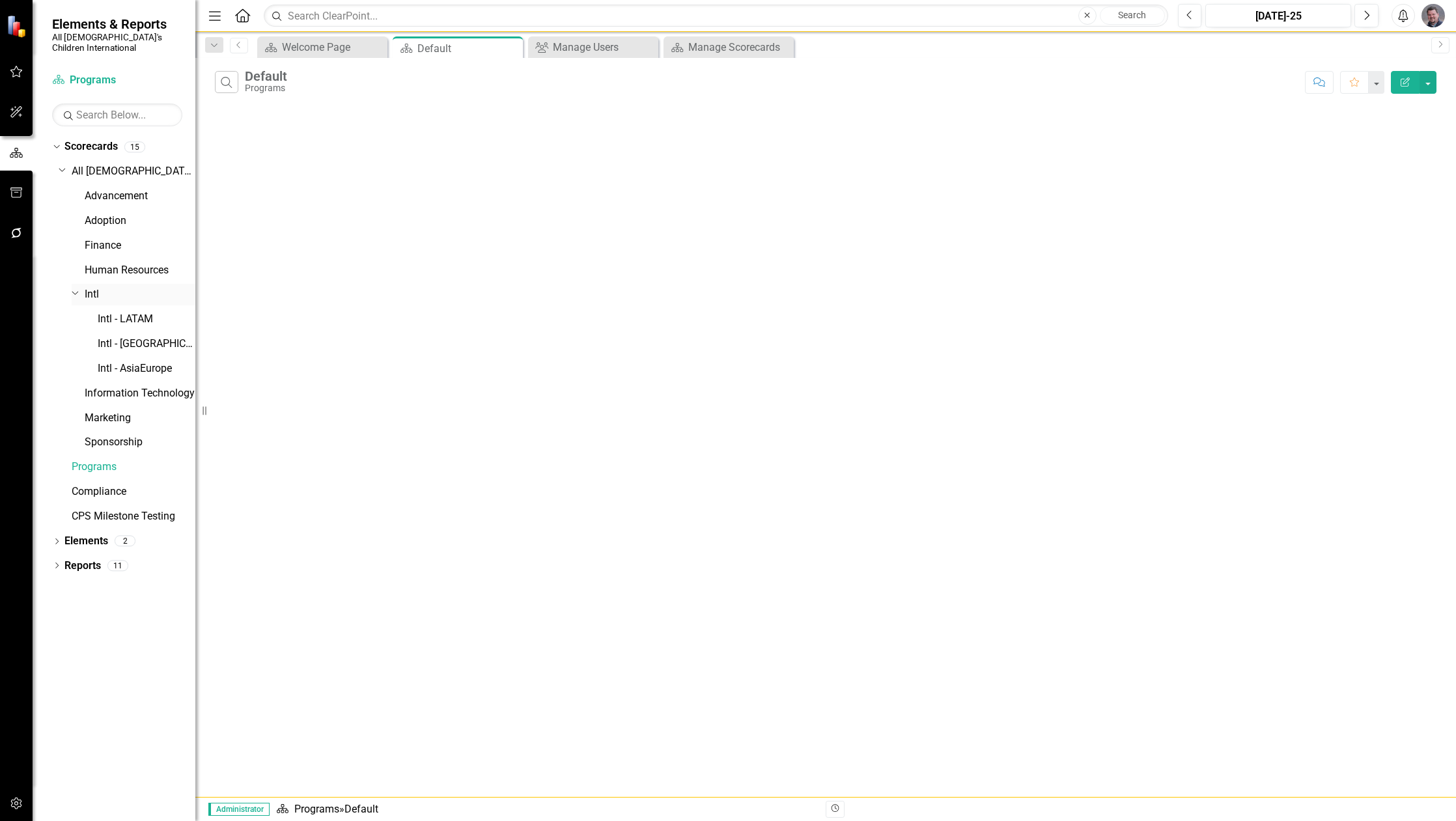
click at [76, 287] on icon "Dropdown" at bounding box center [75, 292] width 8 height 10
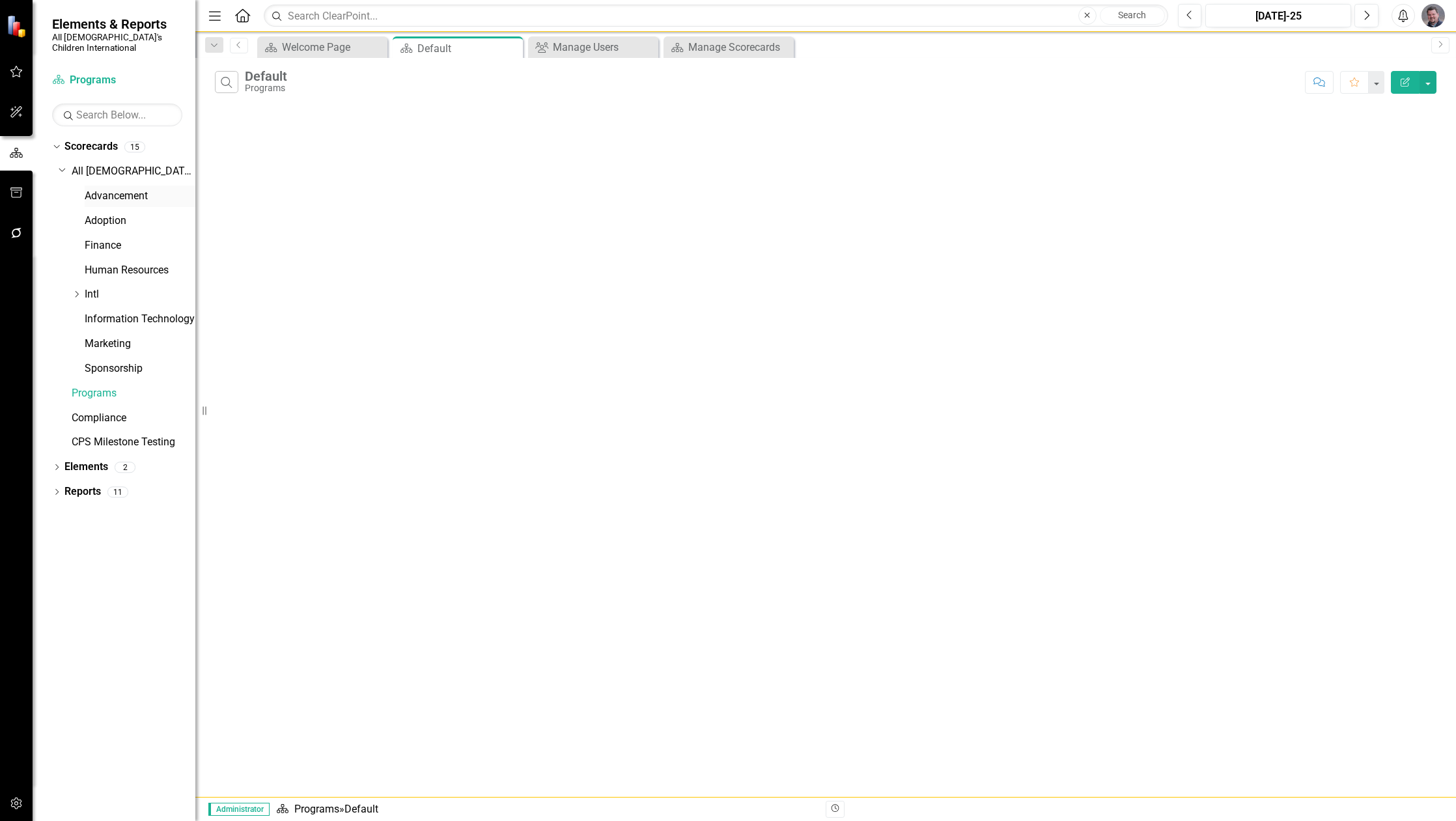
click at [94, 188] on link "Advancement" at bounding box center [140, 196] width 111 height 15
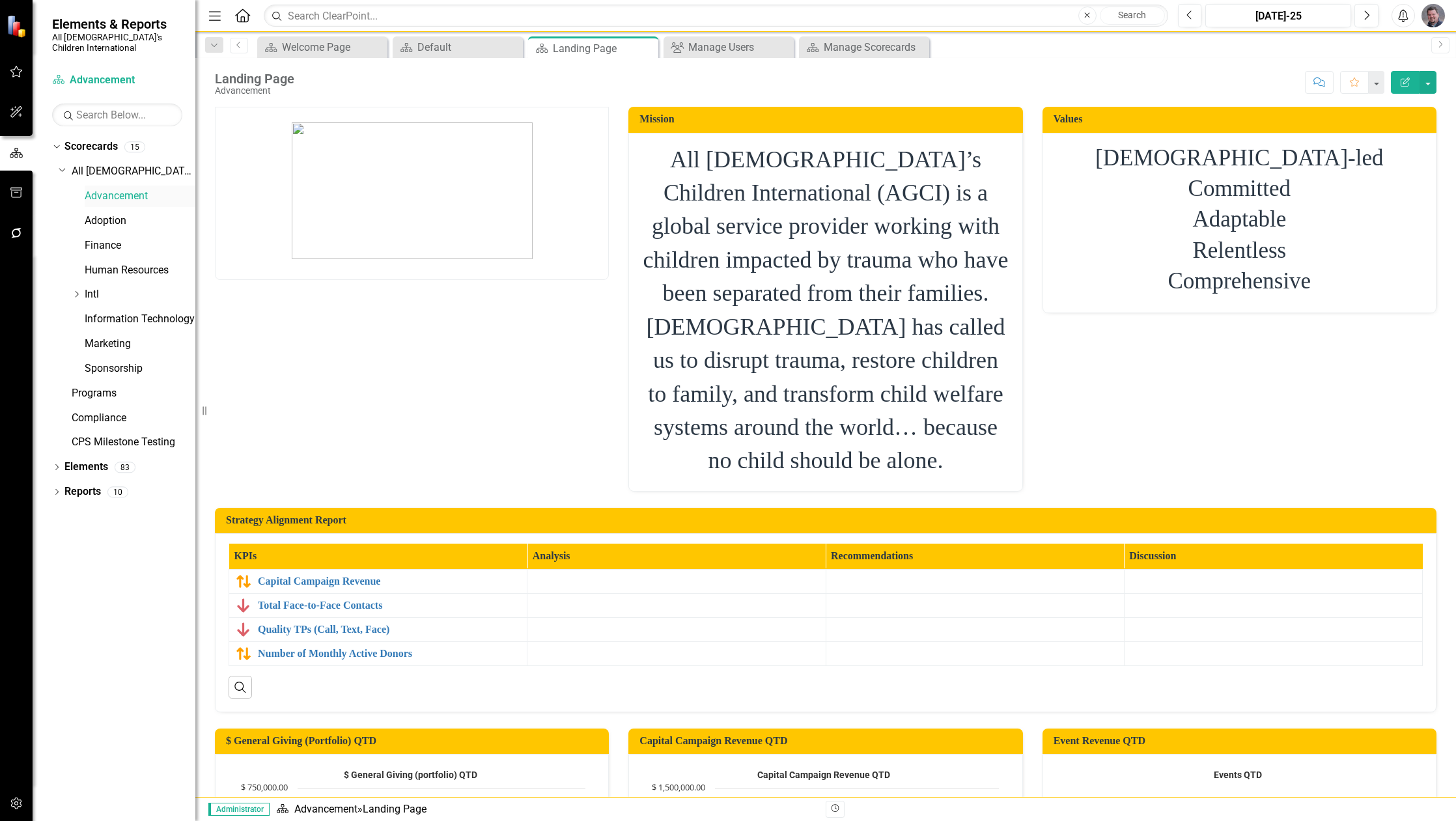
click at [106, 188] on link "Advancement" at bounding box center [140, 196] width 111 height 15
click at [54, 465] on icon "Dropdown" at bounding box center [57, 469] width 9 height 7
click at [60, 561] on div "Dropdown" at bounding box center [57, 567] width 9 height 11
click at [10, 798] on icon "button" at bounding box center [16, 803] width 14 height 11
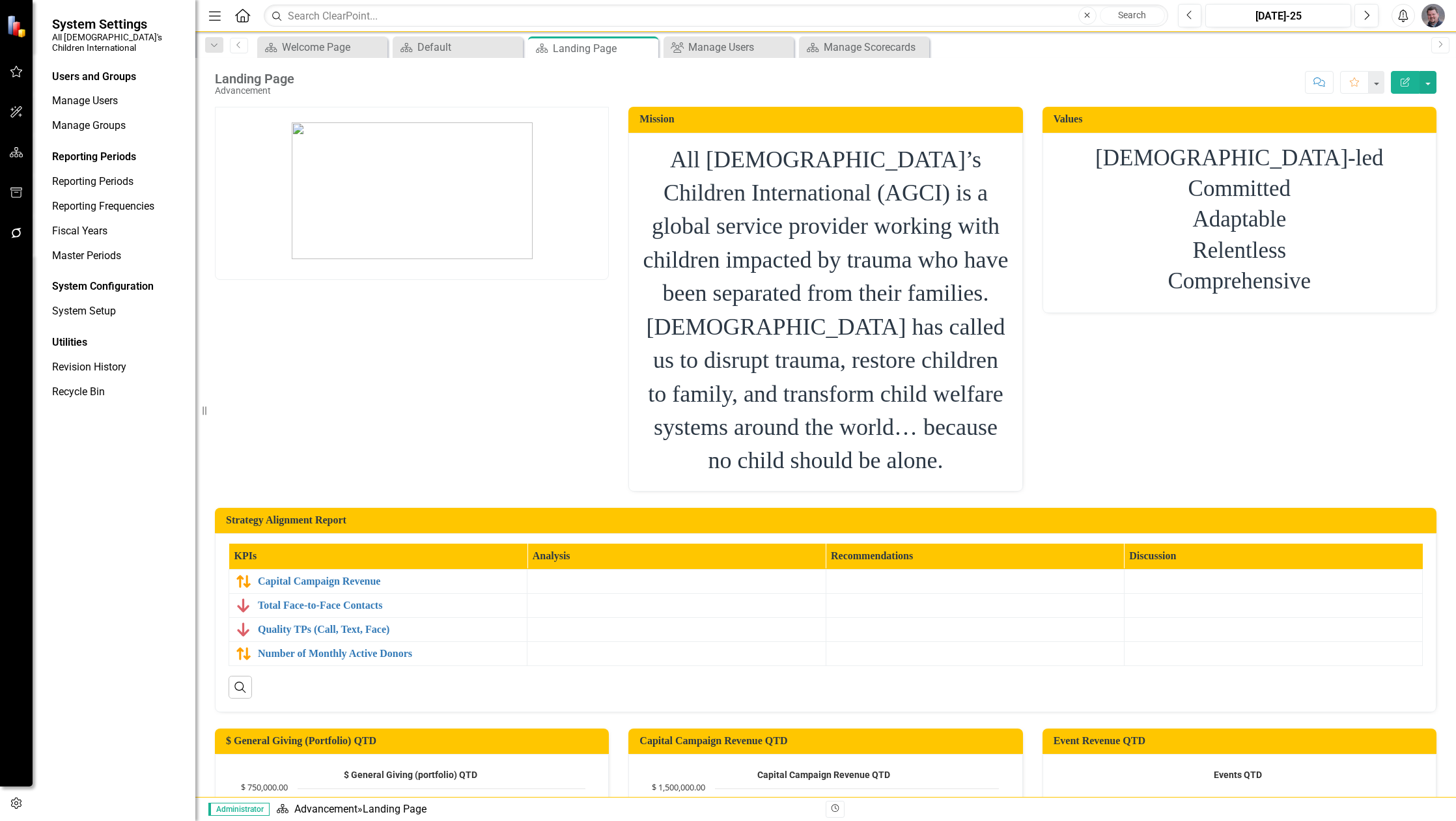
click at [96, 69] on div "Users and Groups" at bounding box center [117, 77] width 130 height 15
click at [92, 94] on link "Manage Users" at bounding box center [117, 101] width 130 height 15
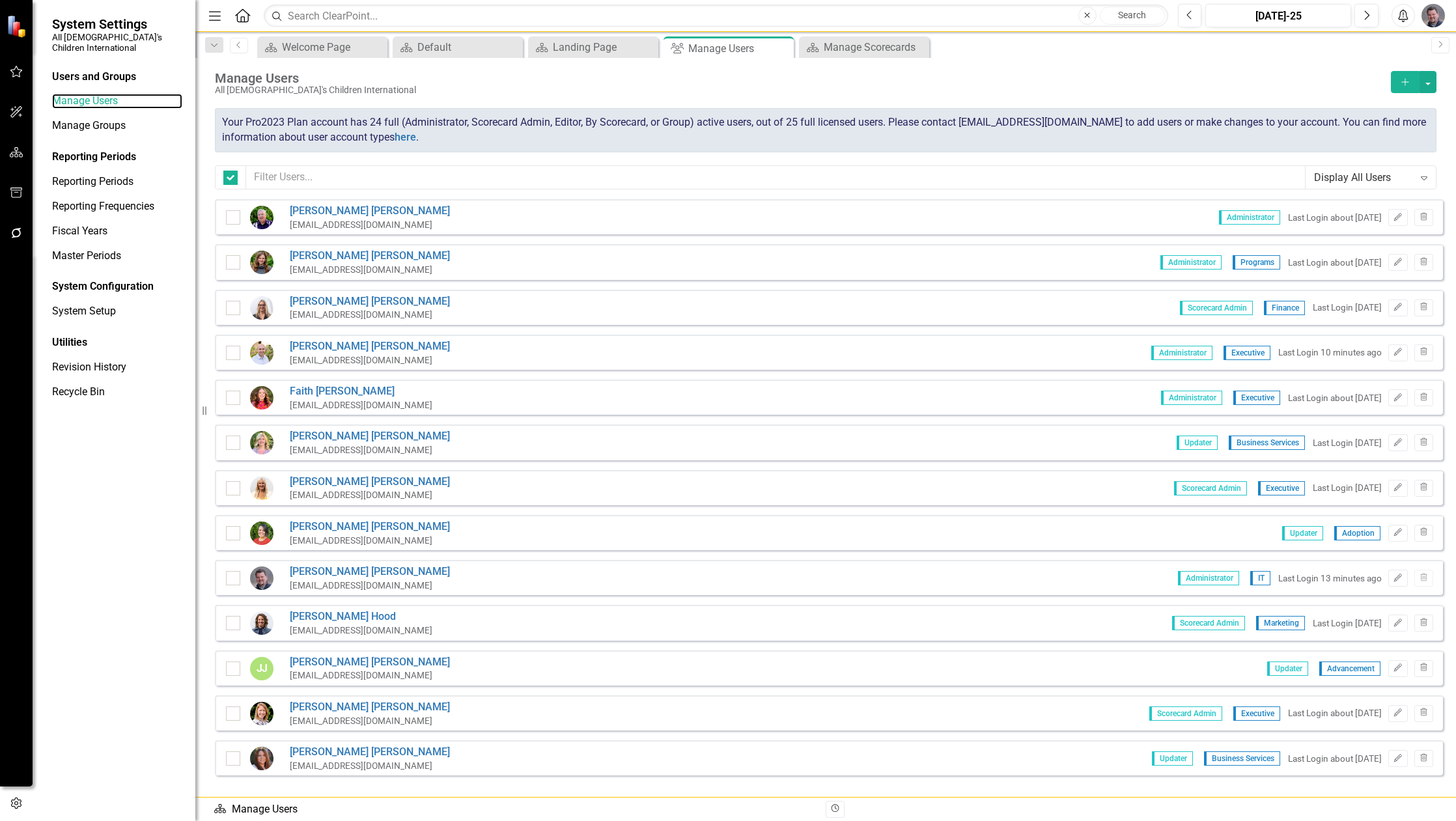
checkbox input "false"
click at [334, 568] on link "[PERSON_NAME]" at bounding box center [370, 571] width 160 height 15
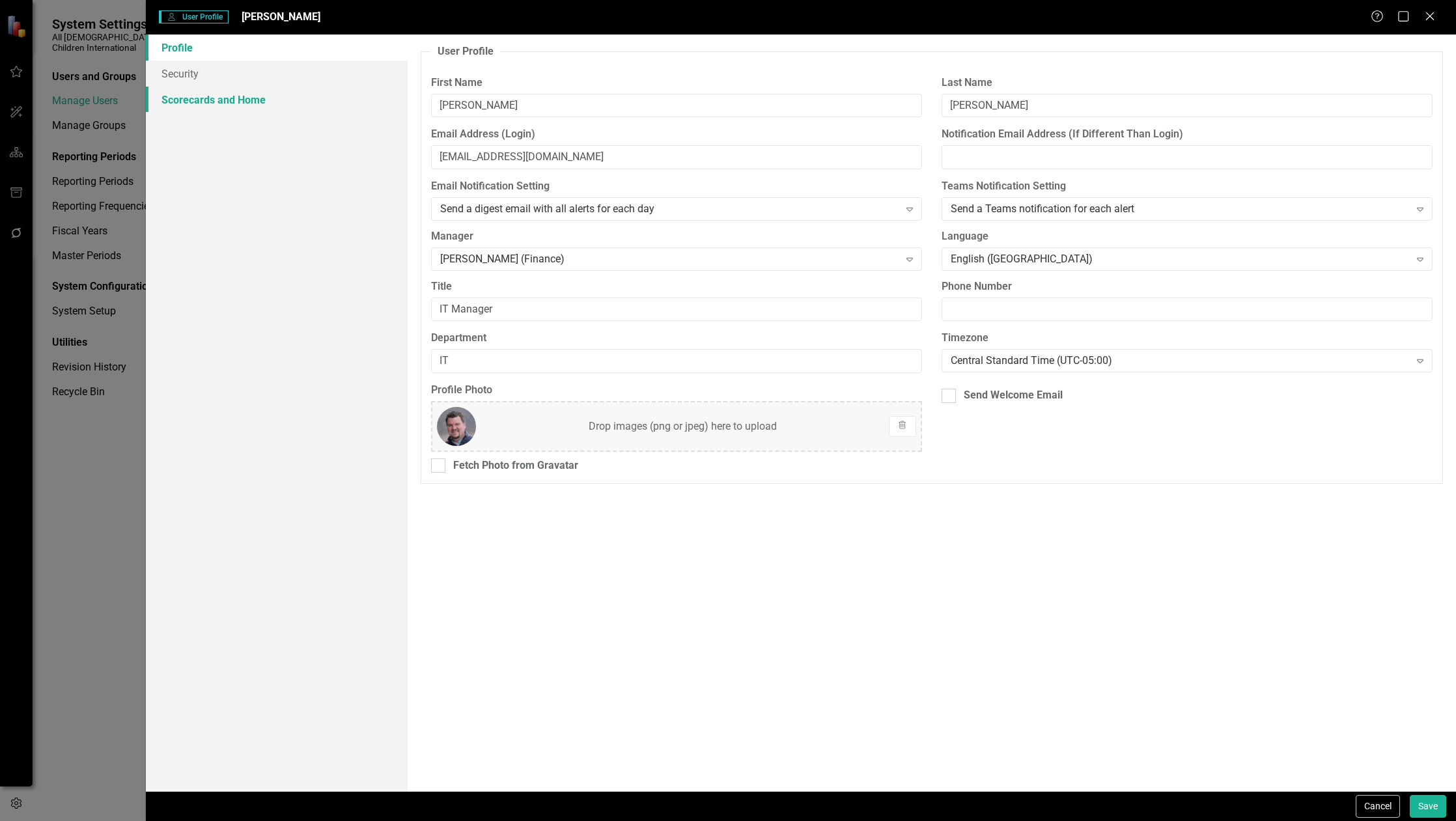
click at [210, 105] on link "Scorecards and Home" at bounding box center [277, 99] width 261 height 26
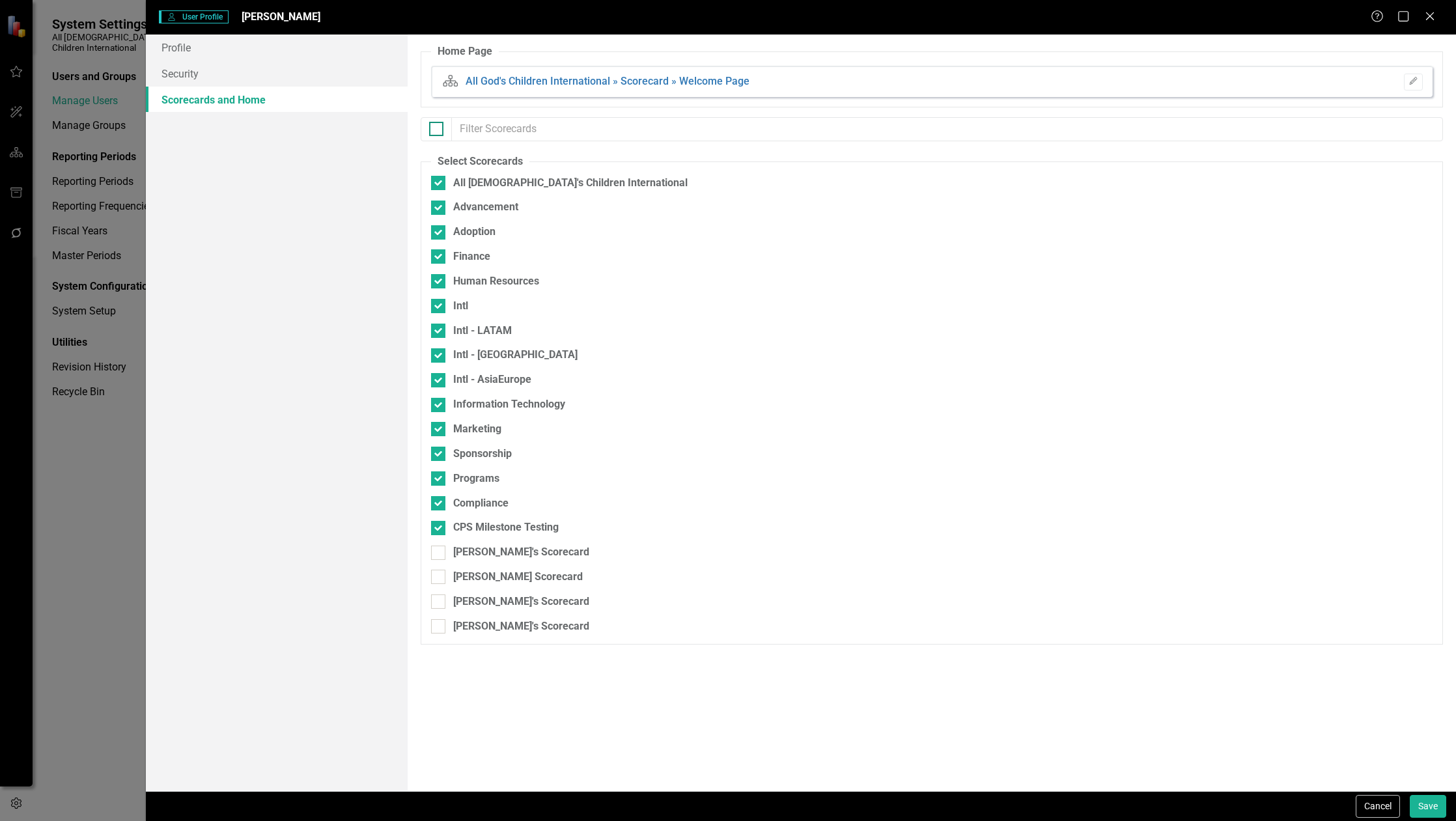
click at [439, 130] on div at bounding box center [436, 129] width 14 height 14
click at [437, 130] on input "checkbox" at bounding box center [433, 125] width 8 height 8
checkbox input "true"
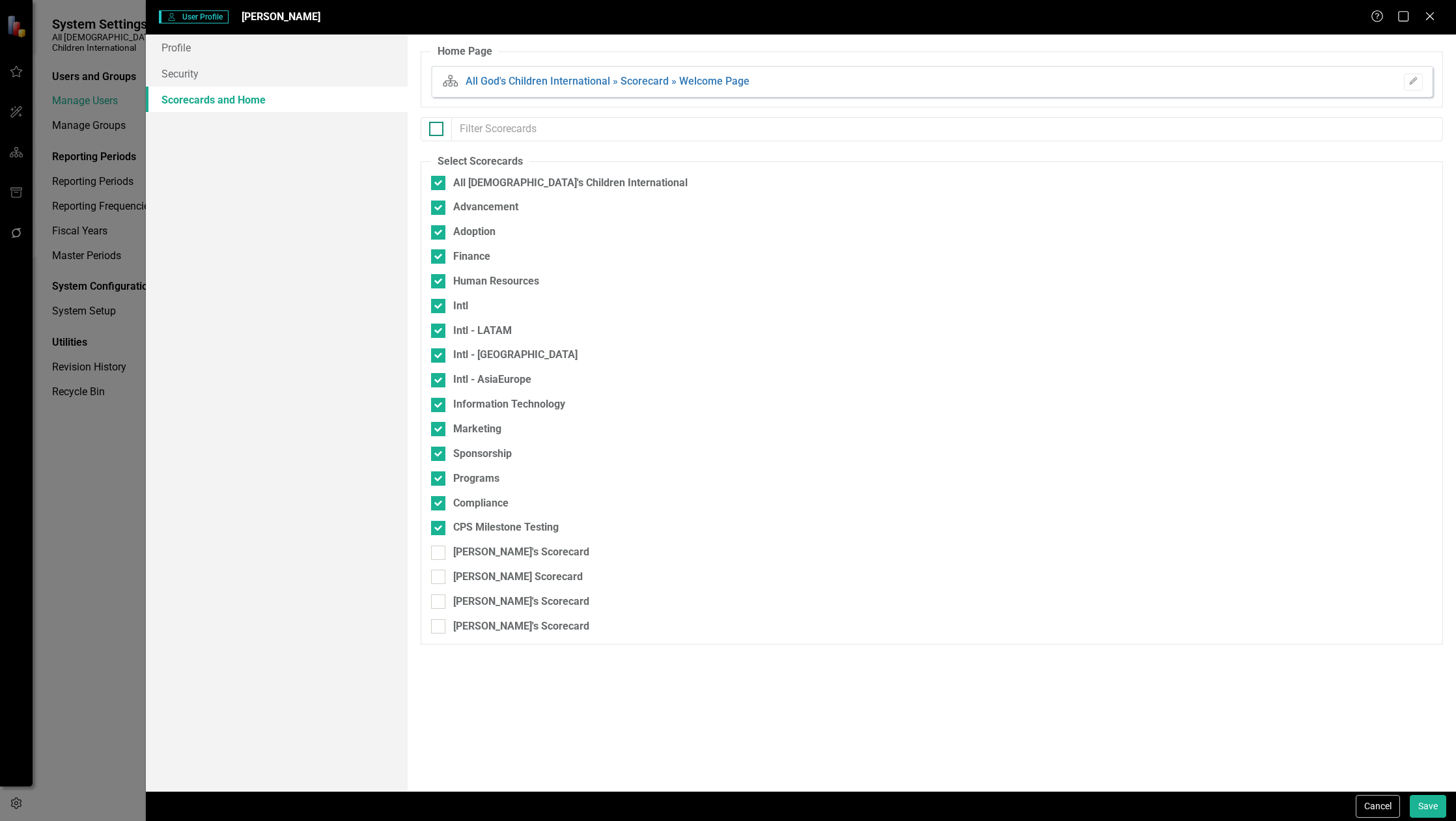
checkbox input "true"
click at [1430, 807] on button "Save" at bounding box center [1427, 806] width 36 height 23
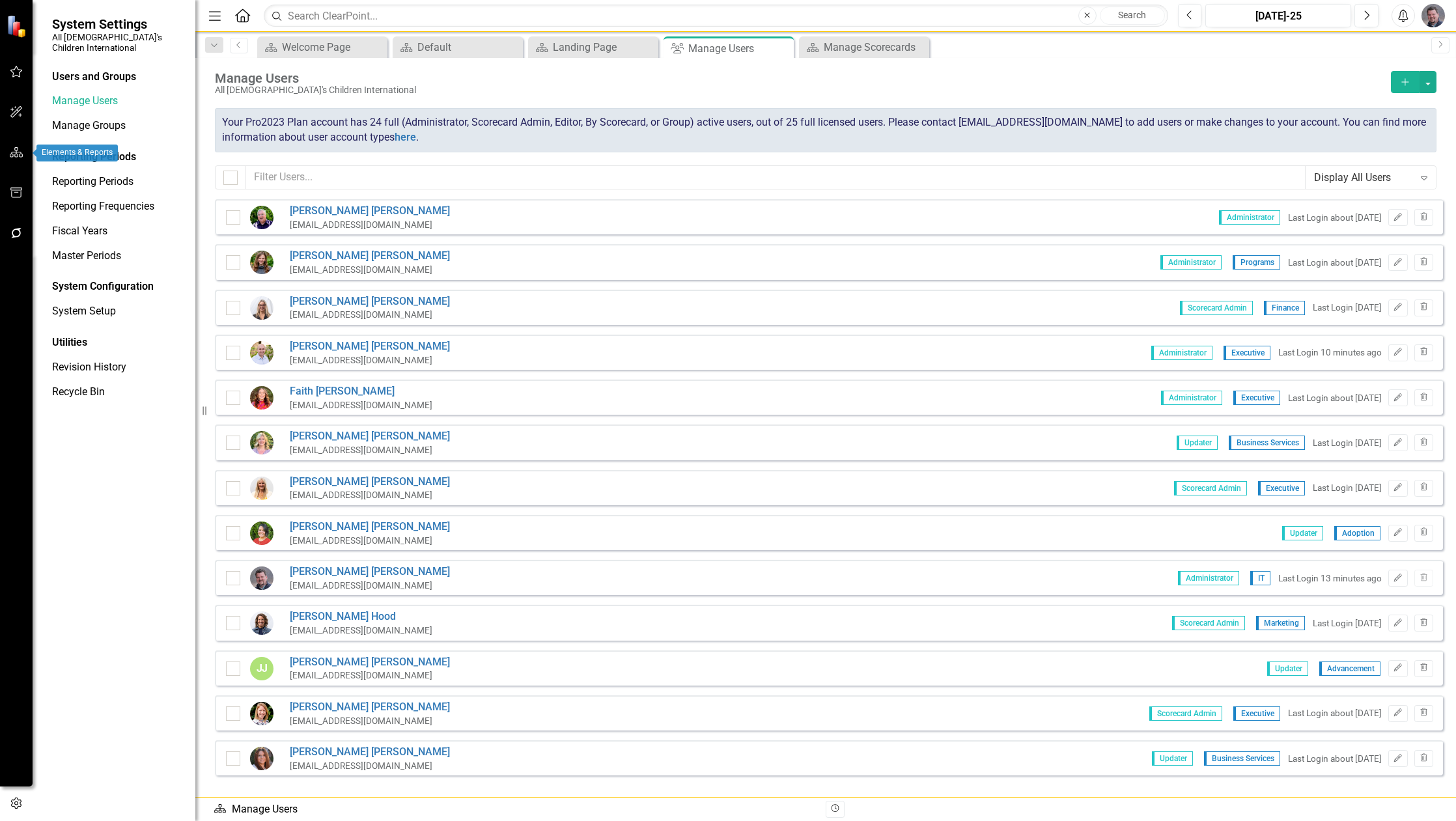
click at [15, 150] on icon "button" at bounding box center [16, 152] width 14 height 11
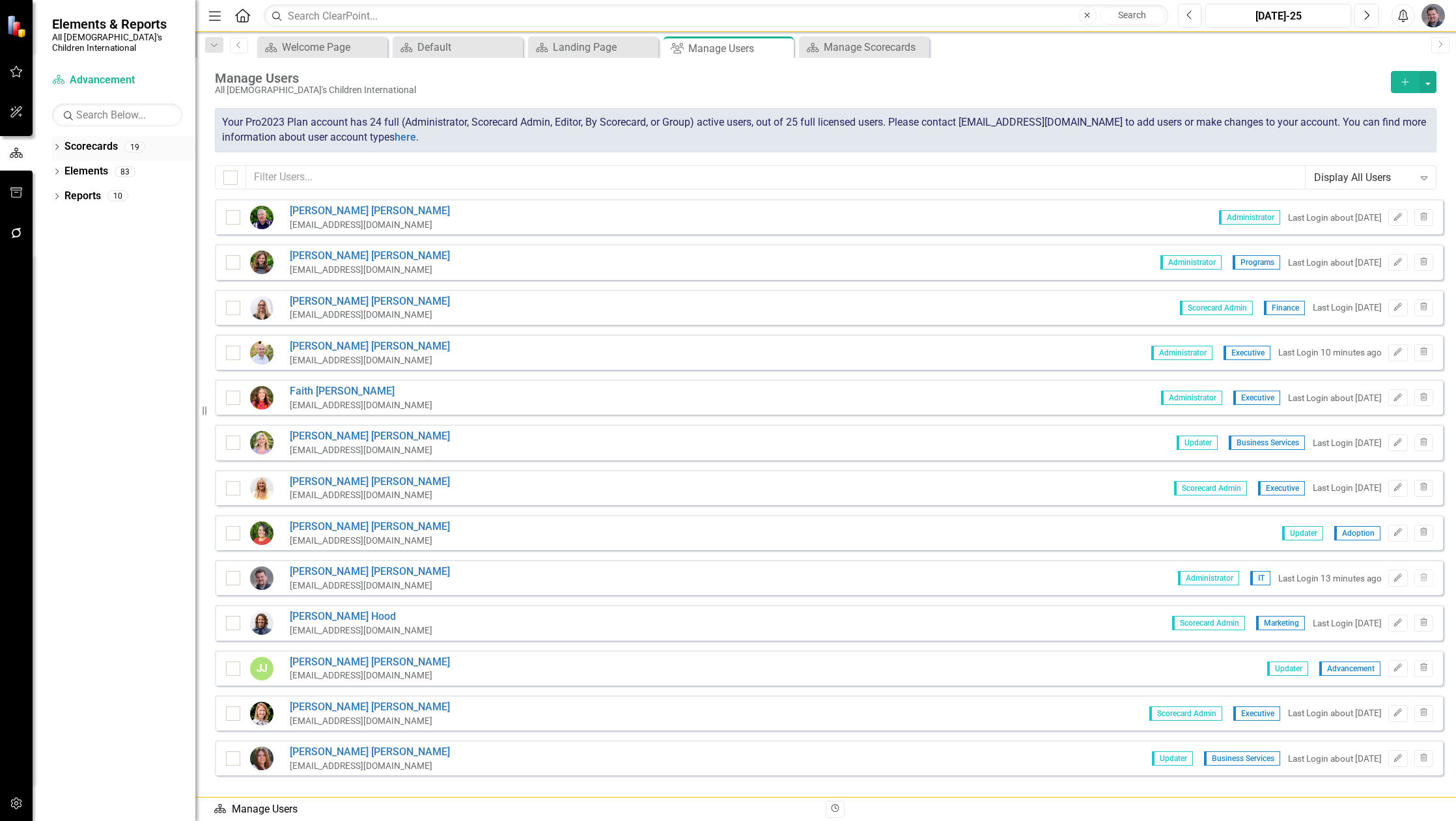
click at [52, 144] on icon "Dropdown" at bounding box center [57, 148] width 9 height 7
click at [61, 168] on icon "Dropdown" at bounding box center [63, 171] width 10 height 8
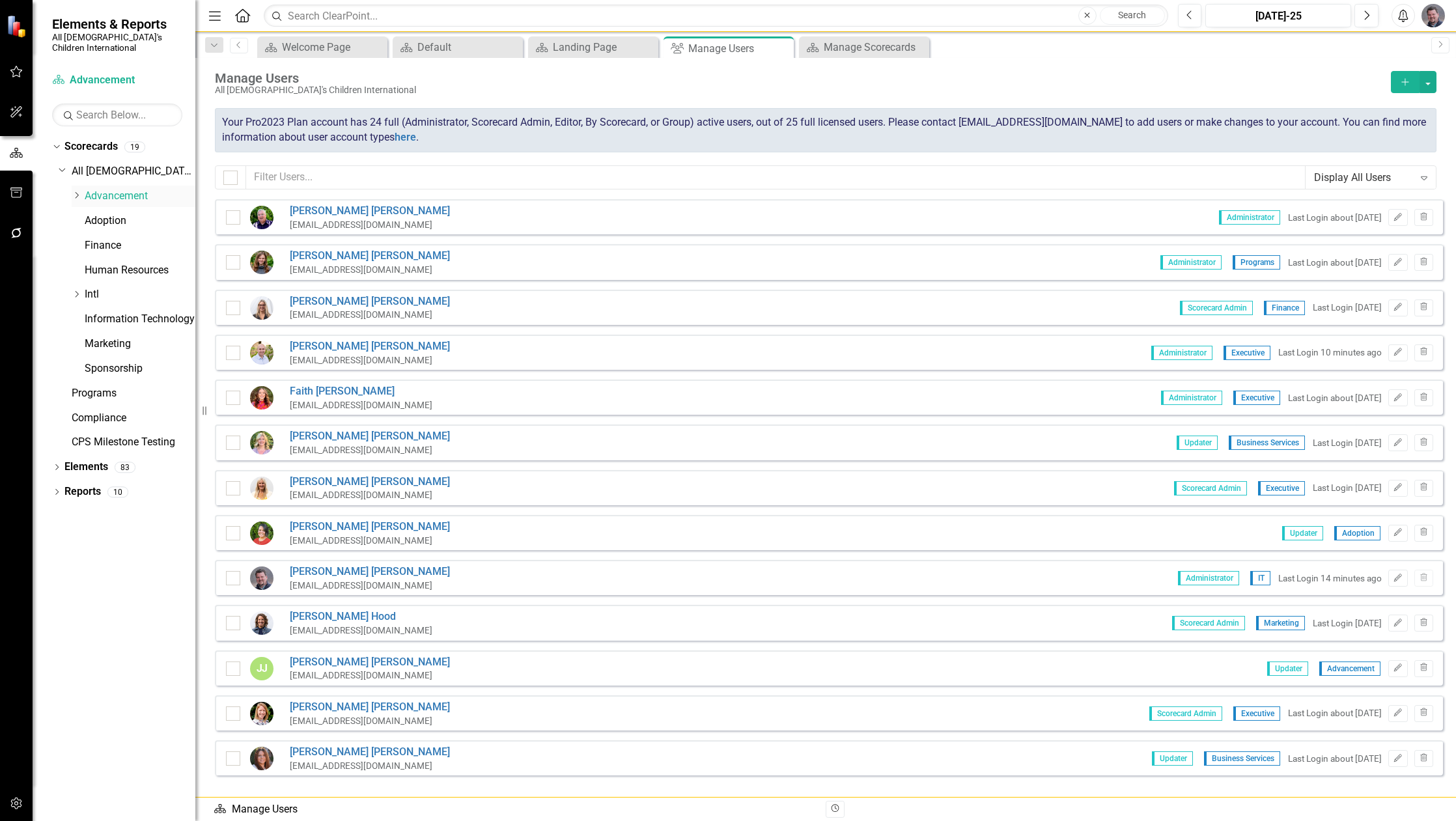
click at [78, 191] on icon "Dropdown" at bounding box center [76, 195] width 10 height 8
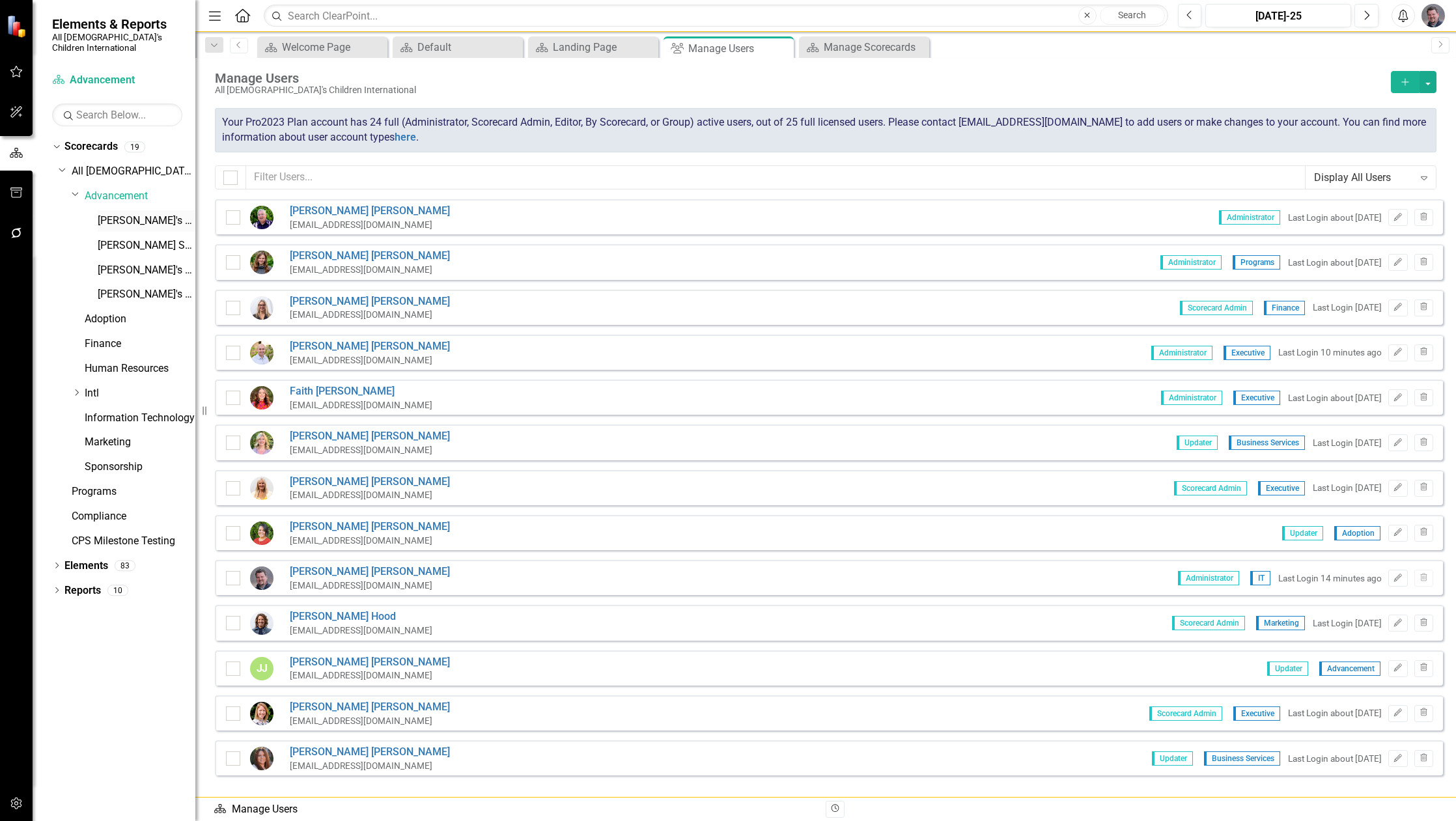
click at [139, 214] on link "[PERSON_NAME]'s Scorecard" at bounding box center [146, 221] width 97 height 15
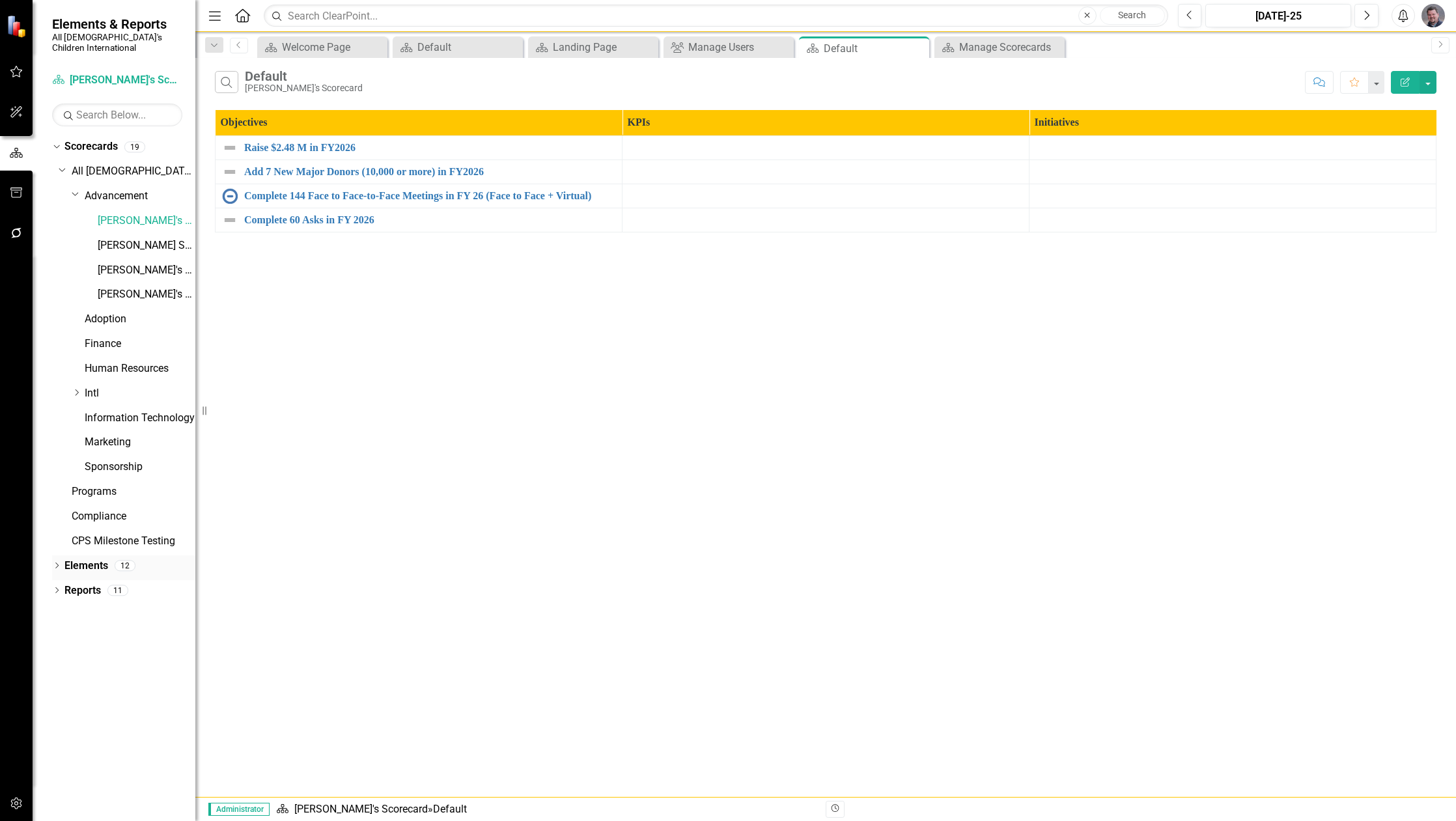
click at [54, 563] on icon "Dropdown" at bounding box center [57, 567] width 9 height 7
click at [99, 607] on link "KPI KPIs" at bounding box center [90, 615] width 39 height 15
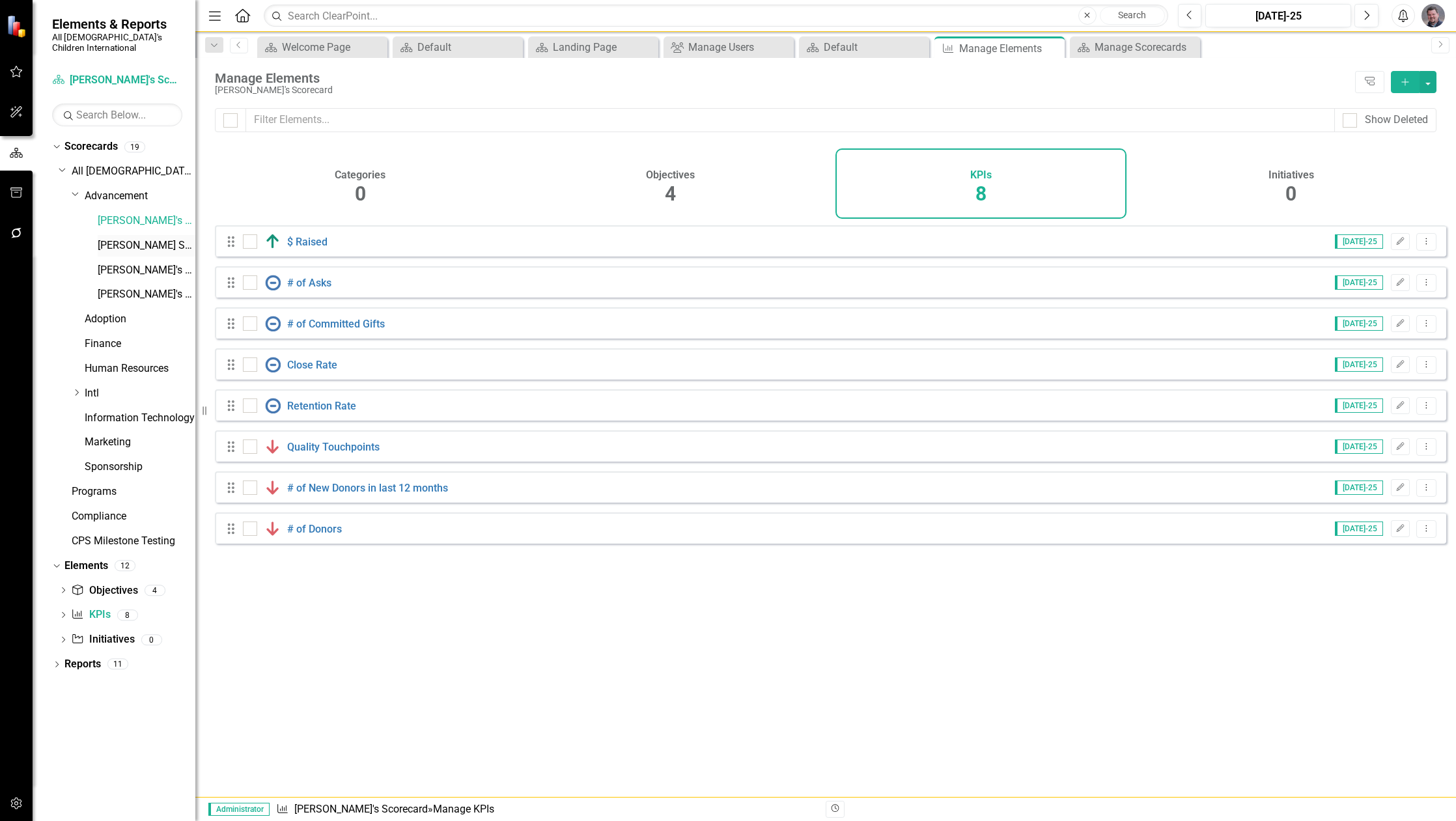
click at [121, 238] on link "[PERSON_NAME] Scorecard" at bounding box center [146, 245] width 97 height 15
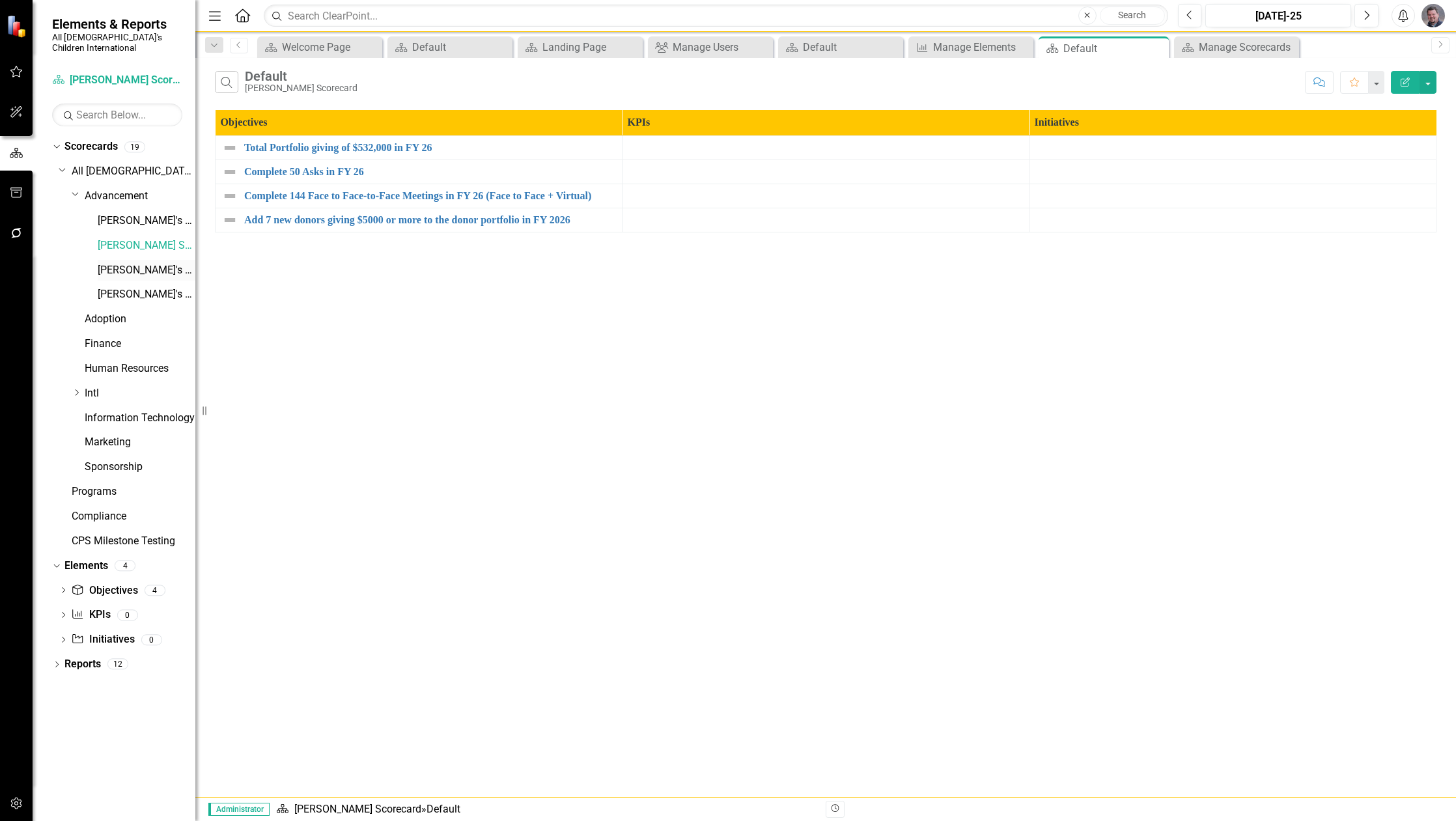
click at [149, 263] on link "[PERSON_NAME]'s Scorecard" at bounding box center [146, 270] width 97 height 15
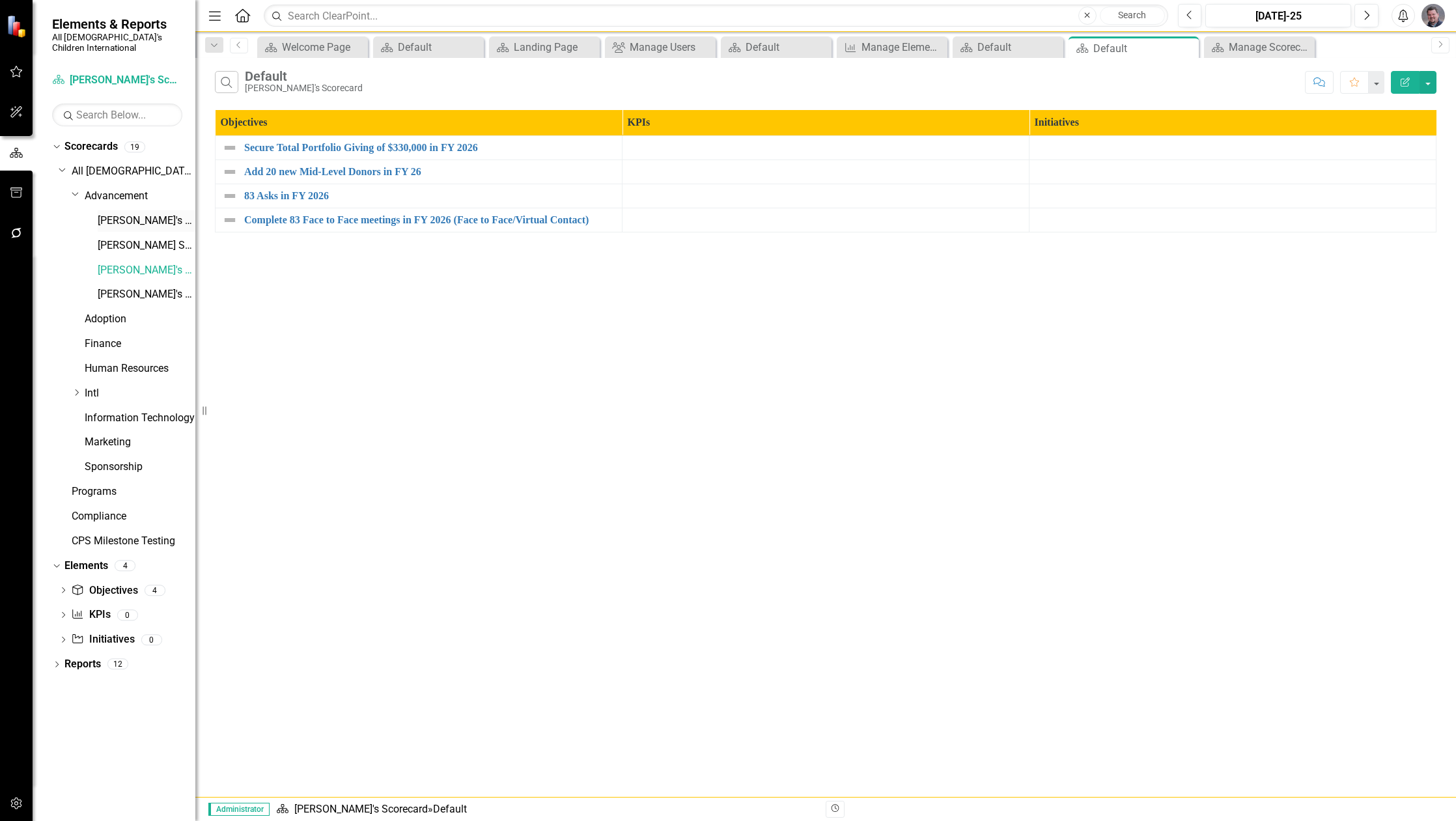
click at [139, 214] on link "[PERSON_NAME]'s Scorecard" at bounding box center [146, 221] width 97 height 15
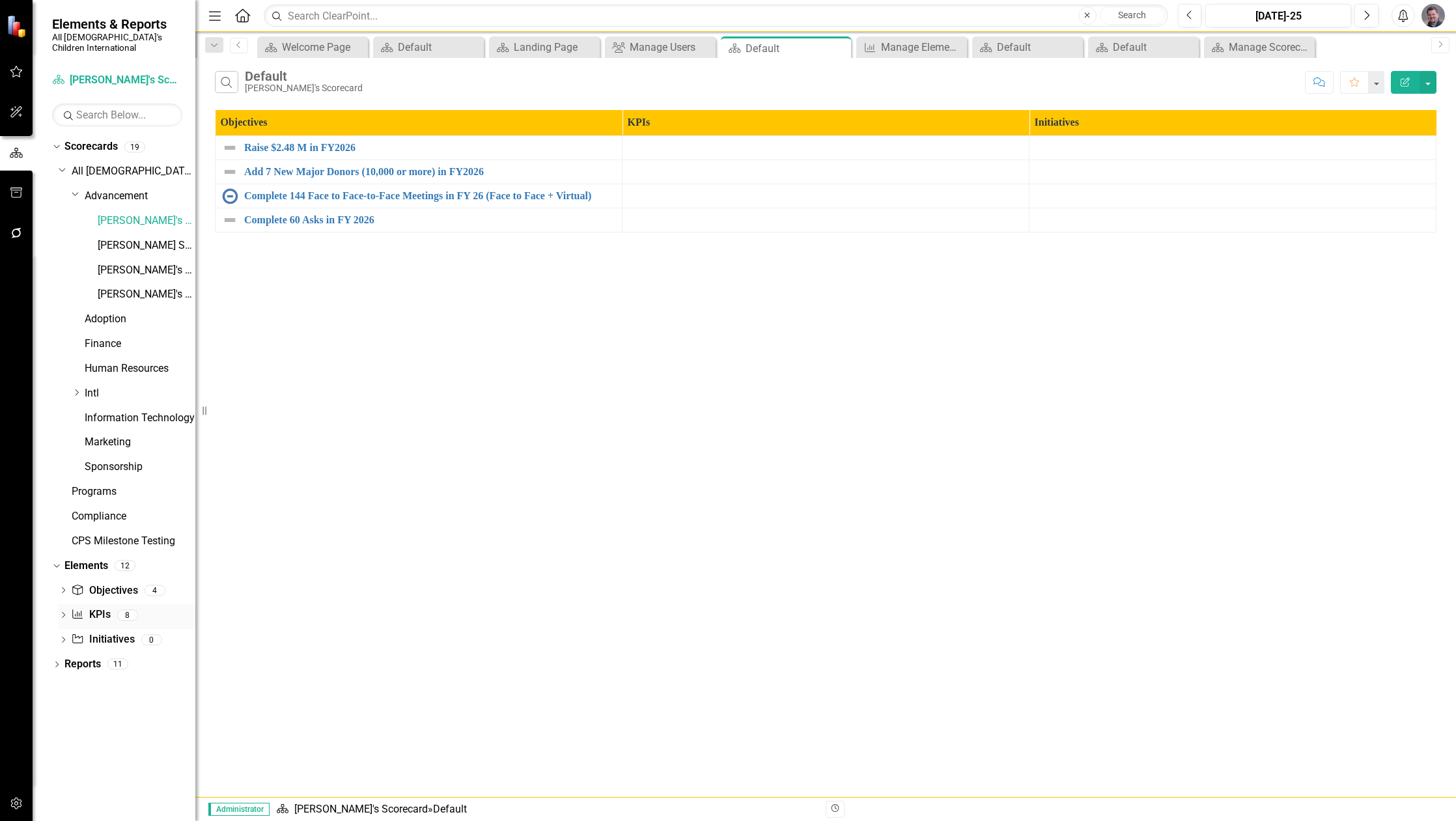
click at [95, 607] on link "KPI KPIs" at bounding box center [90, 615] width 39 height 15
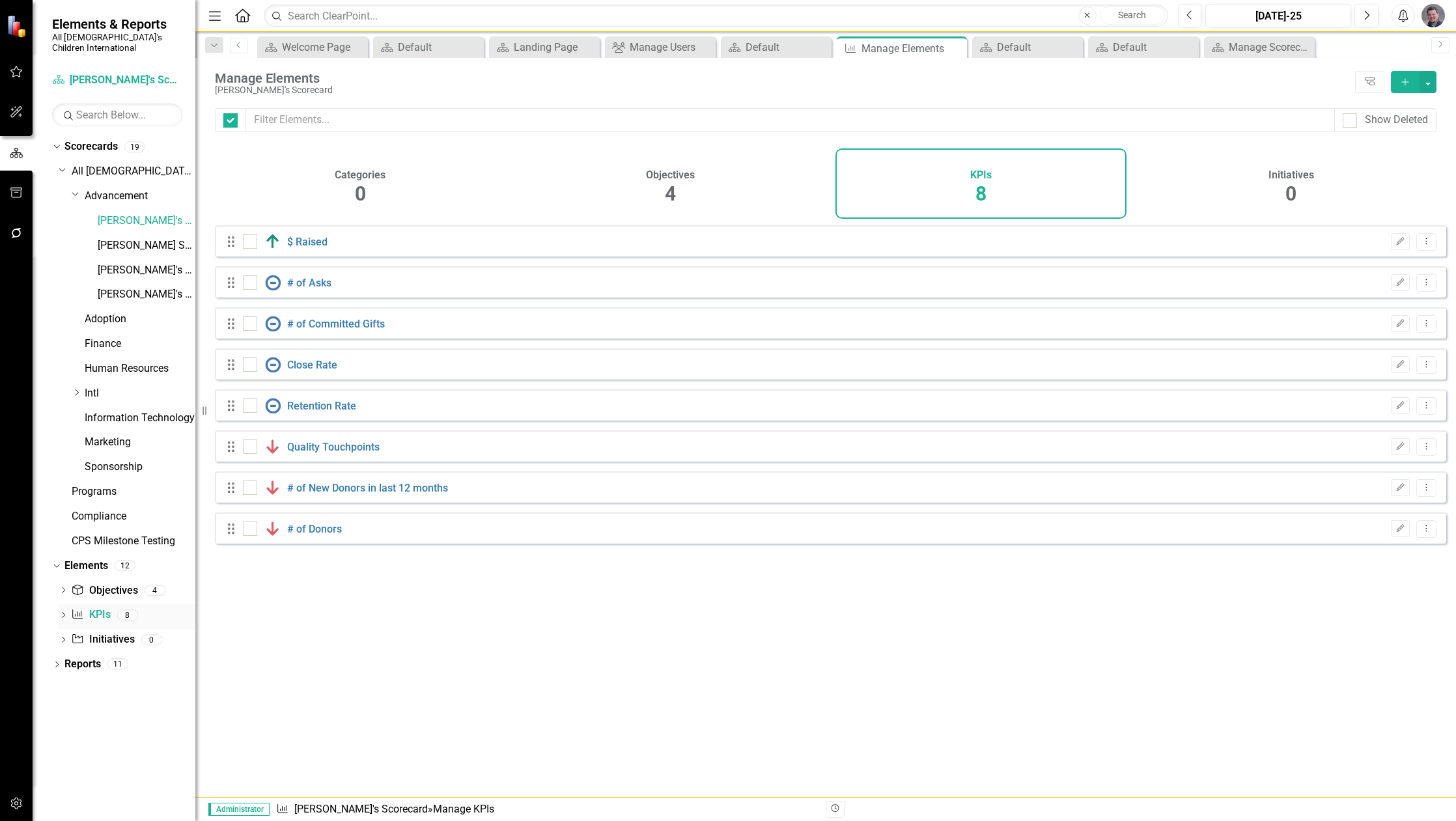
checkbox input "false"
click at [1421, 245] on icon "Dropdown Menu" at bounding box center [1426, 241] width 11 height 8
click at [1395, 270] on link "Edit Edit KPI" at bounding box center [1374, 273] width 103 height 24
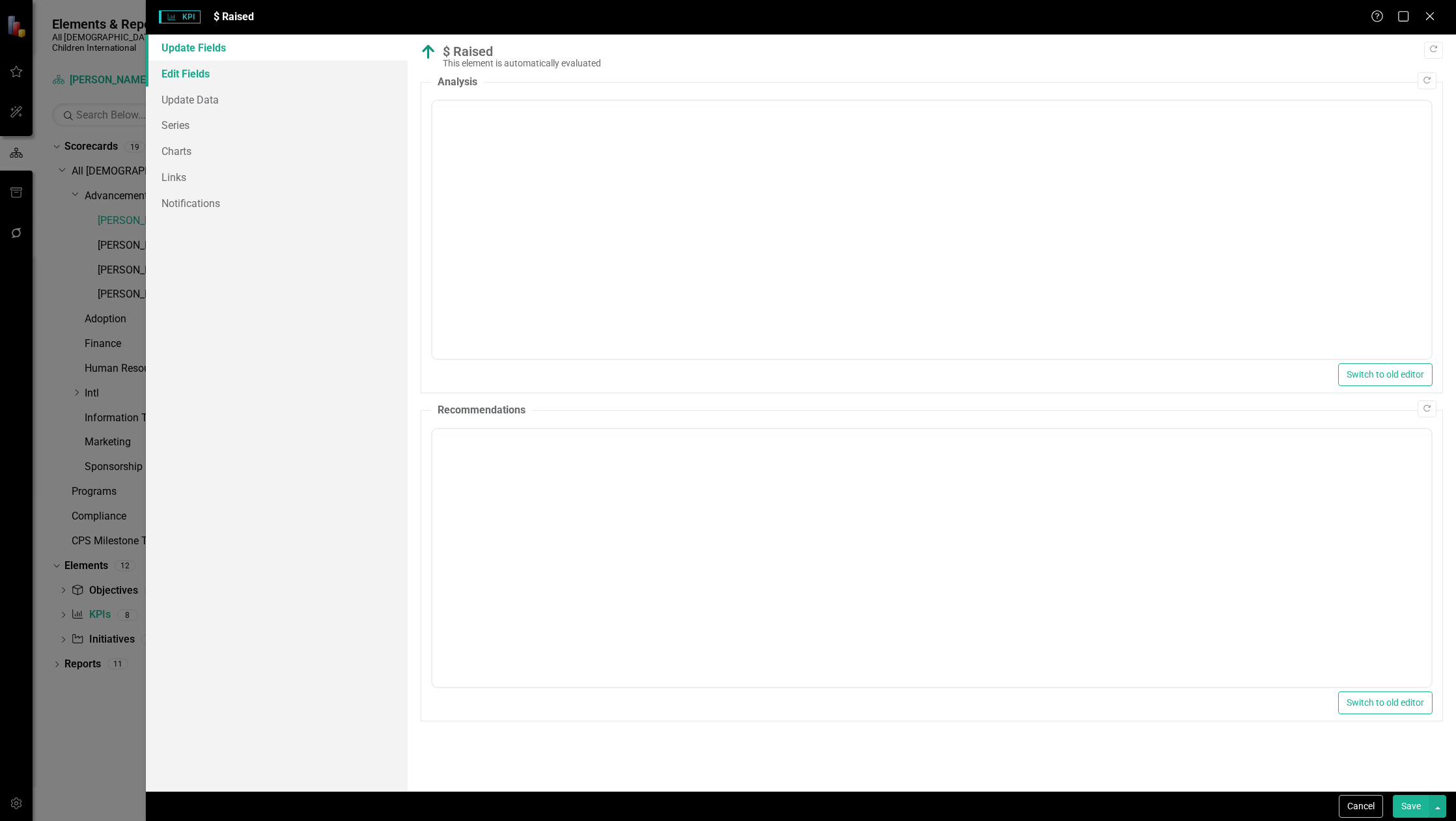
click at [226, 78] on link "Edit Fields" at bounding box center [277, 73] width 261 height 26
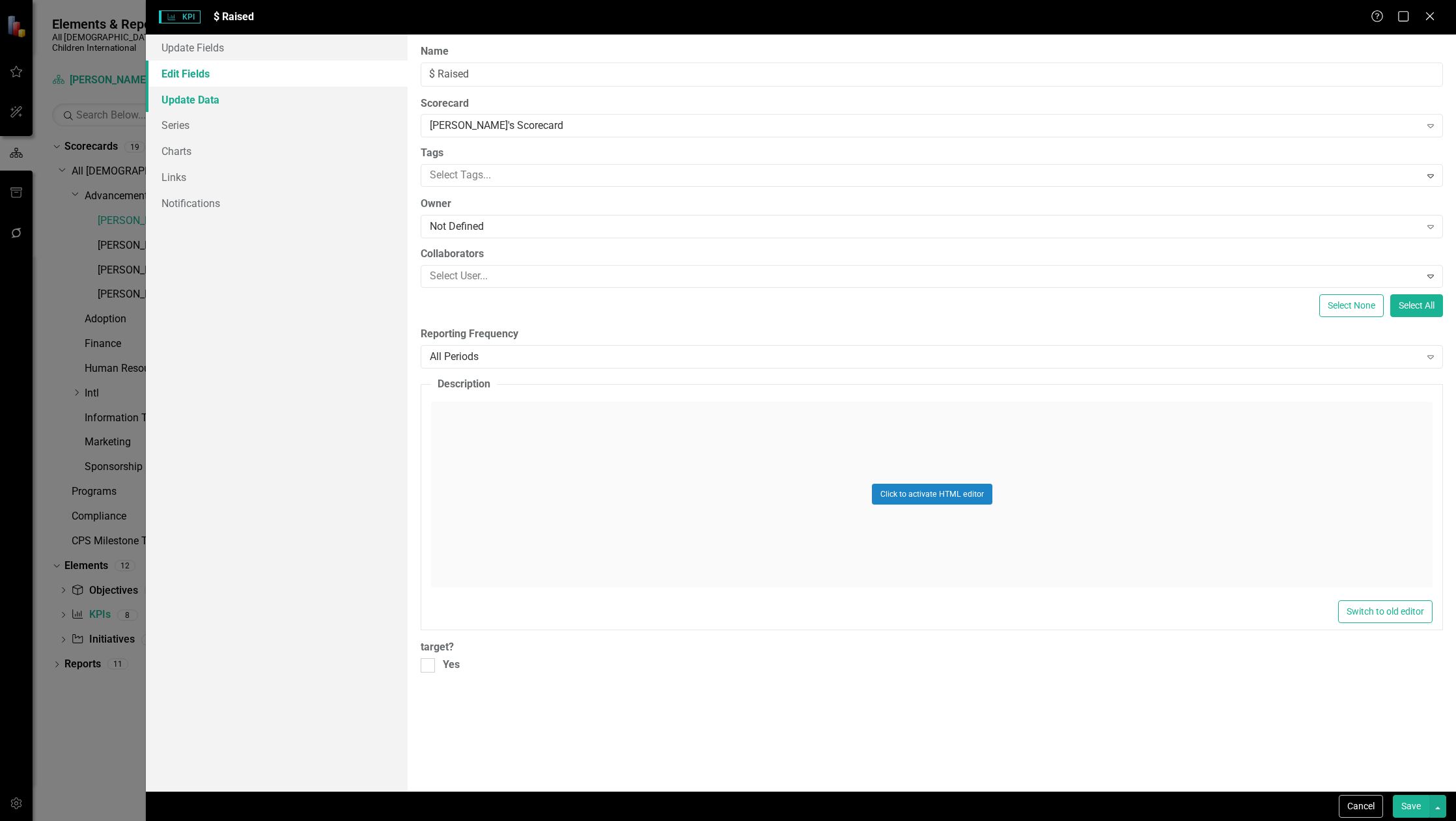
click at [222, 97] on link "Update Data" at bounding box center [277, 99] width 261 height 26
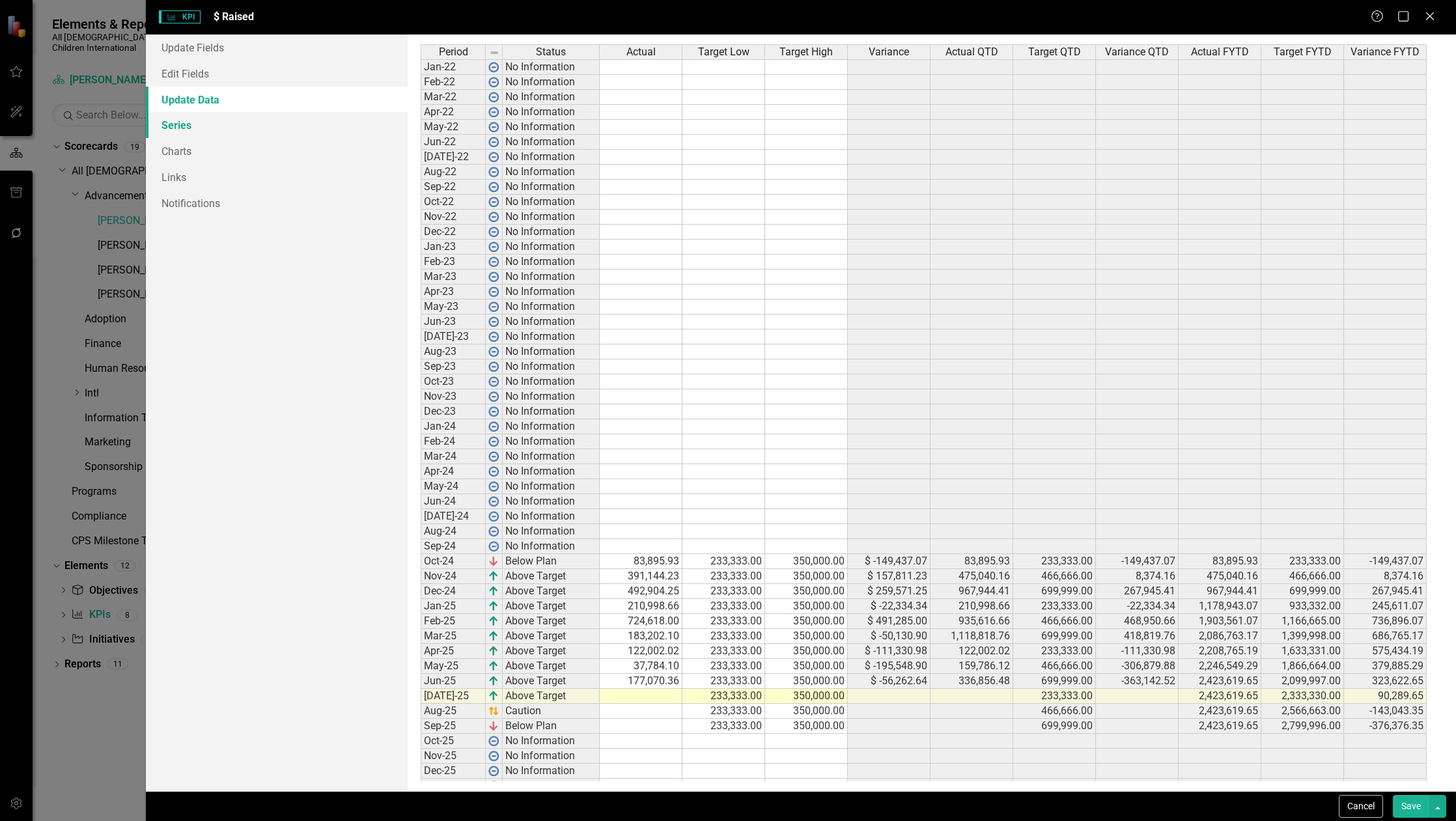
click at [216, 123] on link "Series" at bounding box center [277, 124] width 261 height 26
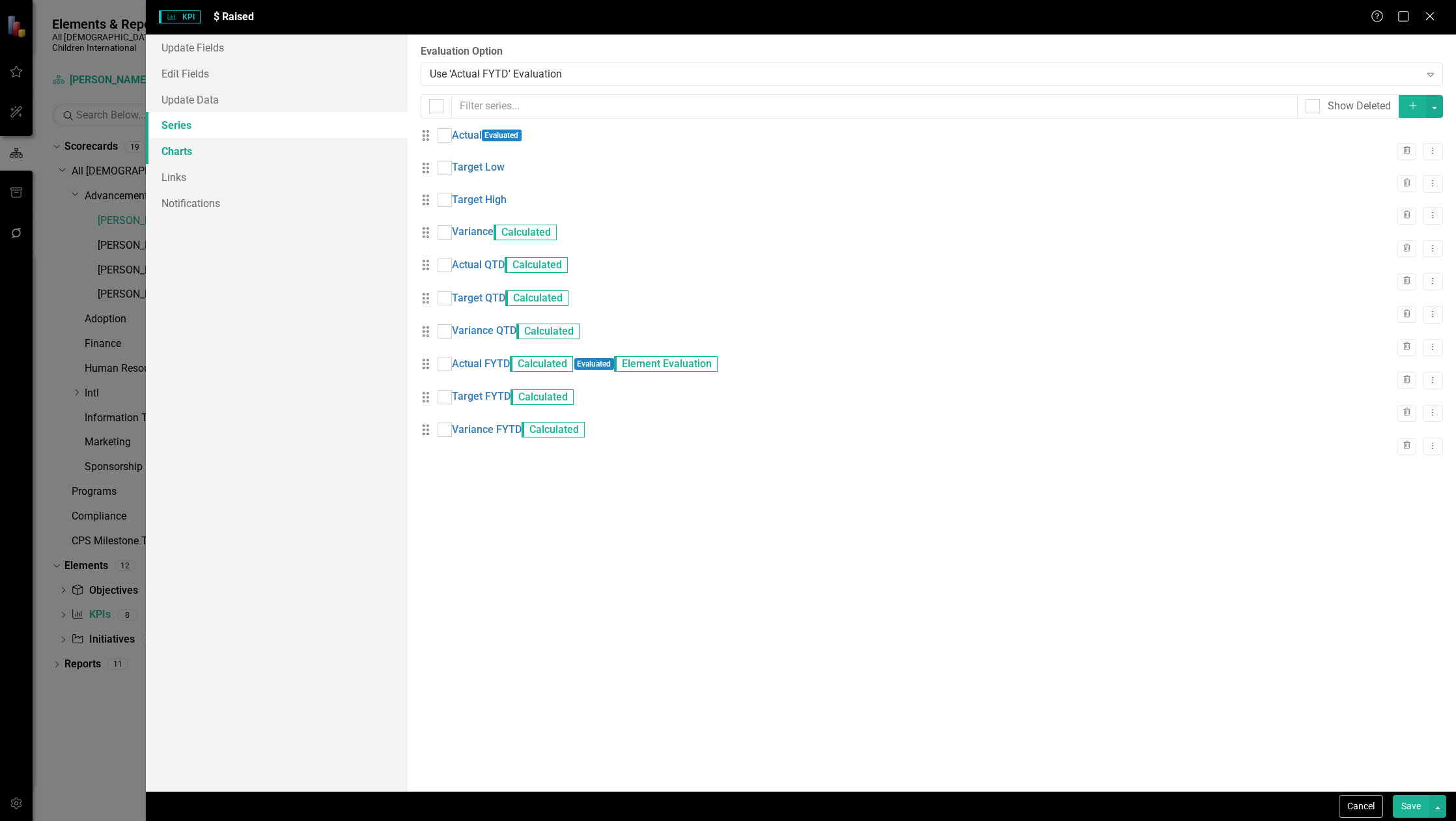
click at [216, 141] on link "Charts" at bounding box center [277, 151] width 261 height 26
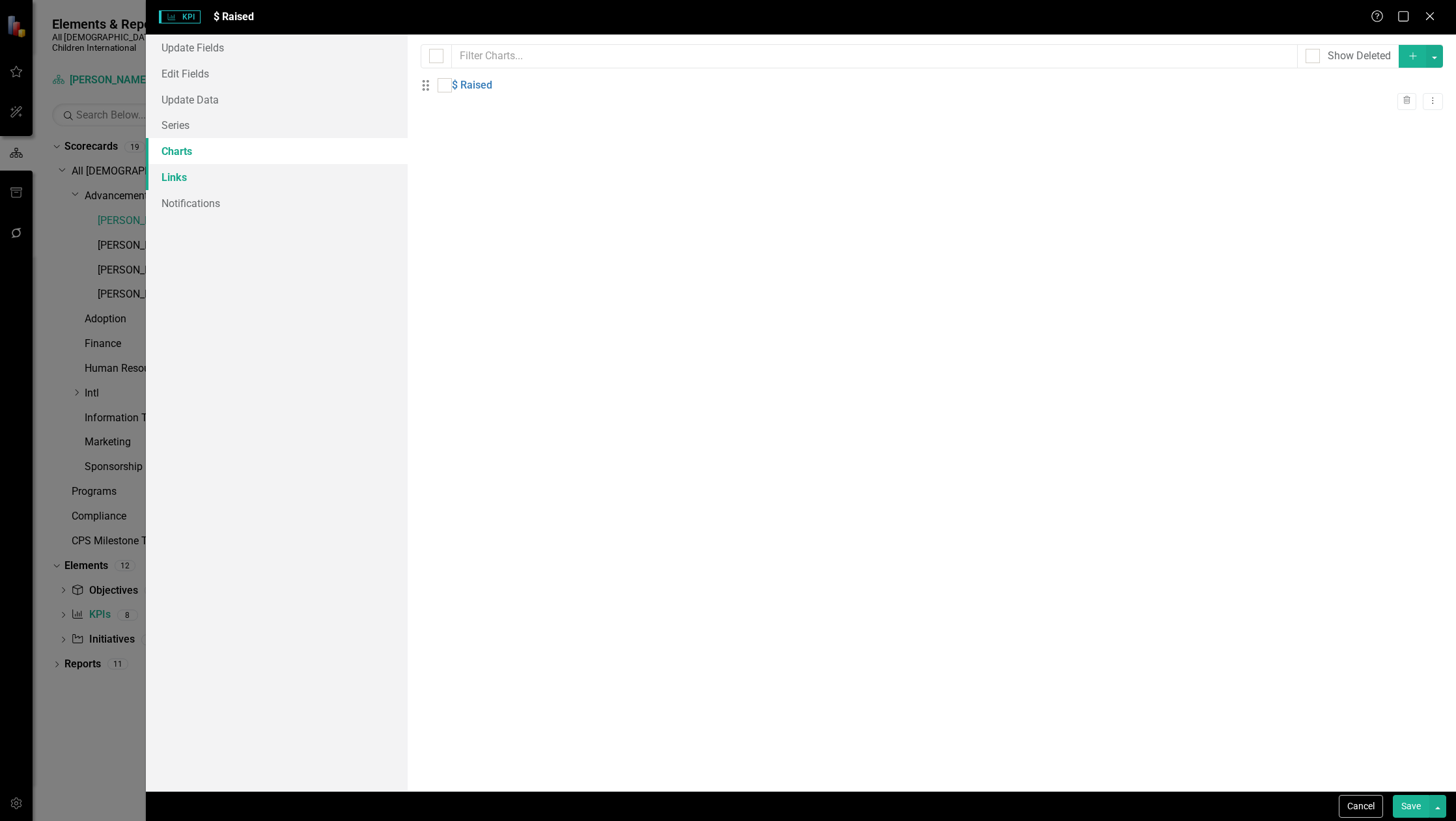
click at [207, 178] on link "Links" at bounding box center [277, 177] width 261 height 26
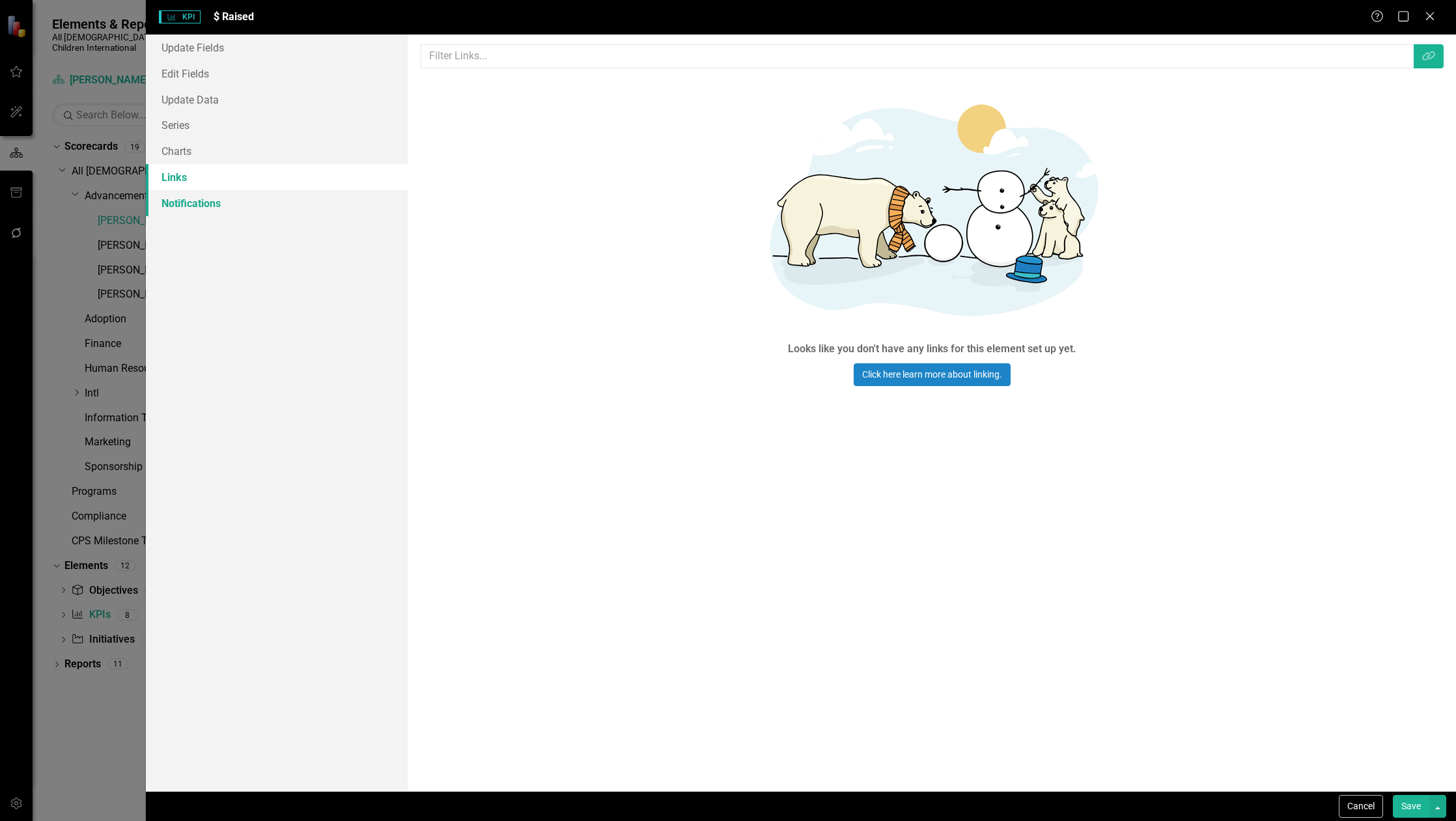
click at [203, 208] on link "Notifications" at bounding box center [277, 203] width 261 height 26
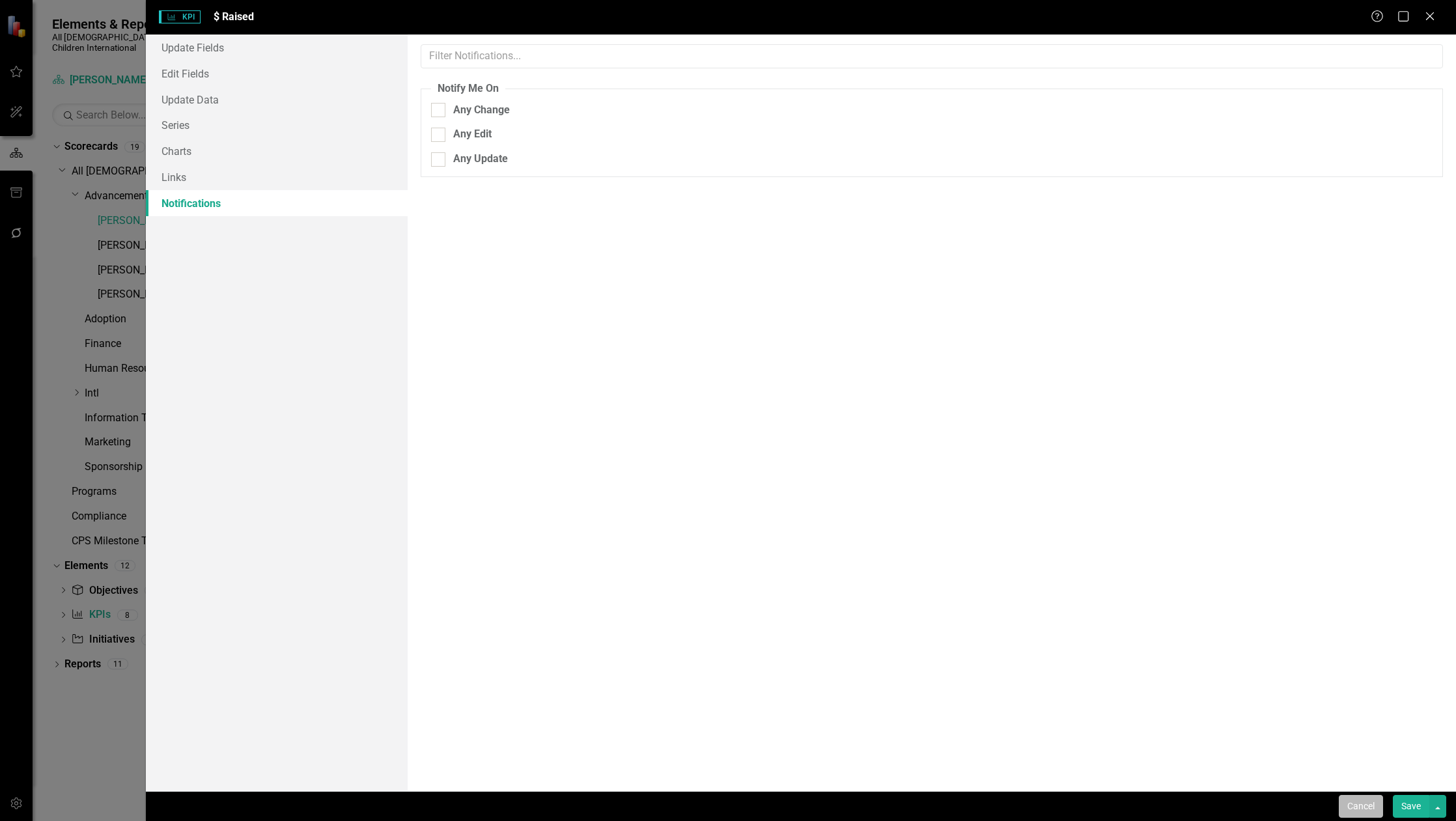
click at [1371, 806] on button "Cancel" at bounding box center [1360, 806] width 44 height 23
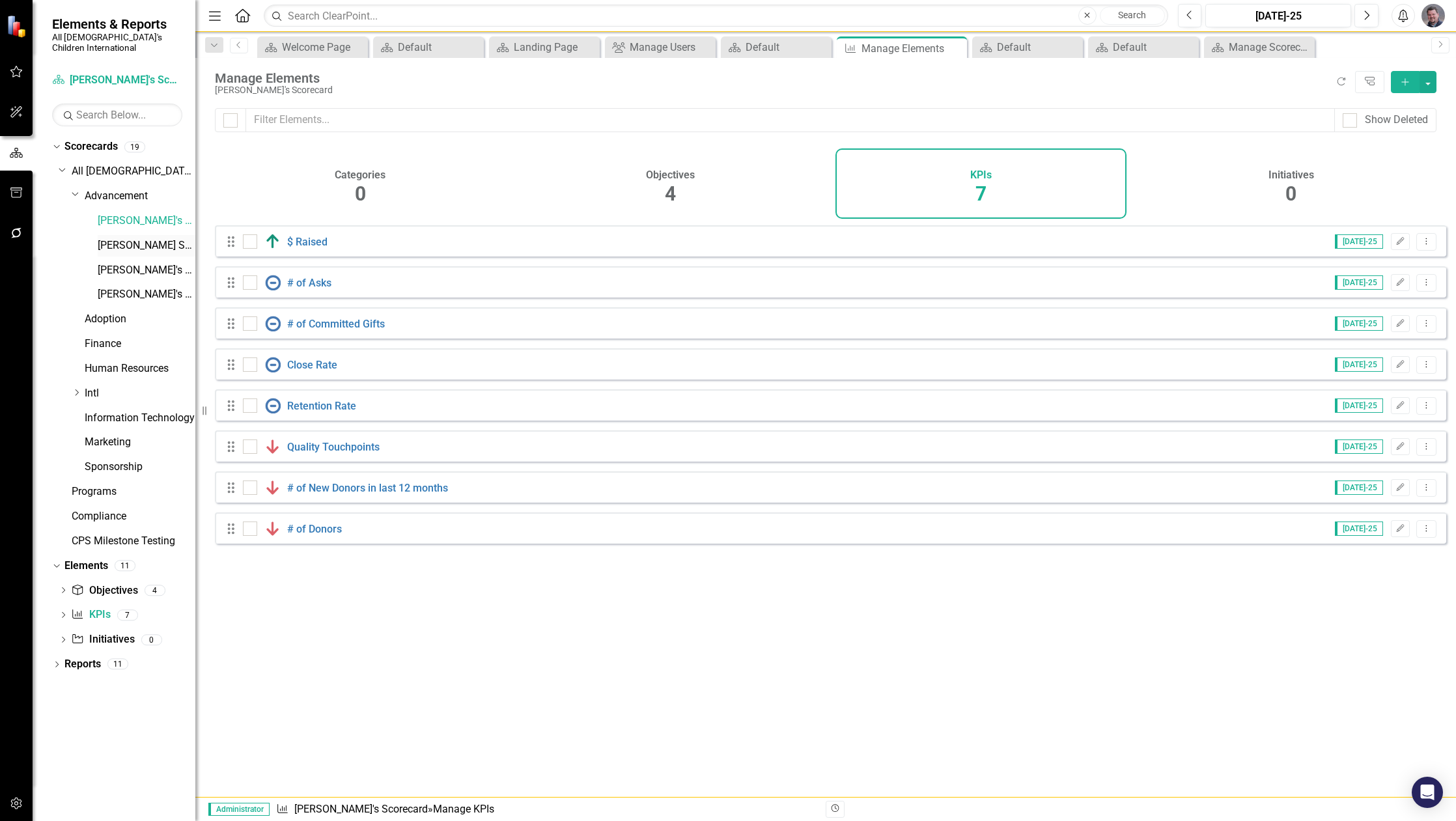
click at [121, 238] on link "[PERSON_NAME] Scorecard" at bounding box center [146, 245] width 97 height 15
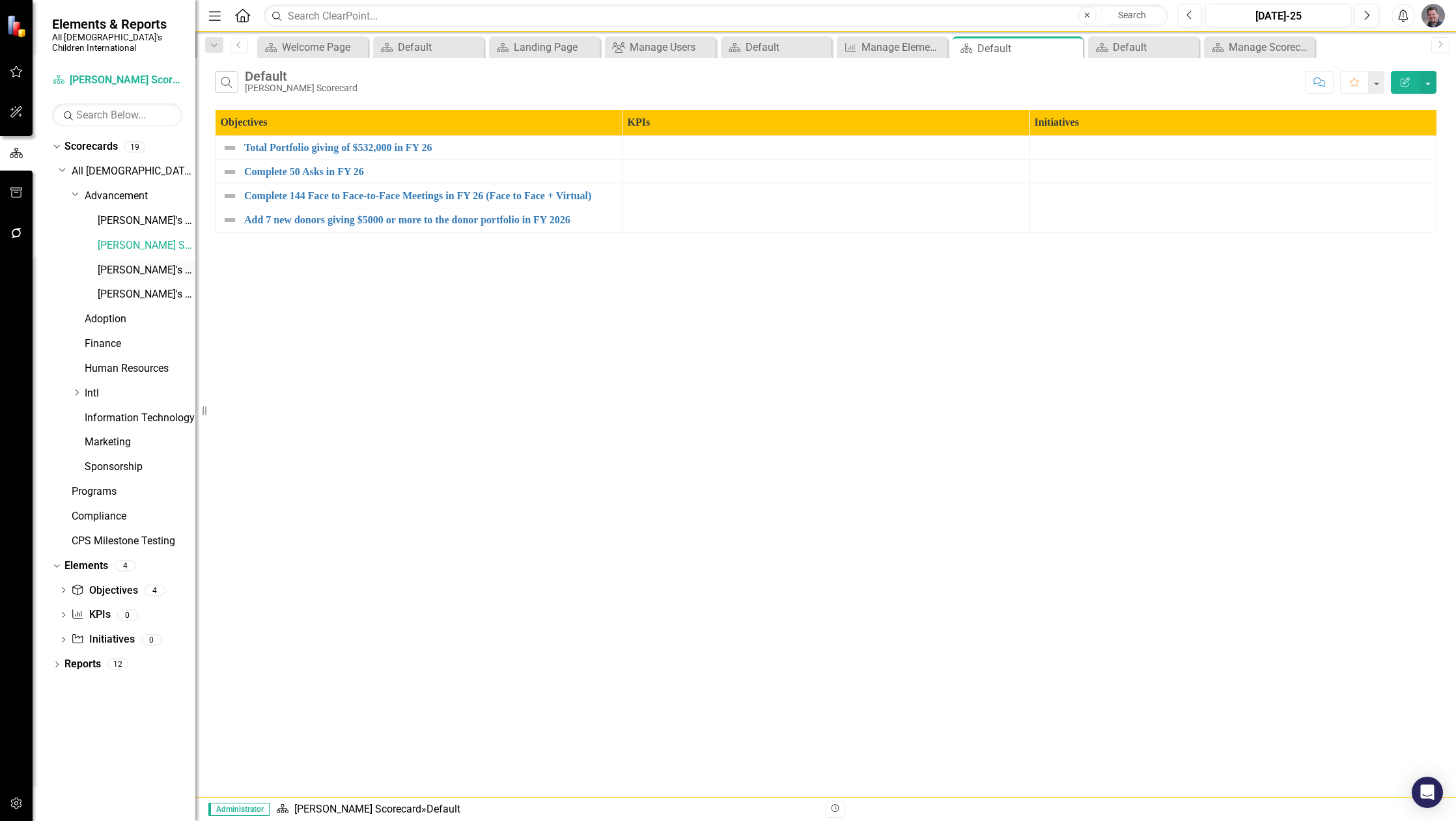
click at [117, 263] on link "[PERSON_NAME]'s Scorecard" at bounding box center [146, 270] width 97 height 15
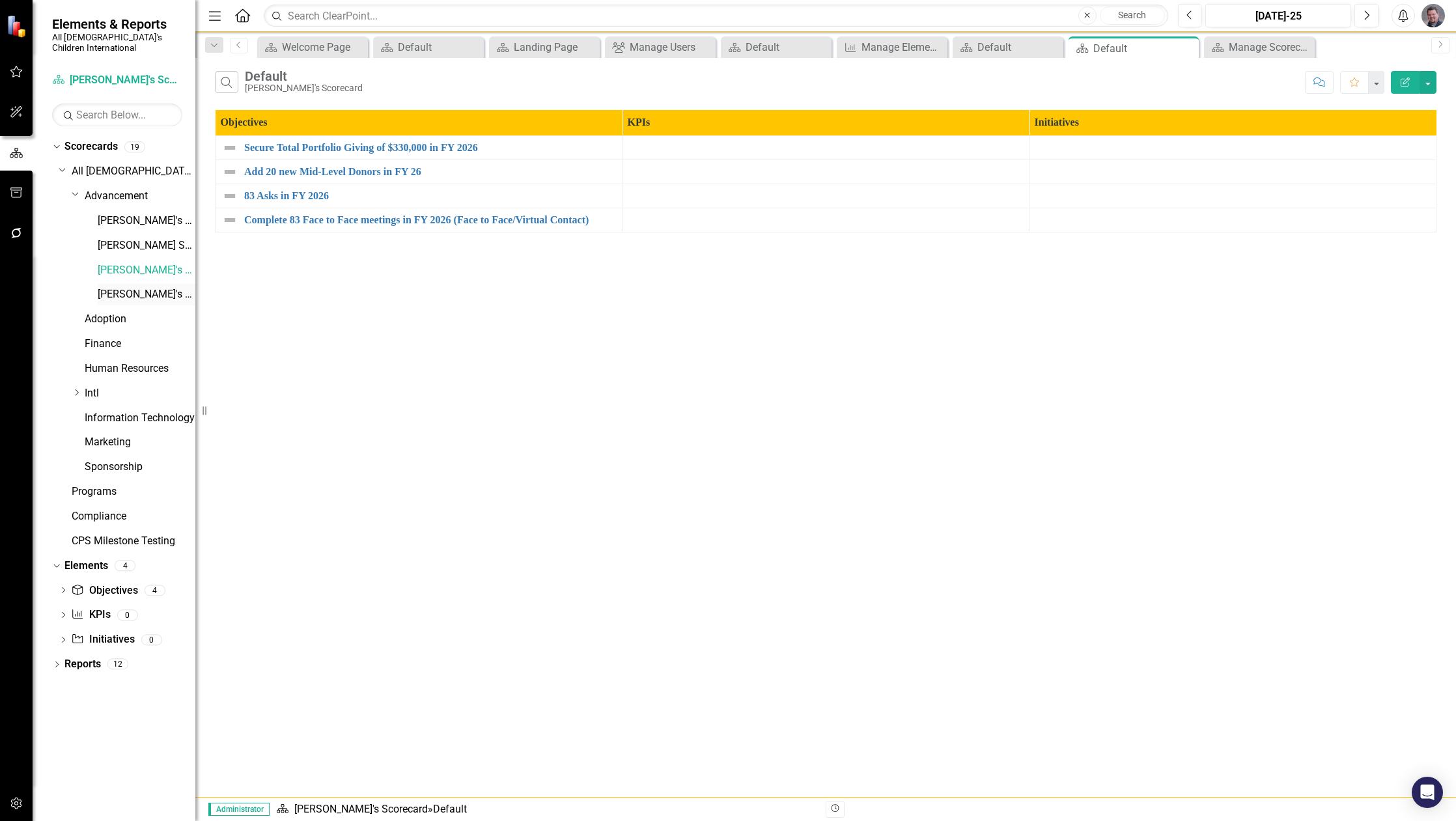
click at [131, 287] on link "[PERSON_NAME]'s Scorecard" at bounding box center [146, 294] width 97 height 15
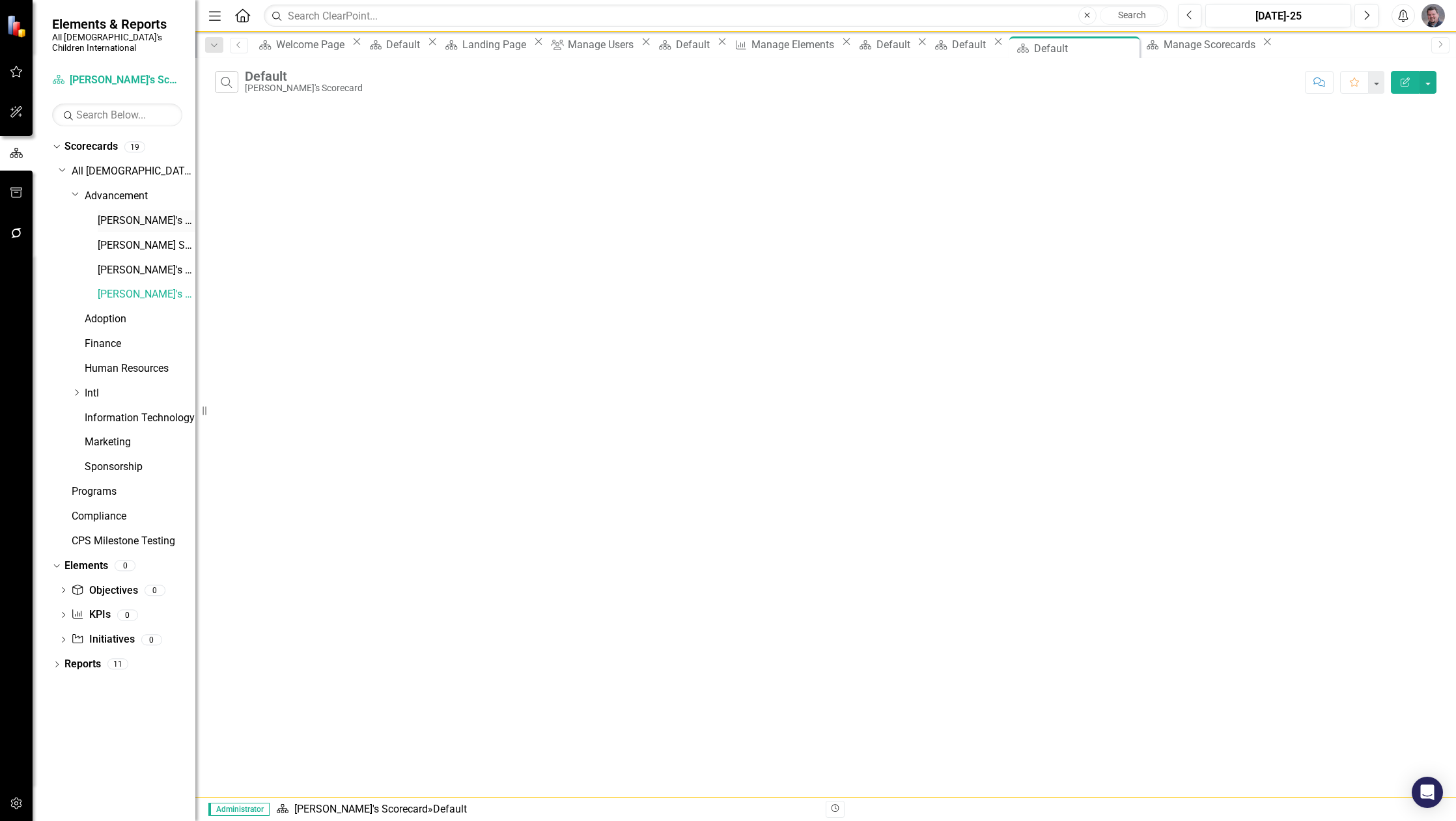
click at [132, 214] on link "[PERSON_NAME]'s Scorecard" at bounding box center [146, 221] width 97 height 15
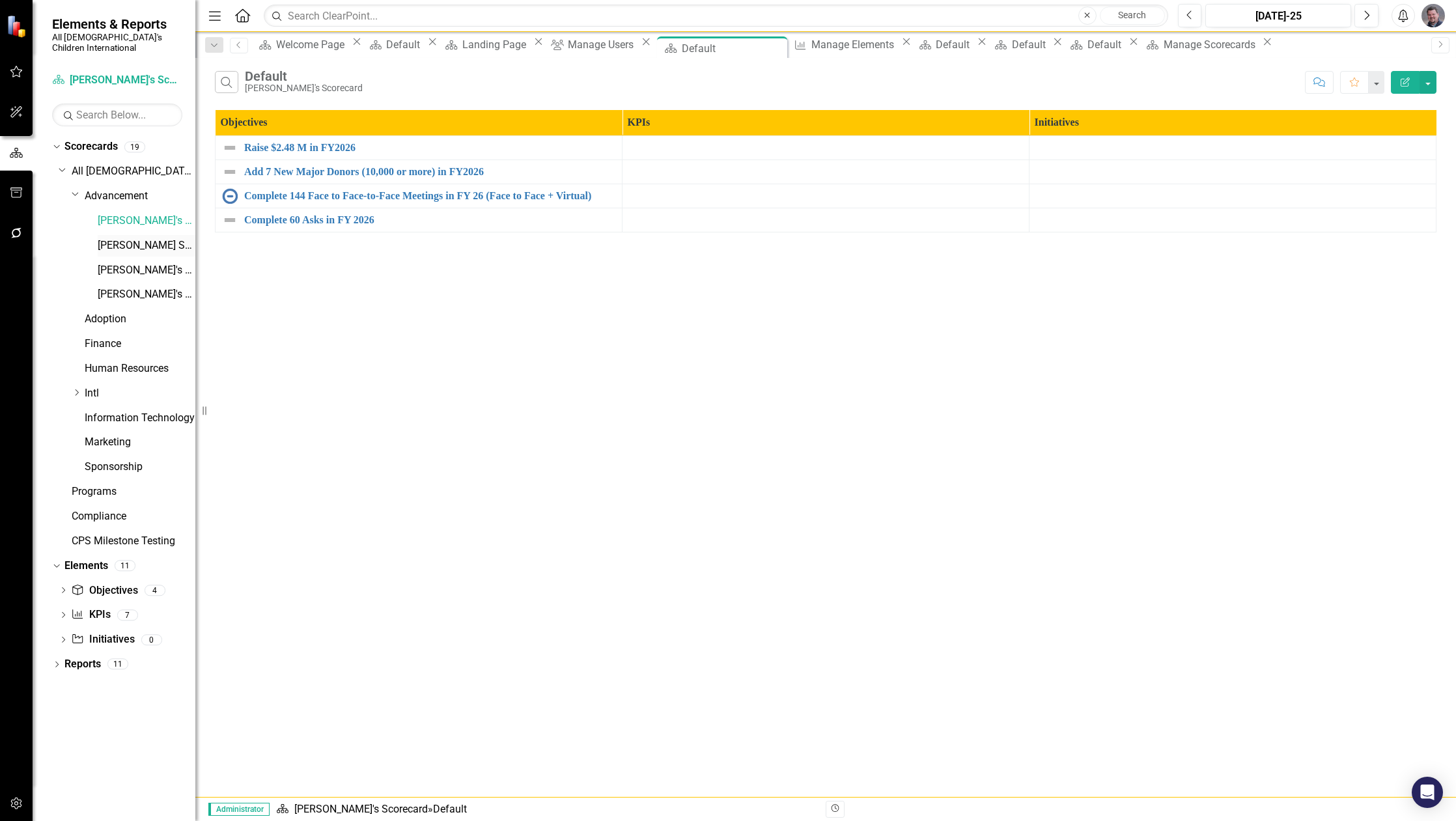
click at [133, 238] on link "[PERSON_NAME] Scorecard" at bounding box center [146, 245] width 97 height 15
click at [133, 263] on link "[PERSON_NAME]'s Scorecard" at bounding box center [146, 270] width 97 height 15
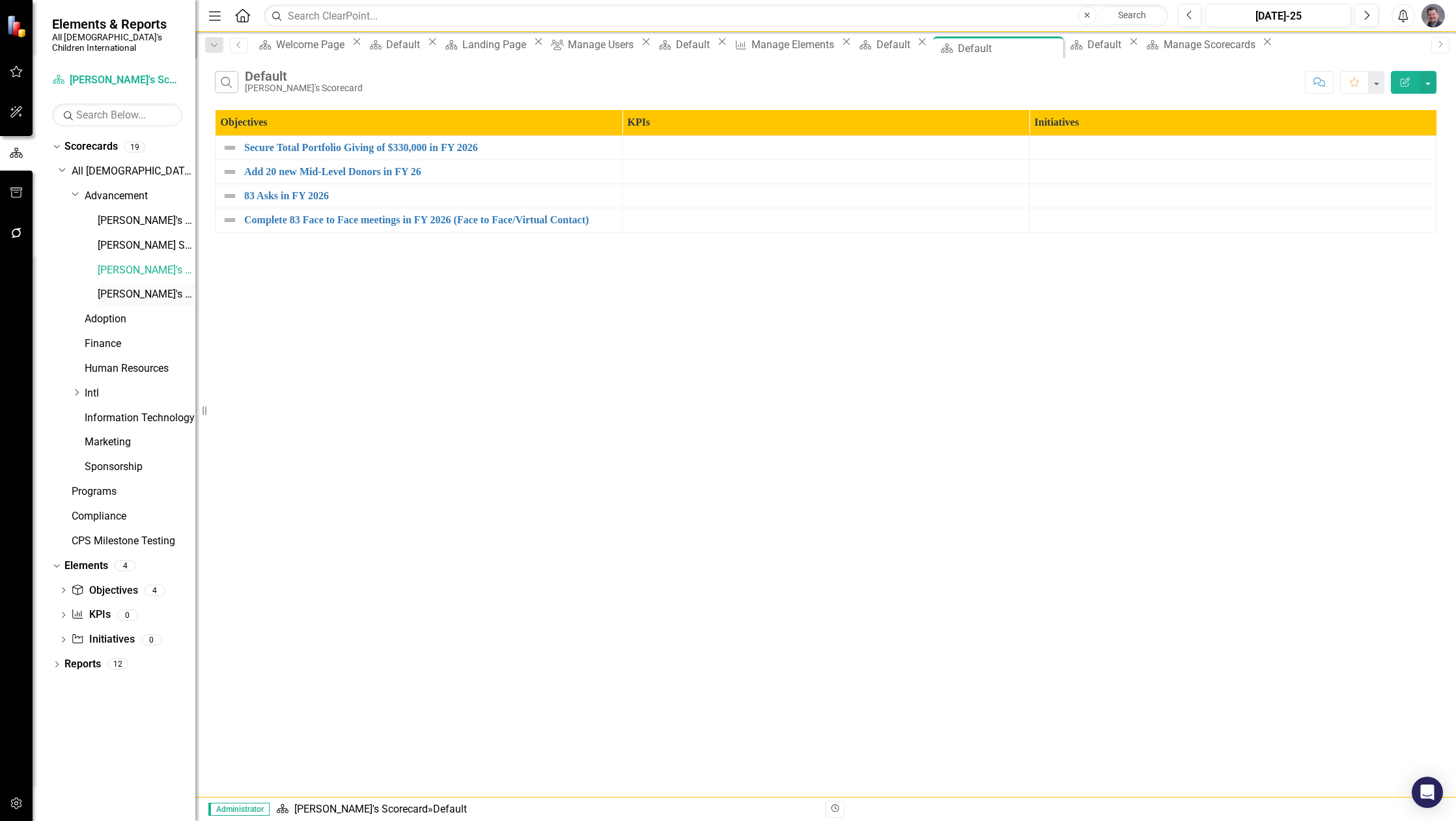
click at [130, 287] on link "[PERSON_NAME]'s Scorecard" at bounding box center [146, 294] width 97 height 15
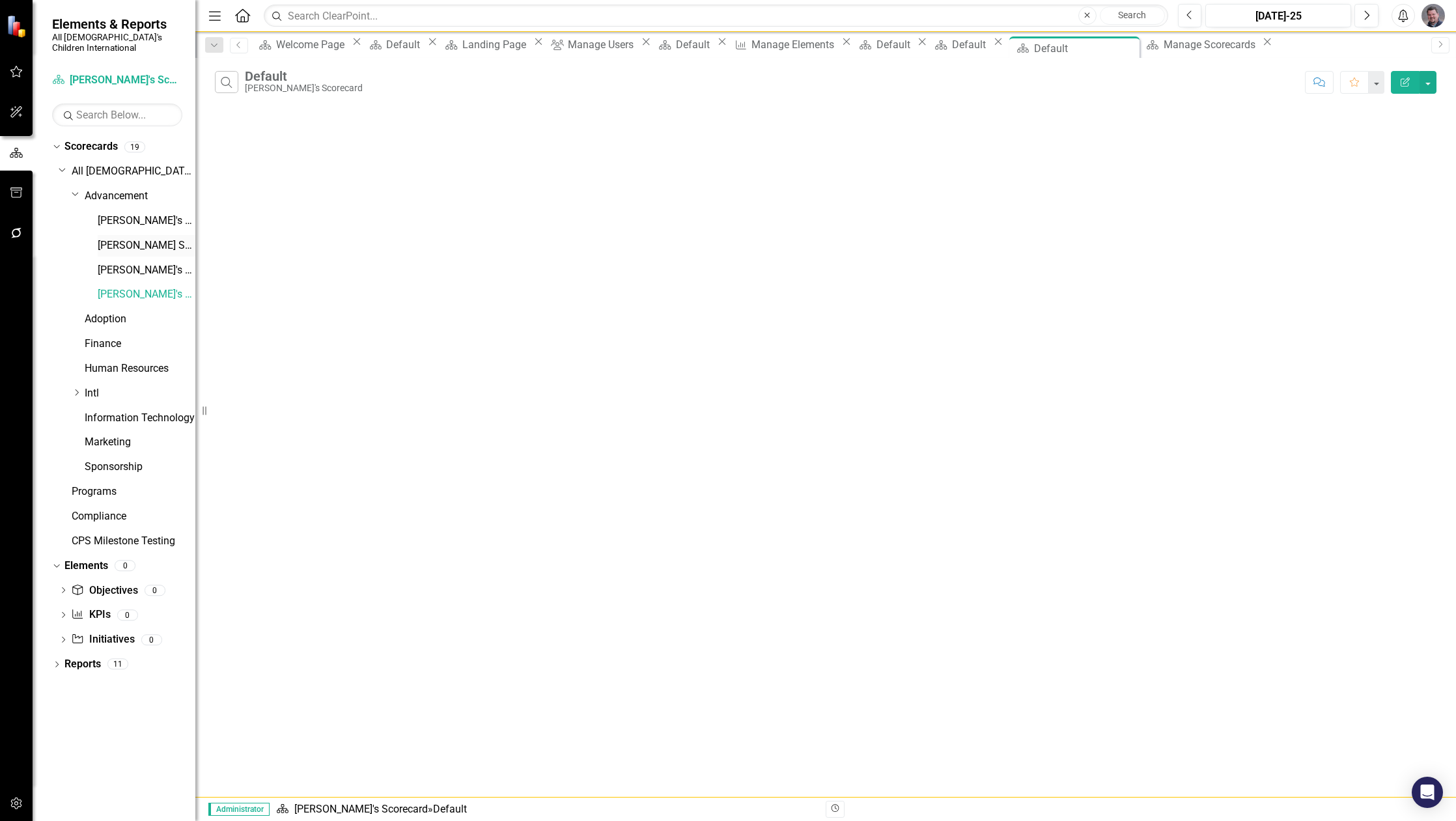
click at [134, 238] on link "[PERSON_NAME] Scorecard" at bounding box center [146, 245] width 97 height 15
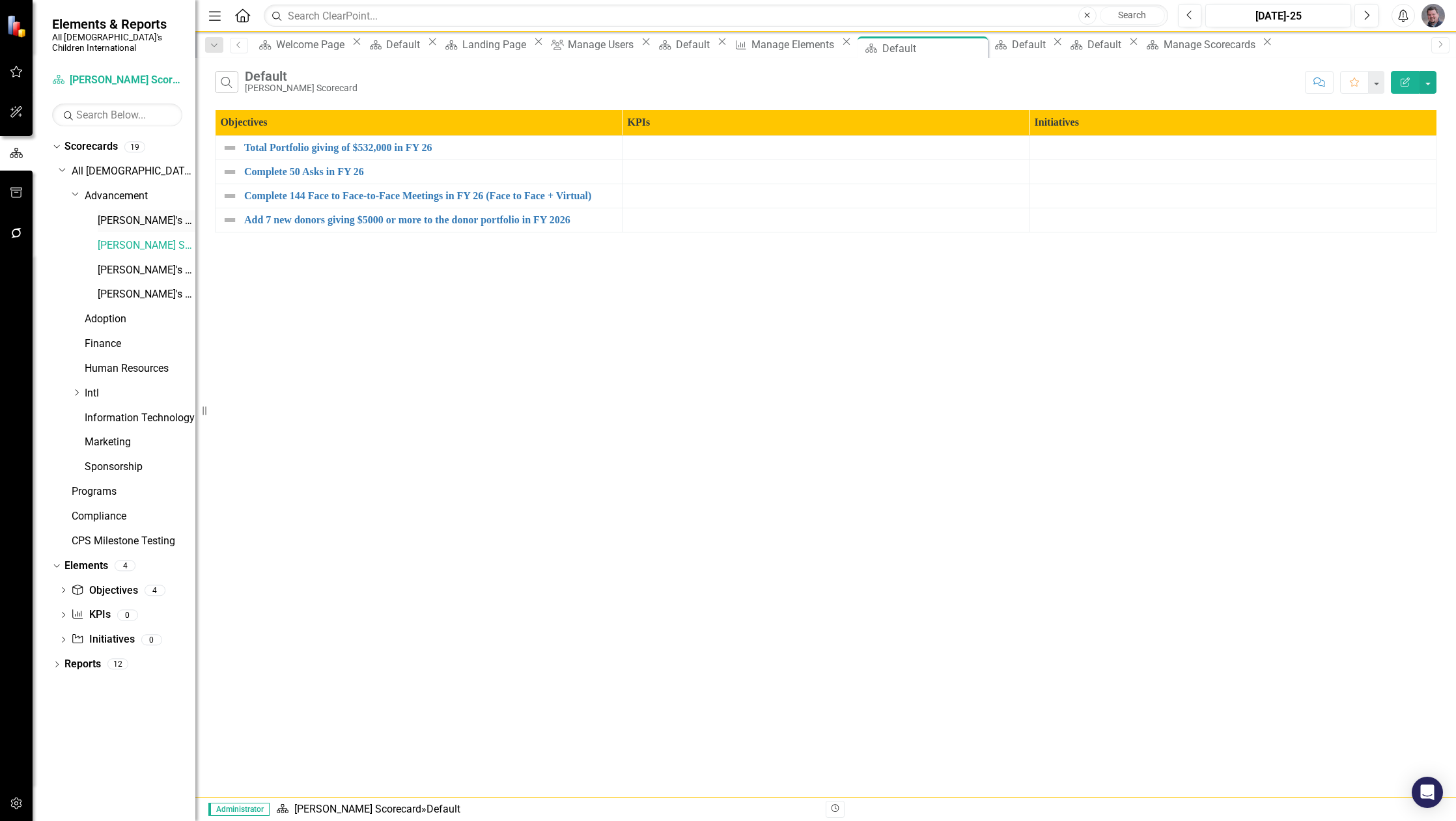
click at [137, 214] on link "[PERSON_NAME]'s Scorecard" at bounding box center [146, 221] width 97 height 15
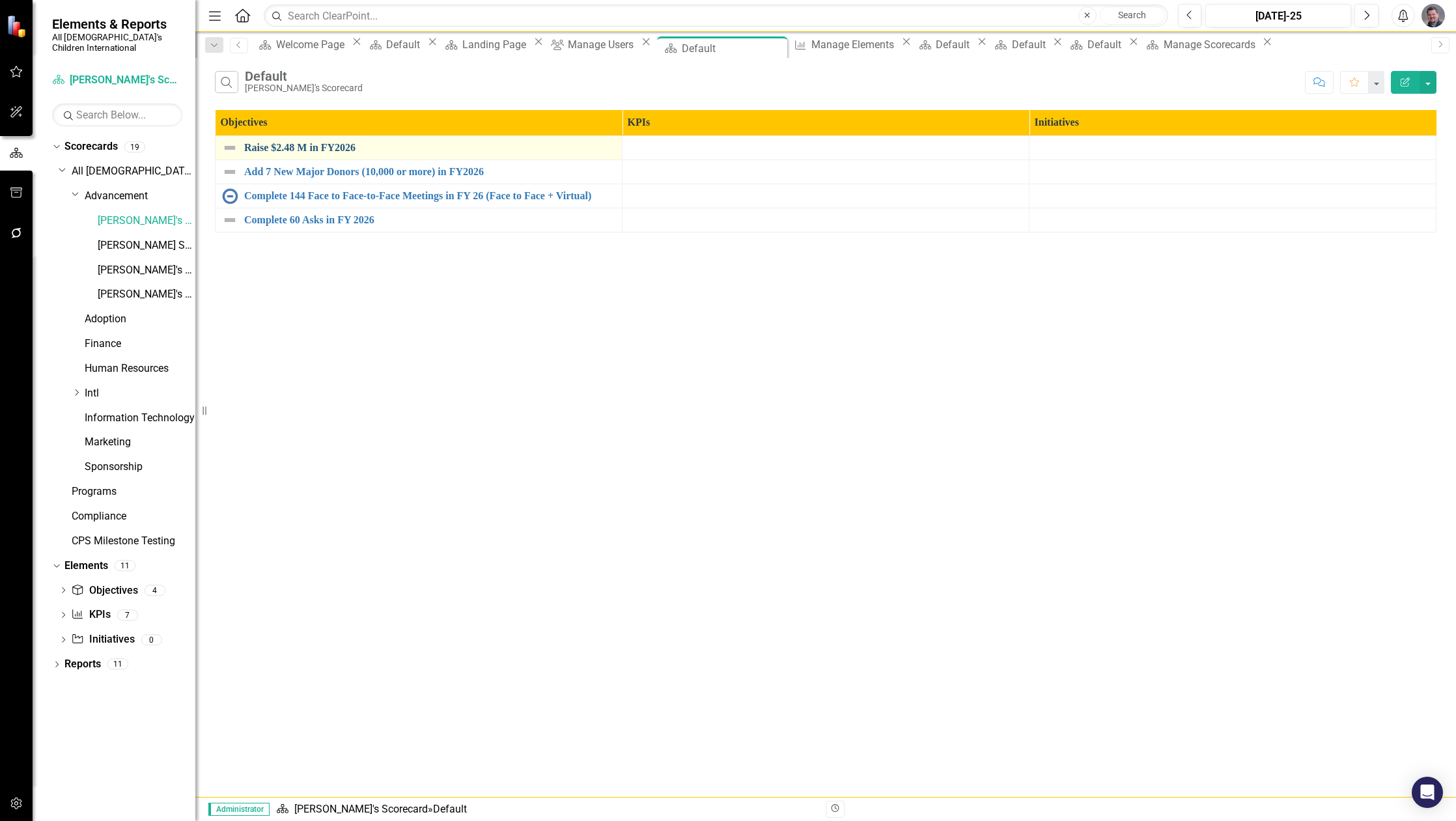
click at [322, 151] on link "Raise $2.48 M in FY2026" at bounding box center [430, 147] width 371 height 12
